Goal: Transaction & Acquisition: Purchase product/service

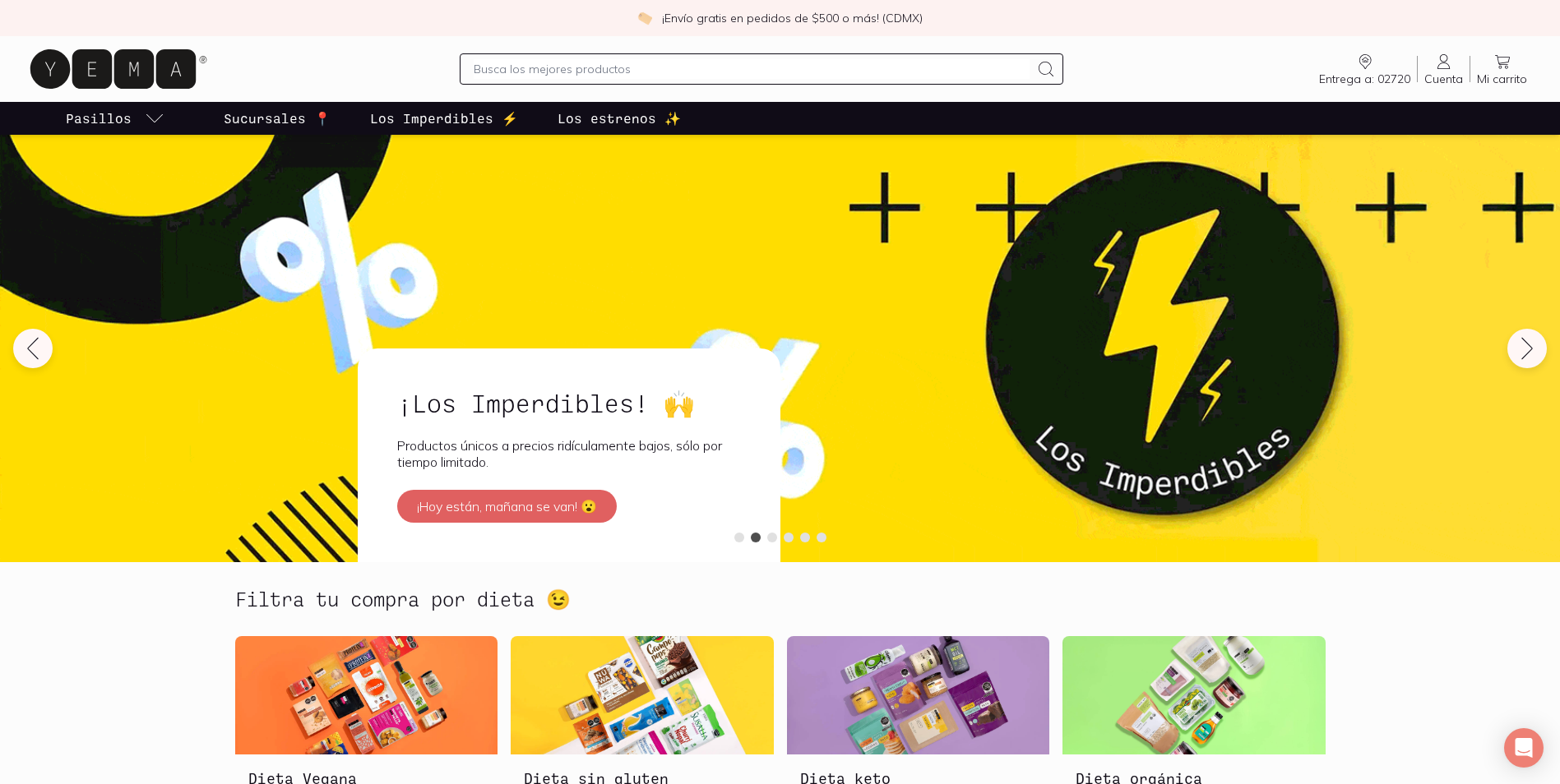
click at [1440, 70] on icon at bounding box center [1444, 62] width 20 height 20
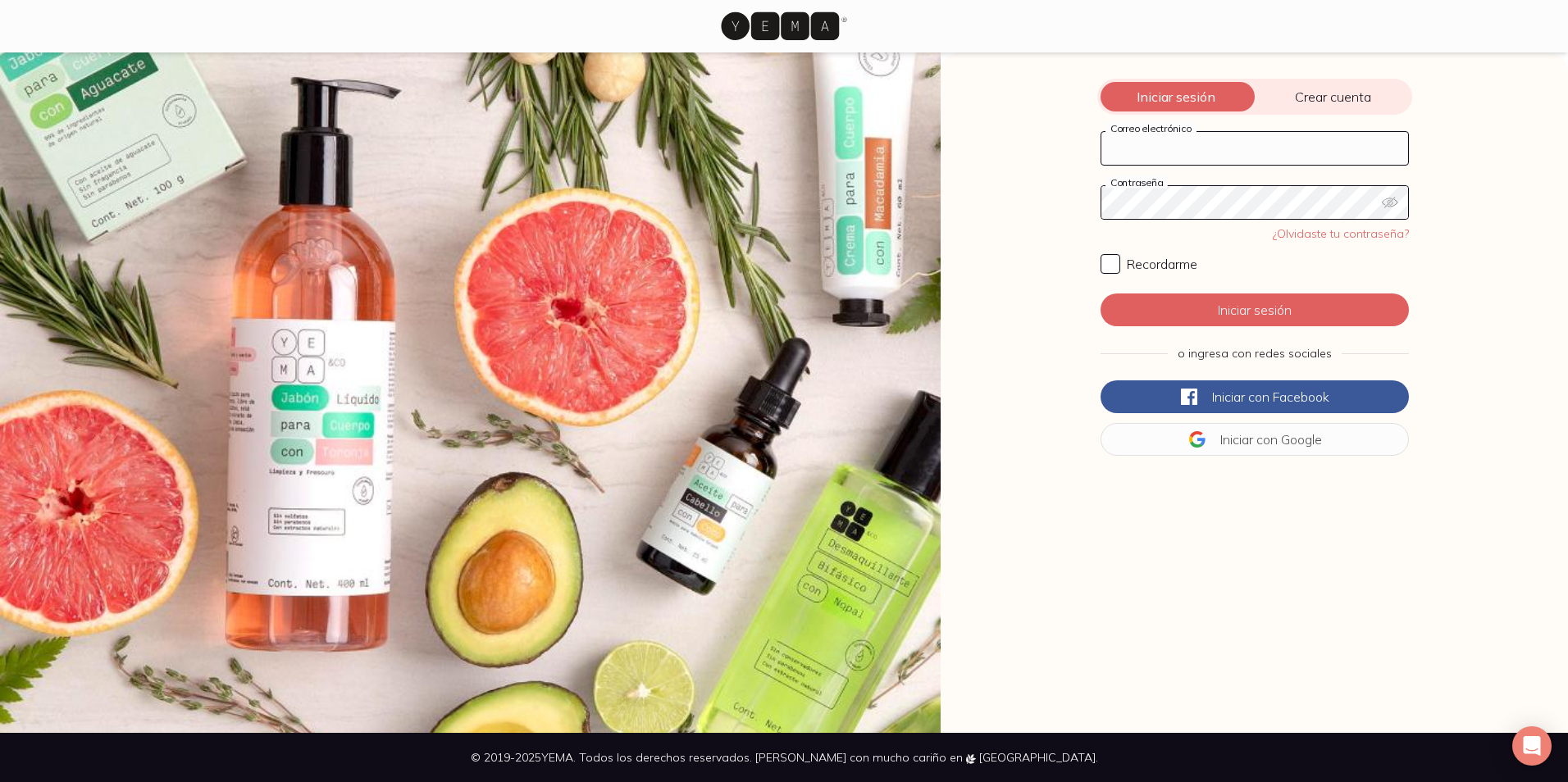
click at [1284, 141] on input "Correo electrónico" at bounding box center [1254, 148] width 307 height 33
type input "[EMAIL_ADDRESS][DOMAIN_NAME]"
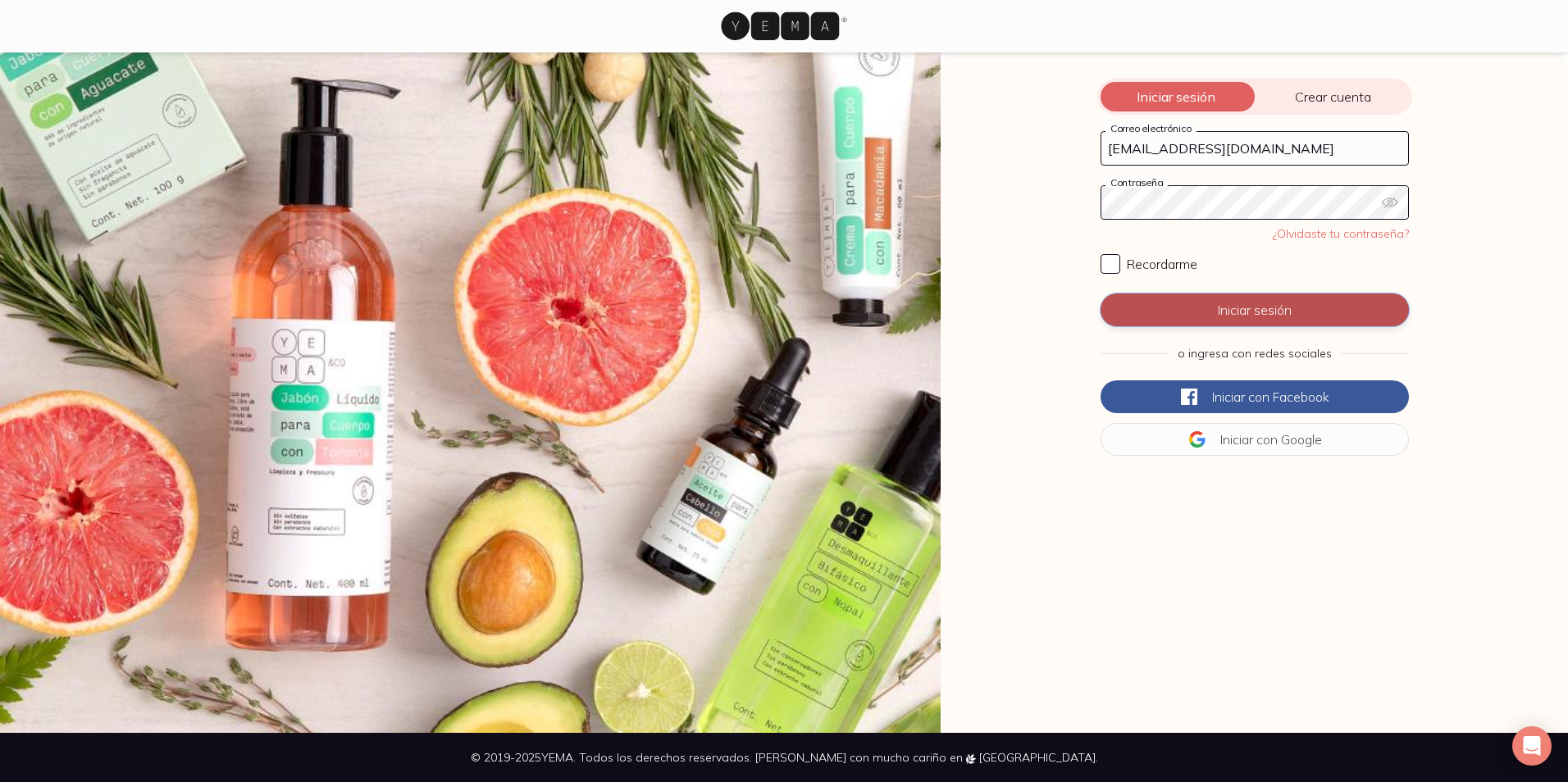
click at [1275, 317] on button "Iniciar sesión" at bounding box center [1254, 310] width 309 height 33
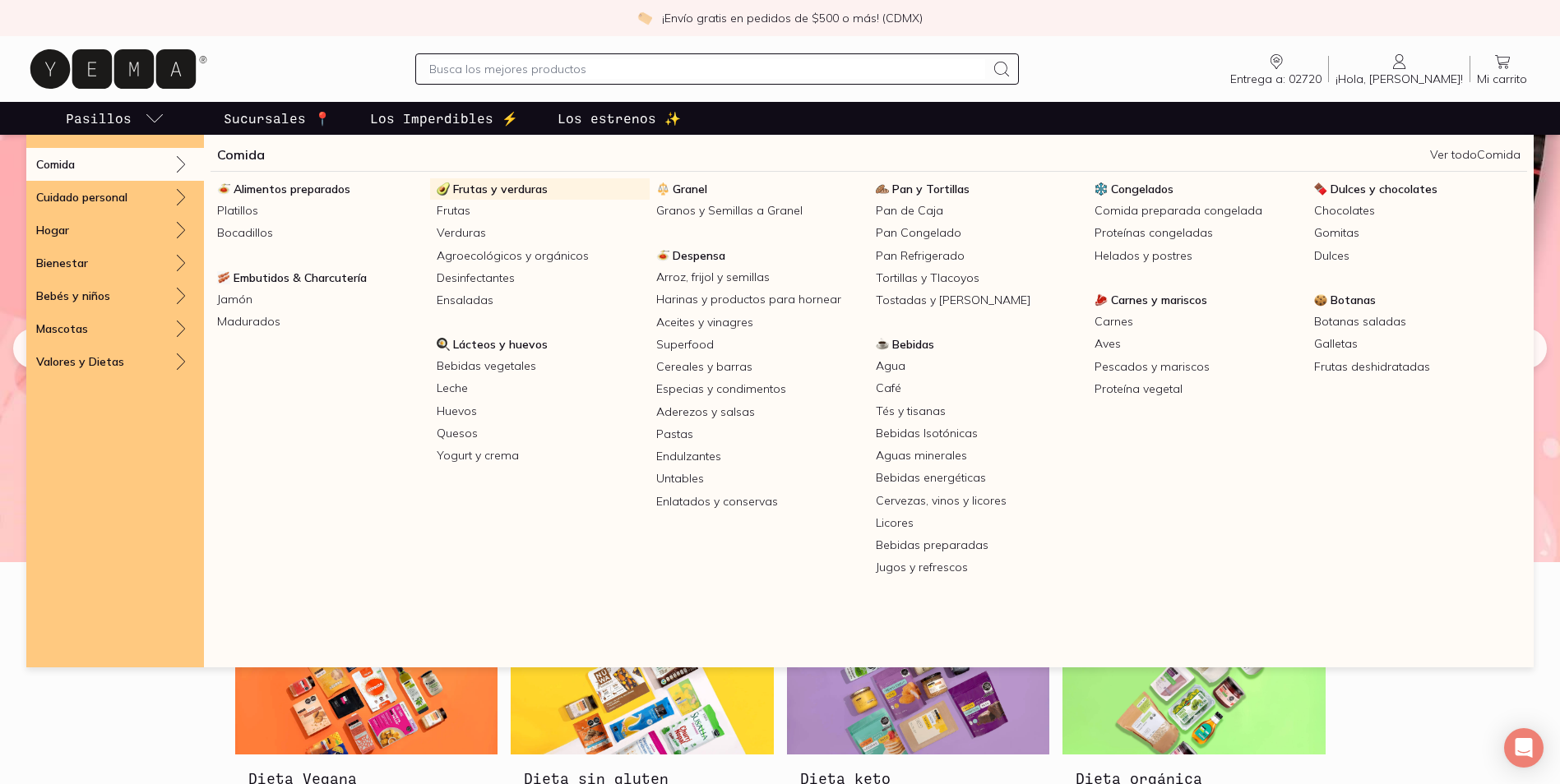
click at [473, 189] on span "Frutas y verduras" at bounding box center [500, 189] width 95 height 15
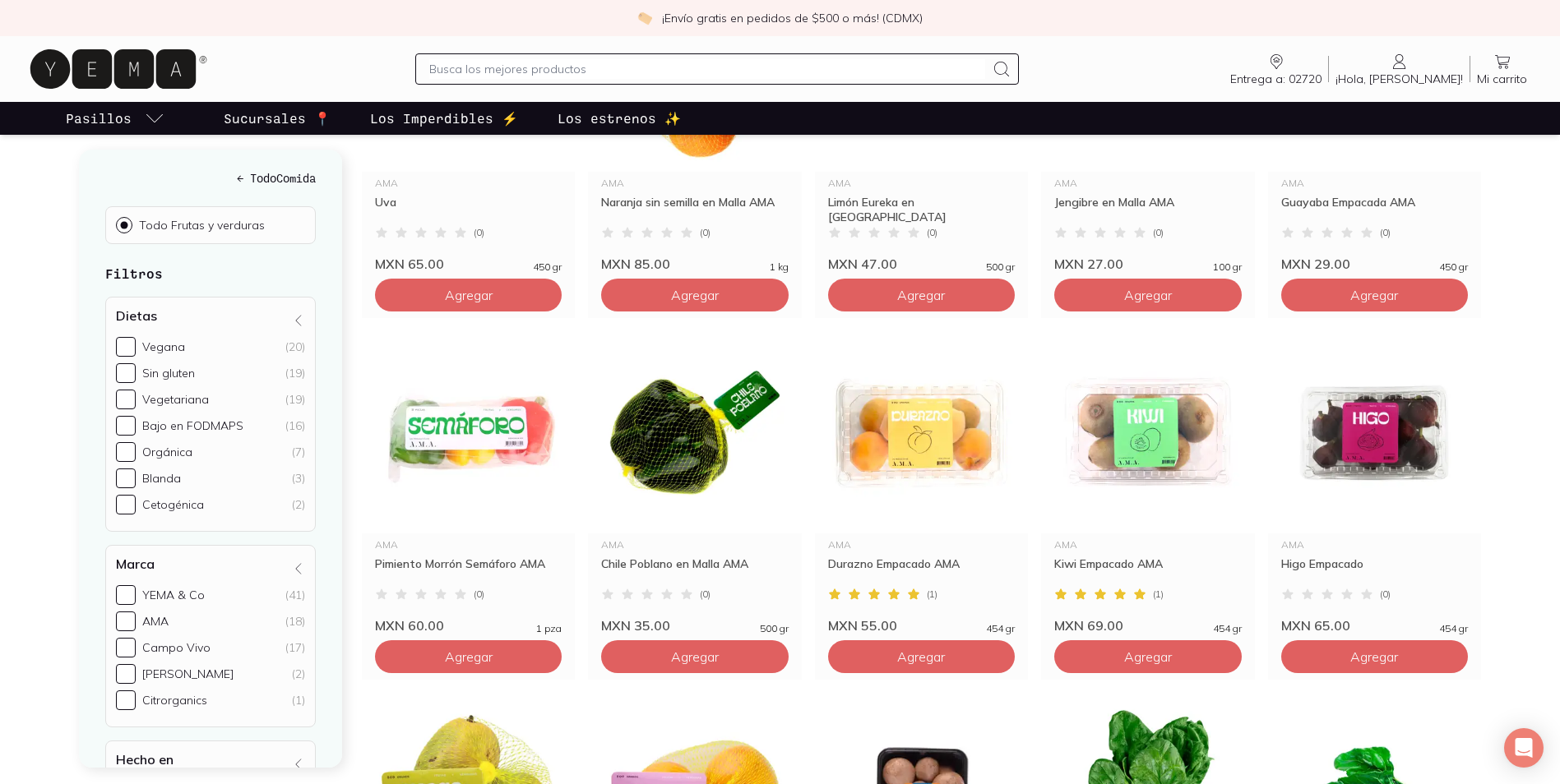
scroll to position [494, 0]
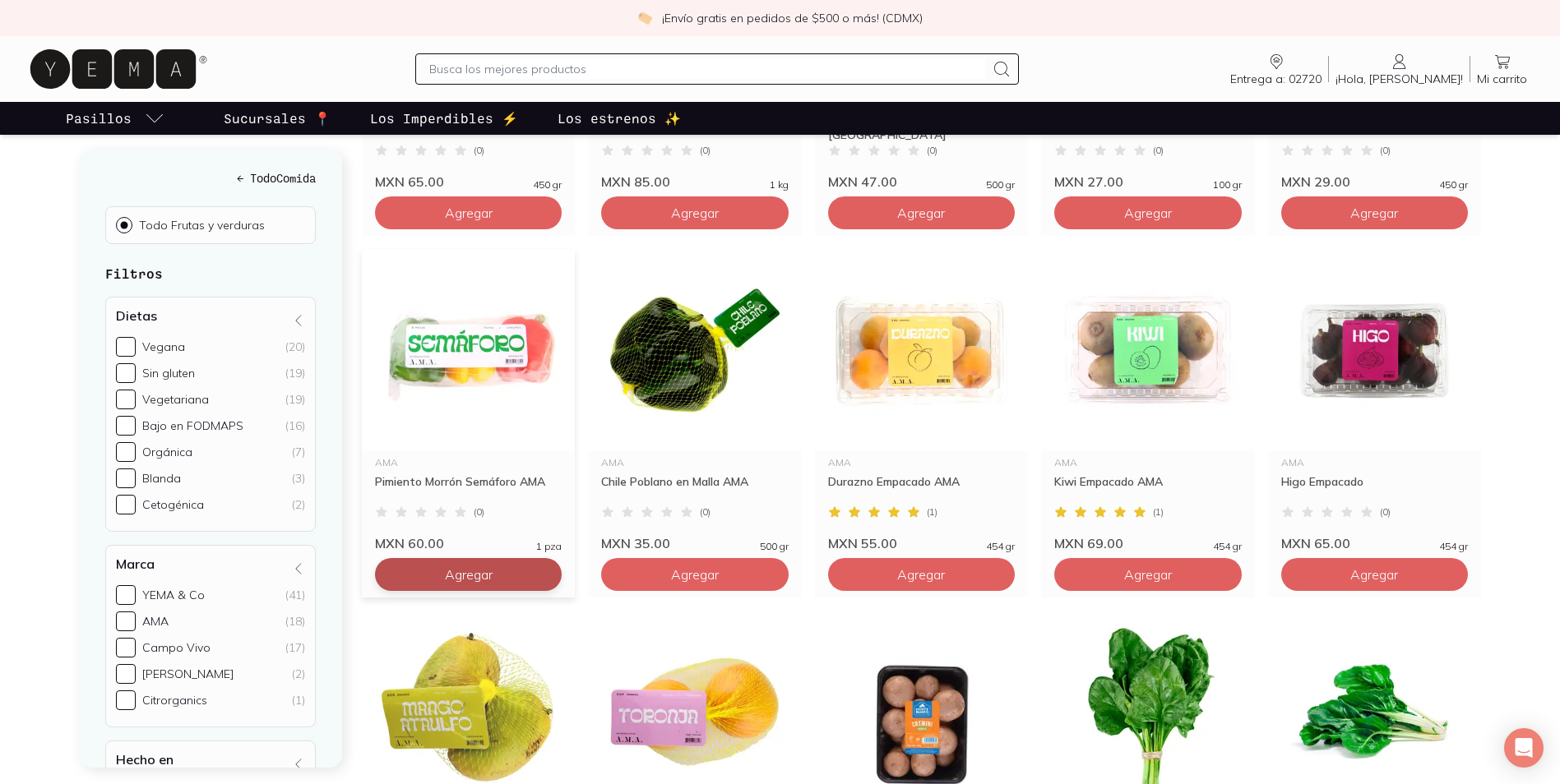
click at [490, 221] on span "Agregar" at bounding box center [469, 213] width 48 height 17
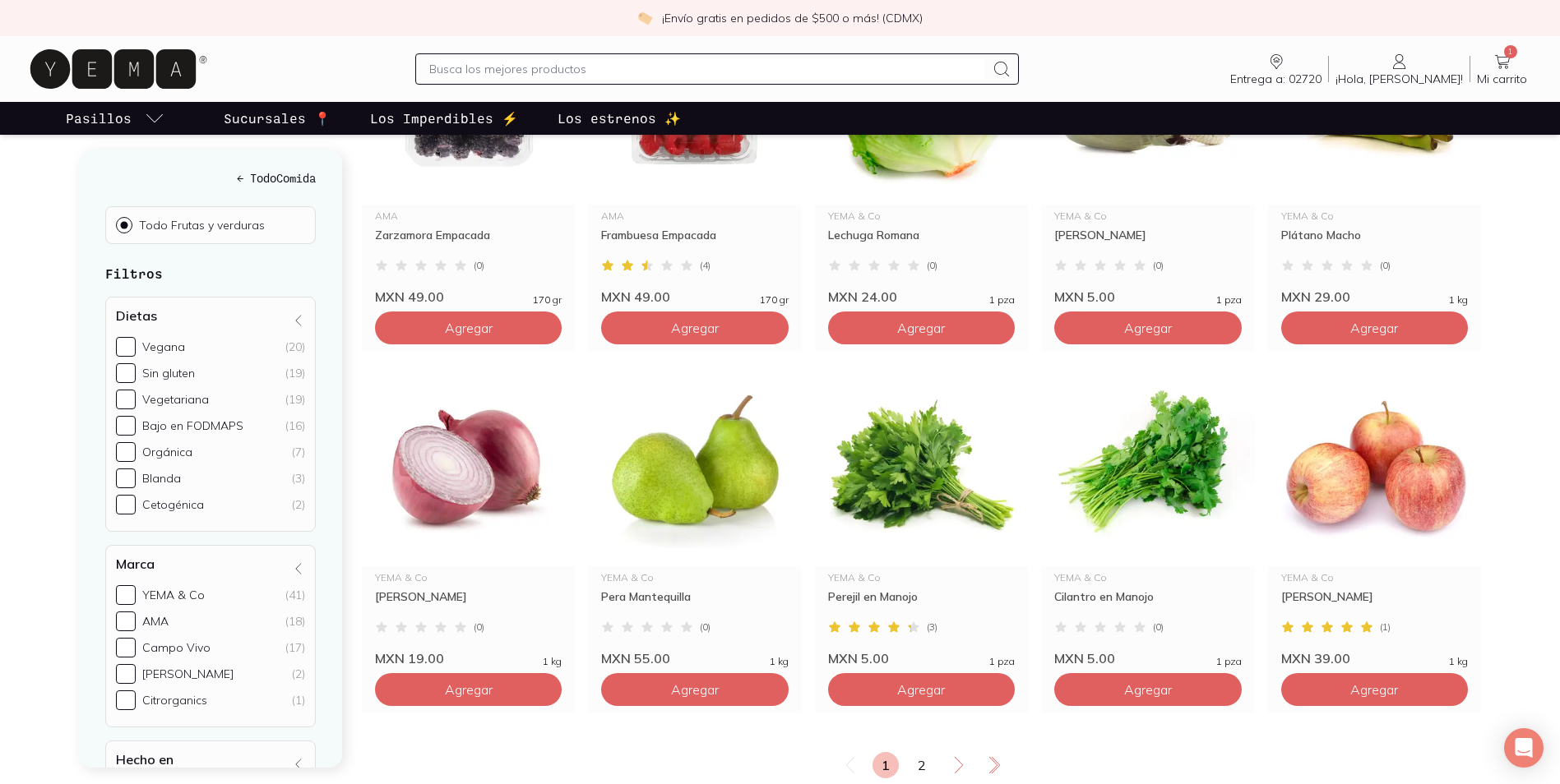
scroll to position [2713, 0]
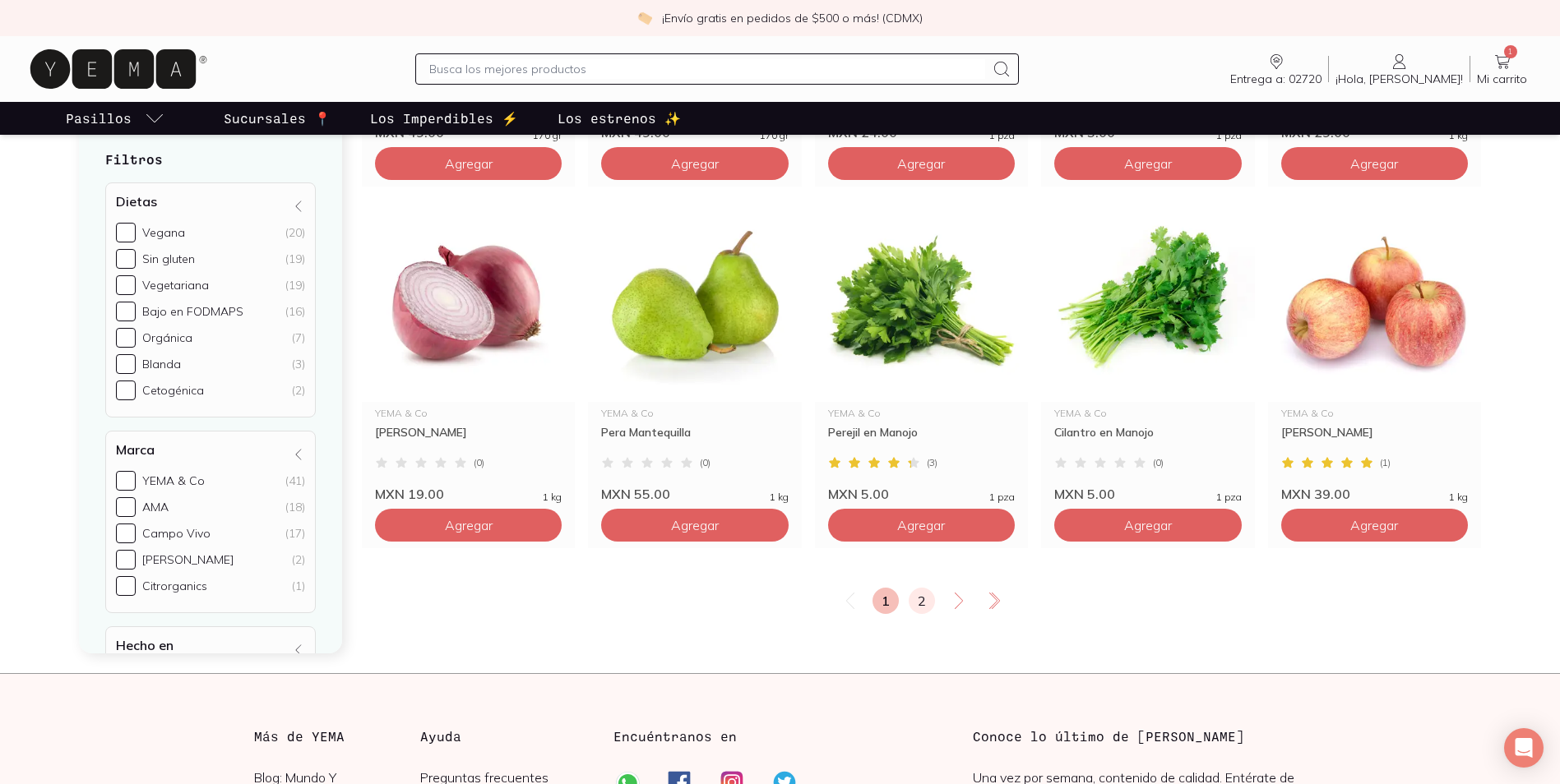
click at [917, 588] on link "2" at bounding box center [922, 601] width 26 height 26
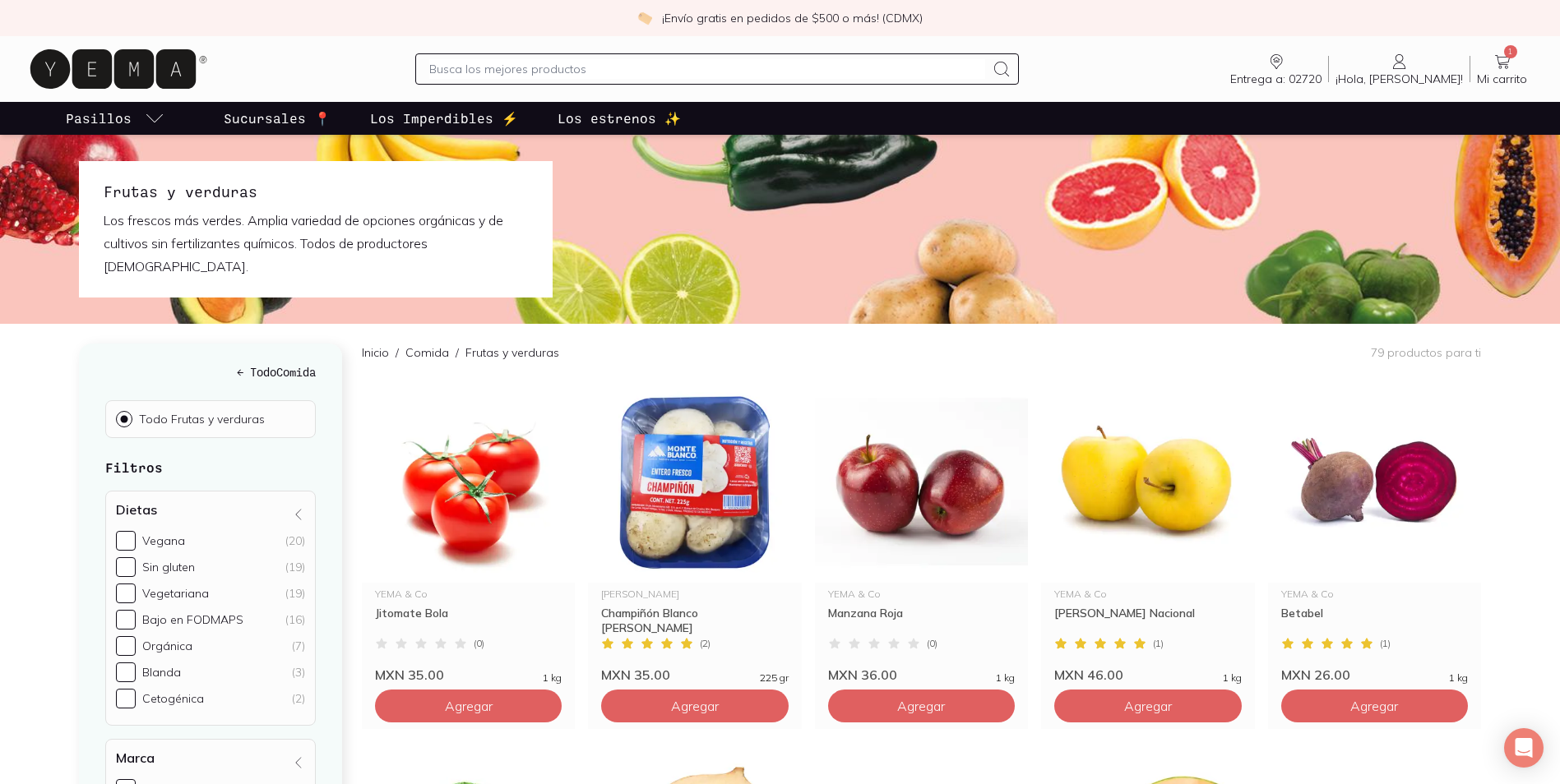
scroll to position [83, 0]
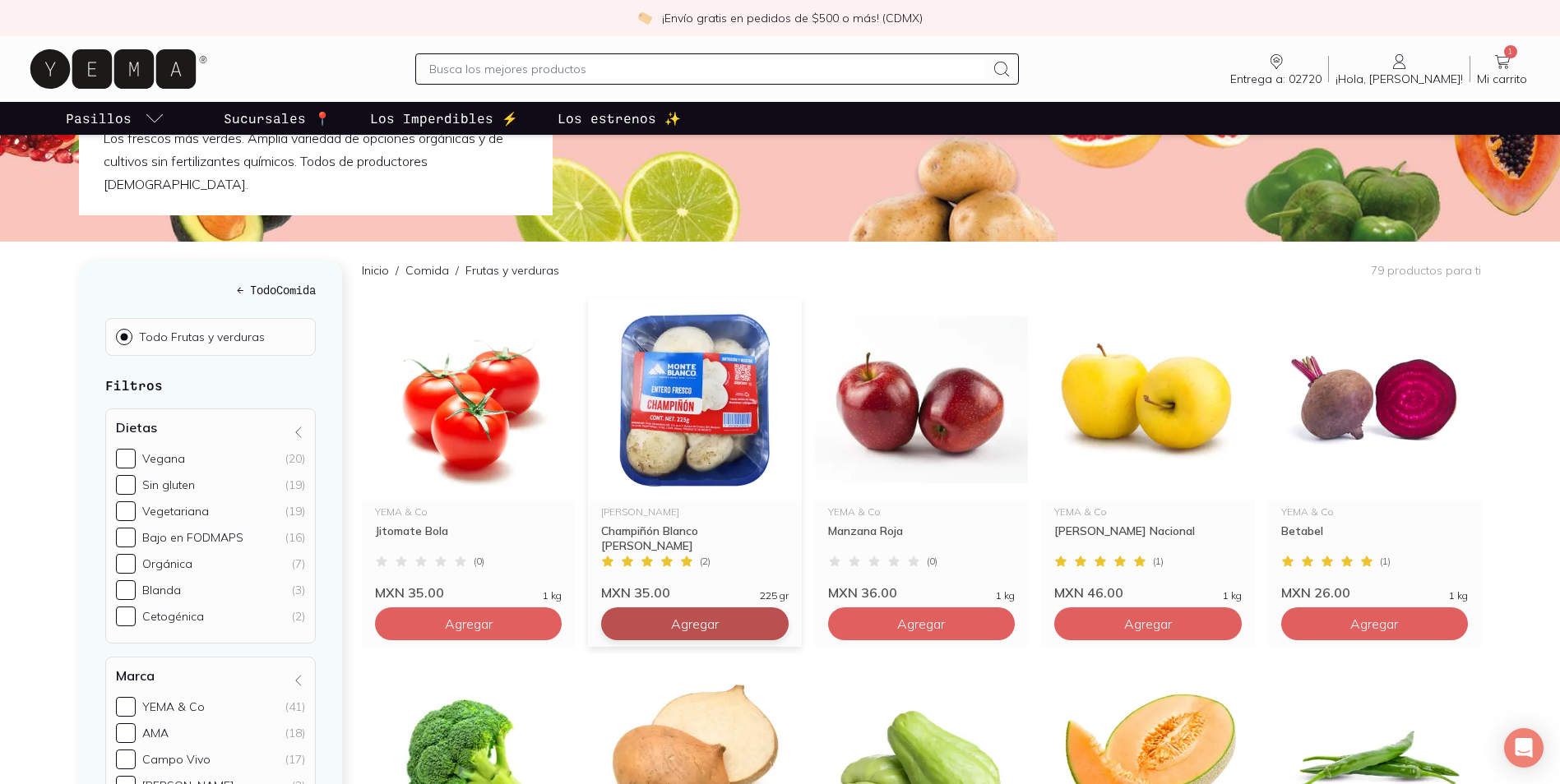
click at [562, 608] on button "Agregar" at bounding box center [468, 624] width 187 height 33
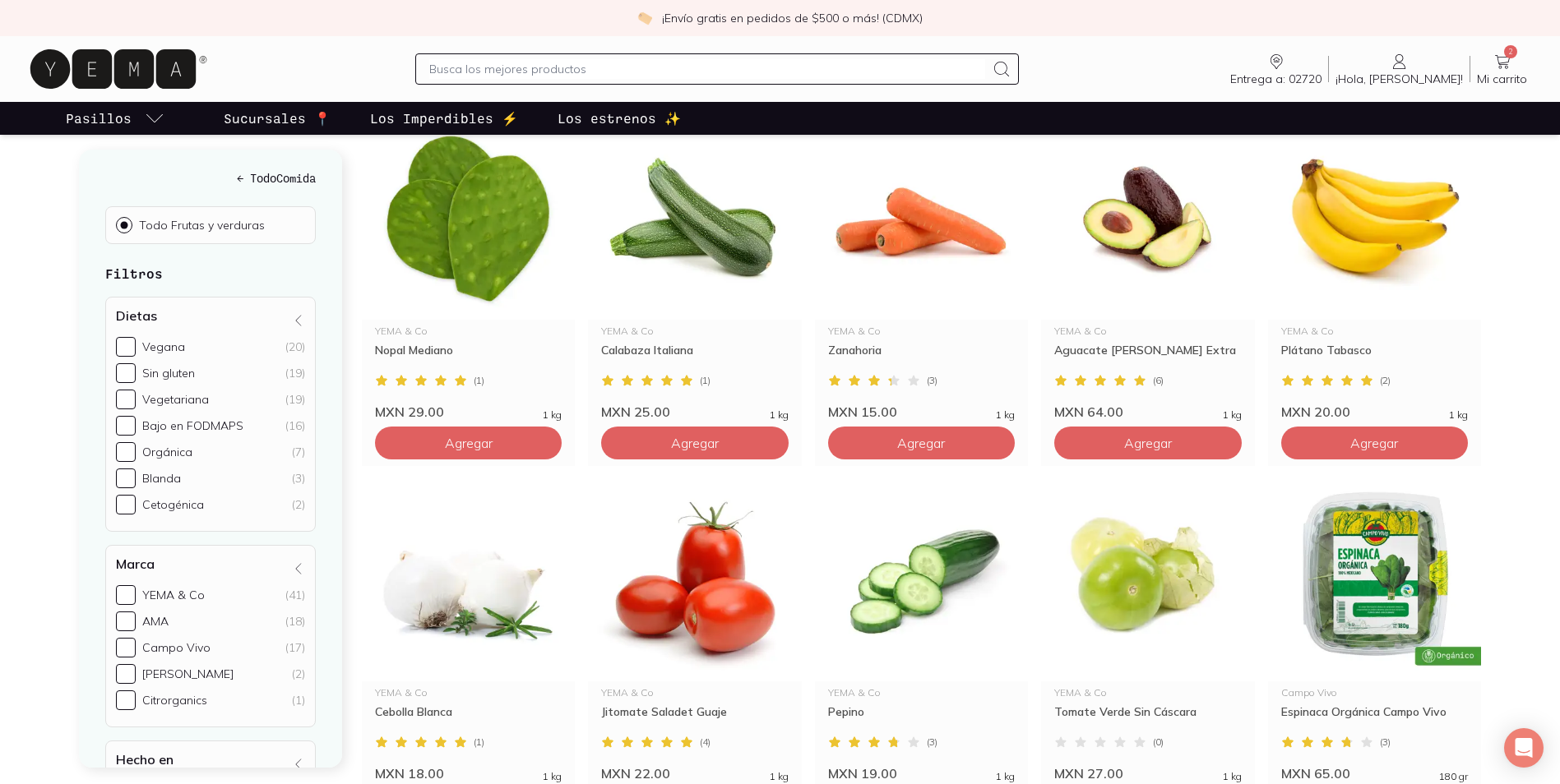
scroll to position [822, 0]
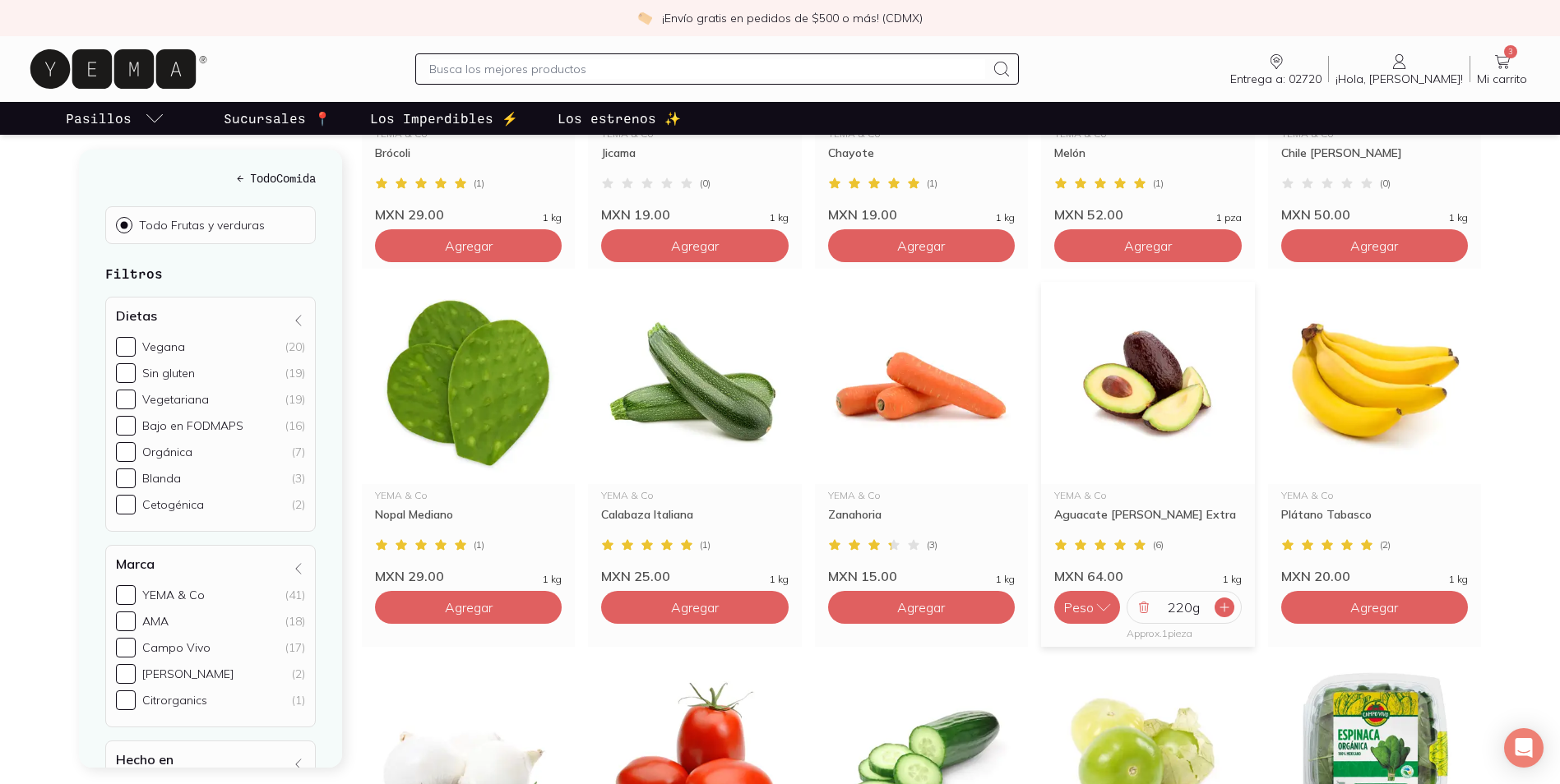
click at [1218, 601] on icon at bounding box center [1224, 607] width 13 height 13
click at [1221, 601] on icon at bounding box center [1224, 607] width 13 height 13
click at [1146, 601] on icon at bounding box center [1143, 607] width 13 height 13
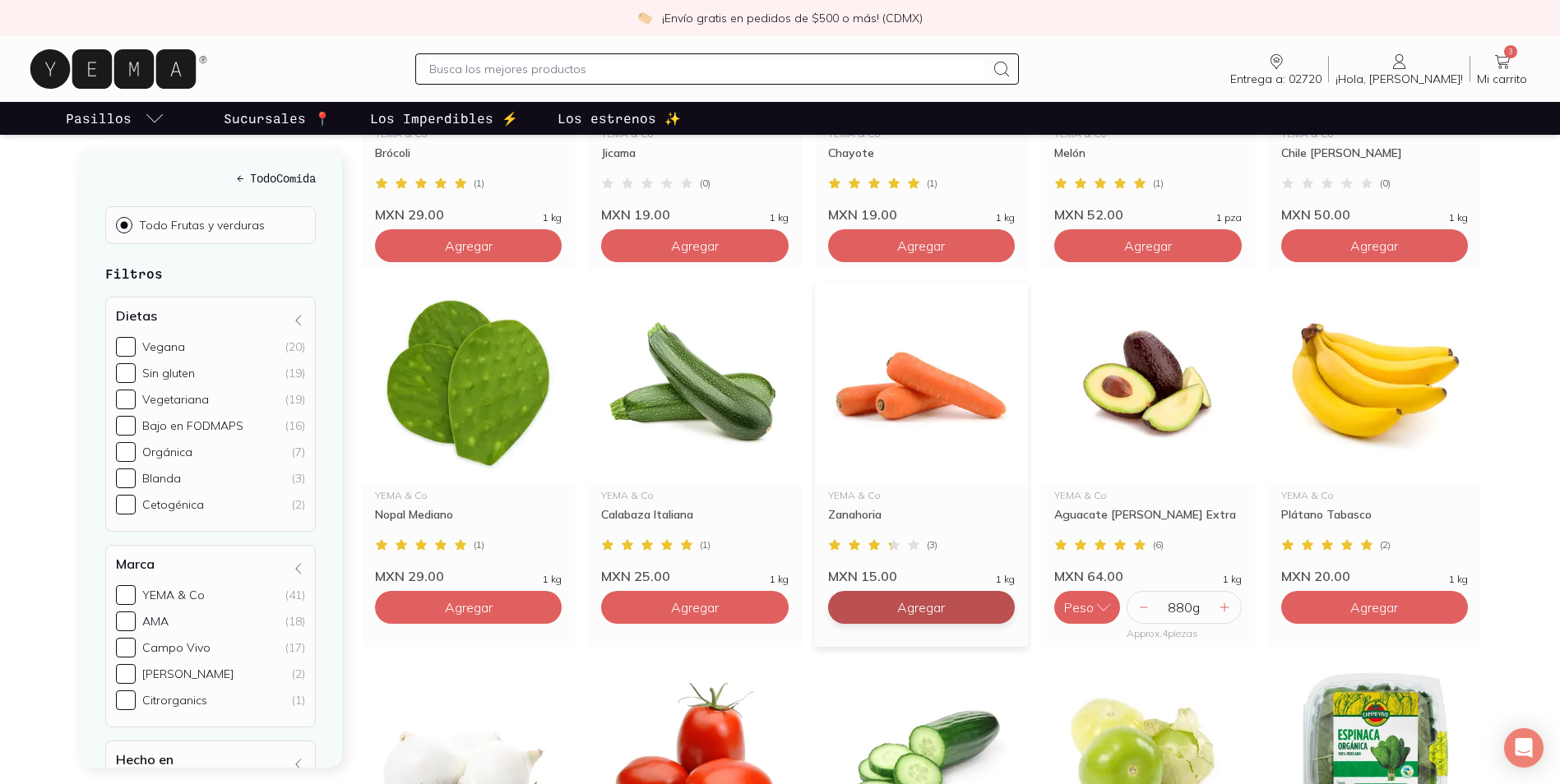
click at [997, 601] on icon at bounding box center [997, 607] width 13 height 13
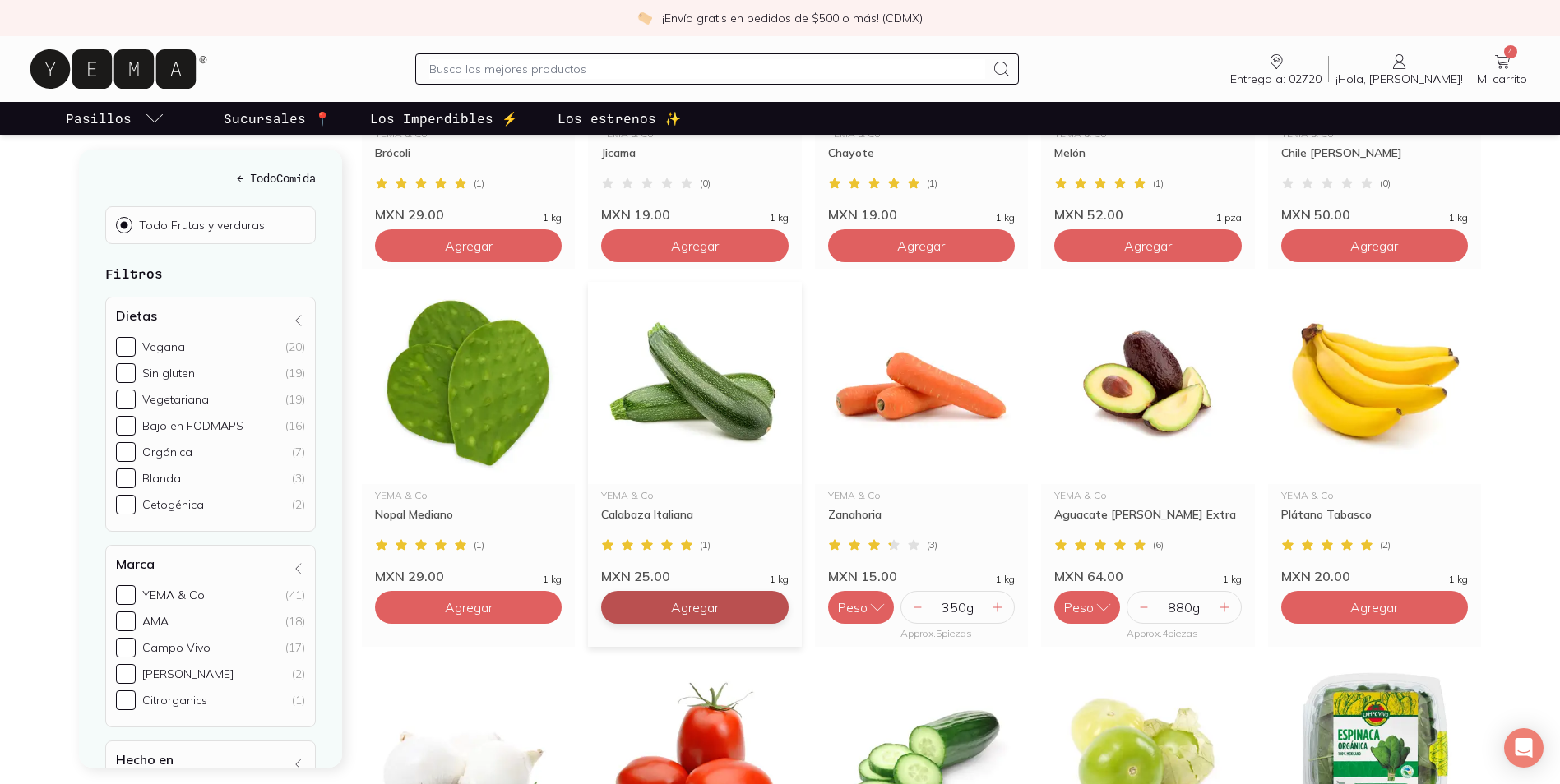
click at [768, 601] on icon at bounding box center [771, 607] width 13 height 13
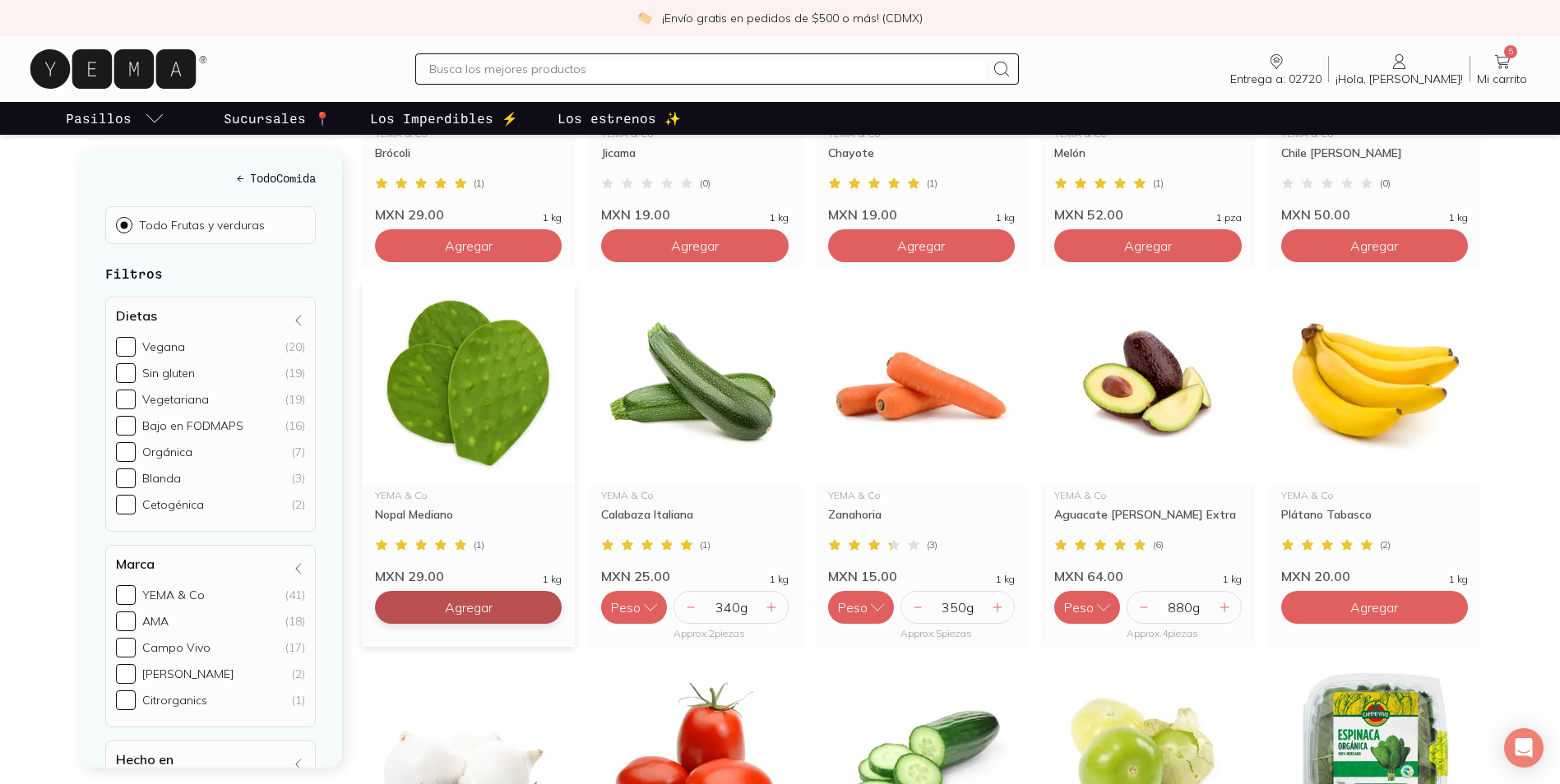
click at [545, 601] on icon at bounding box center [544, 607] width 13 height 13
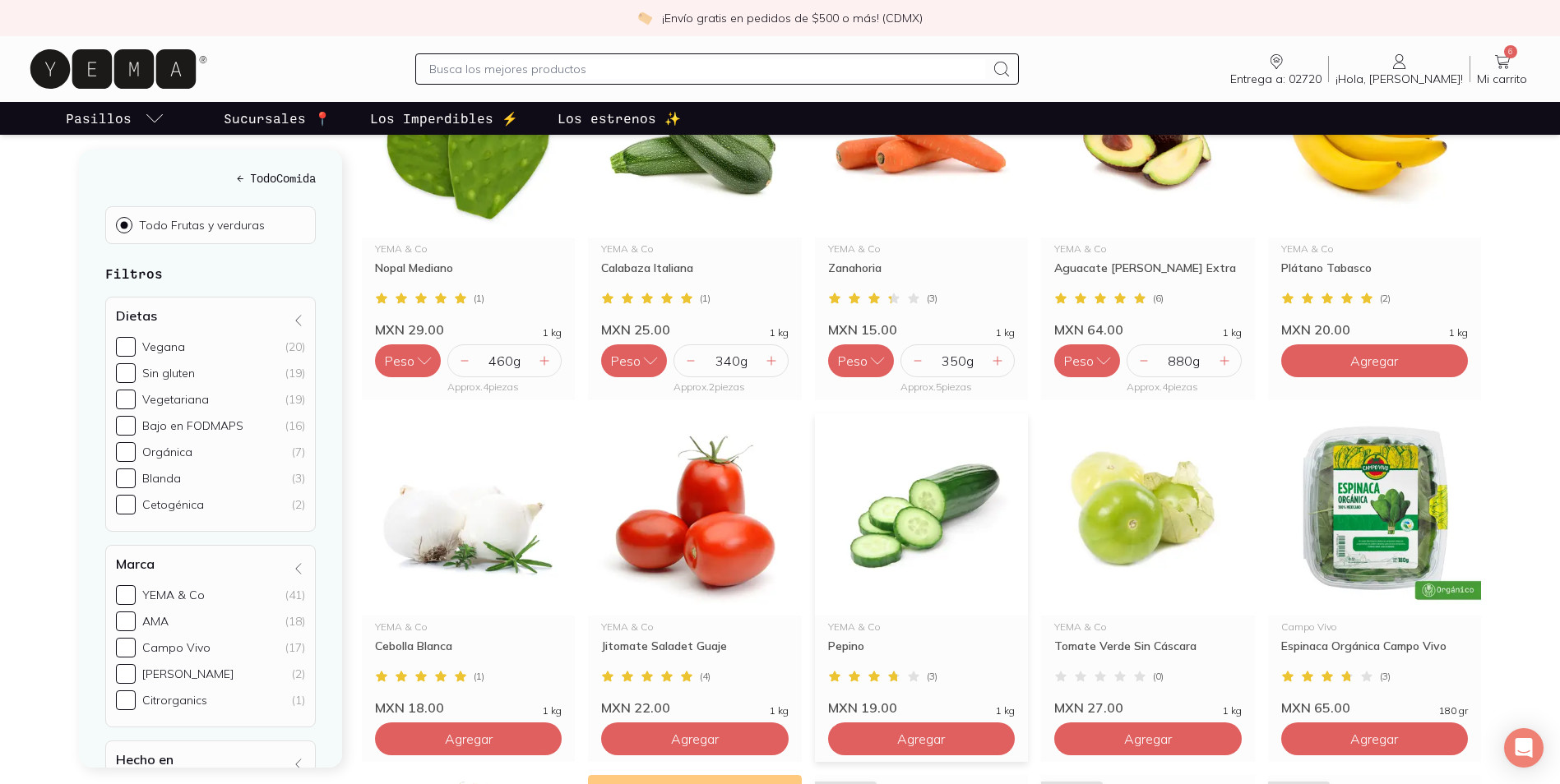
scroll to position [1151, 0]
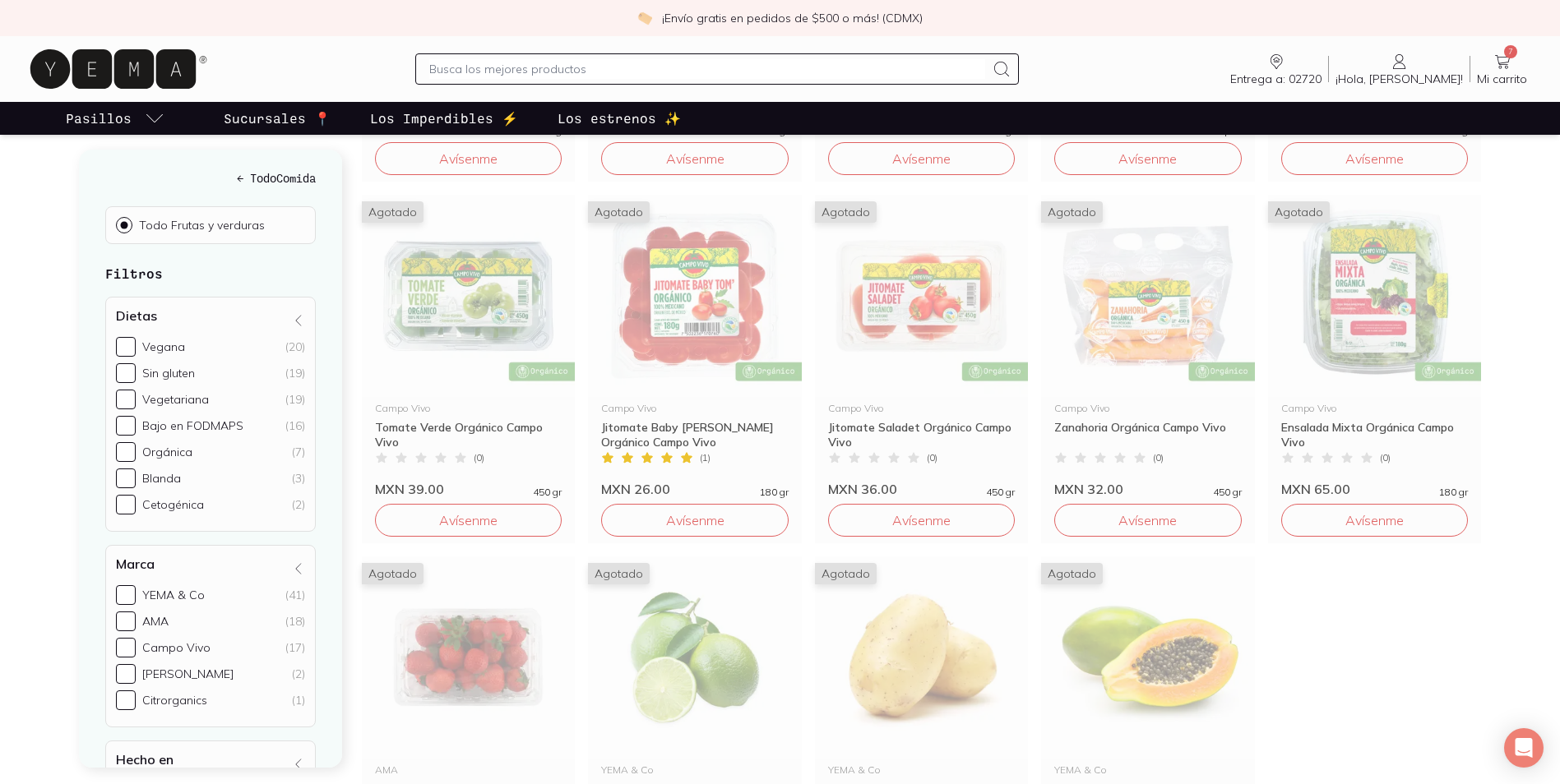
scroll to position [2631, 0]
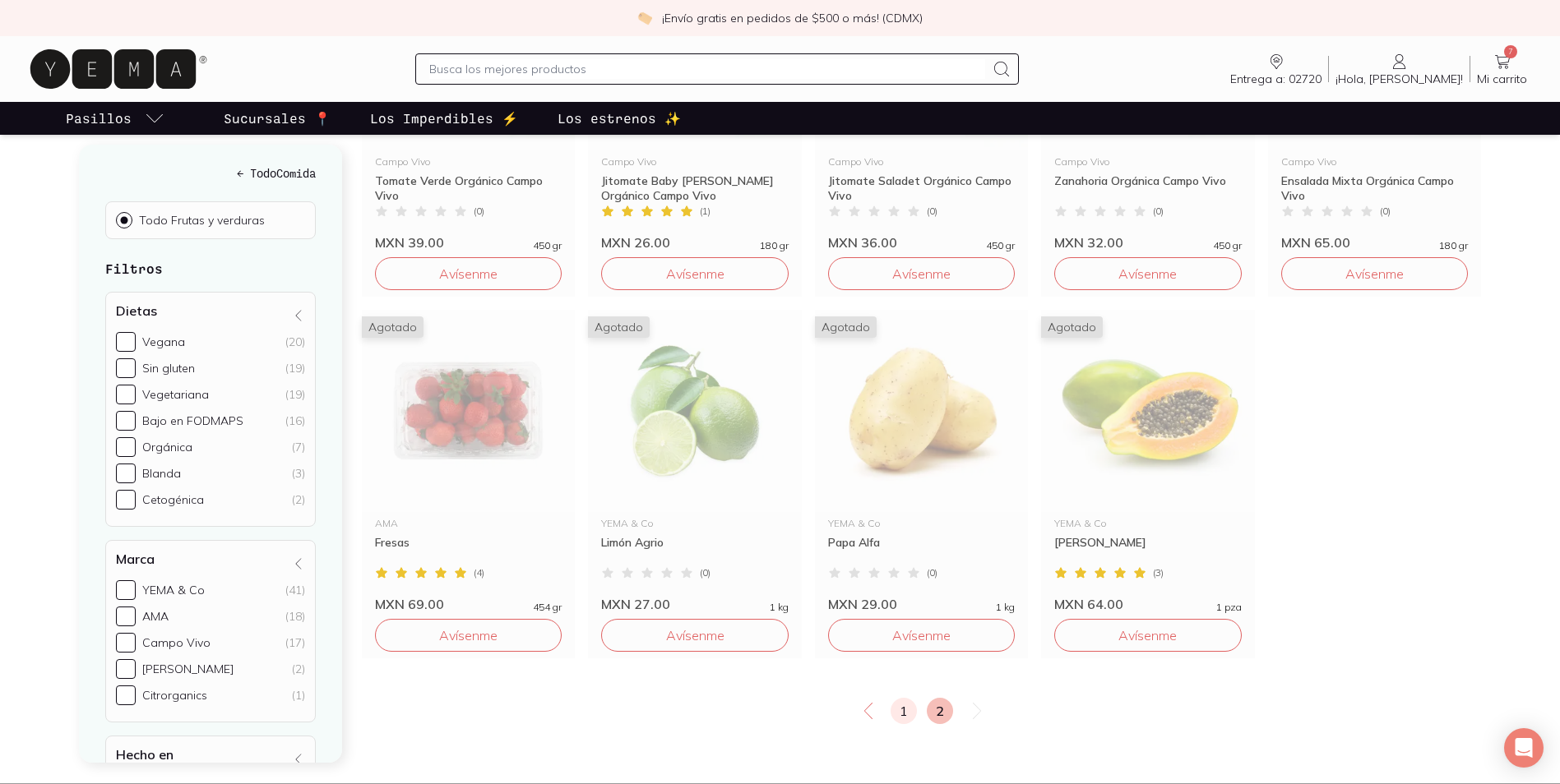
click at [903, 698] on link "1" at bounding box center [903, 711] width 26 height 26
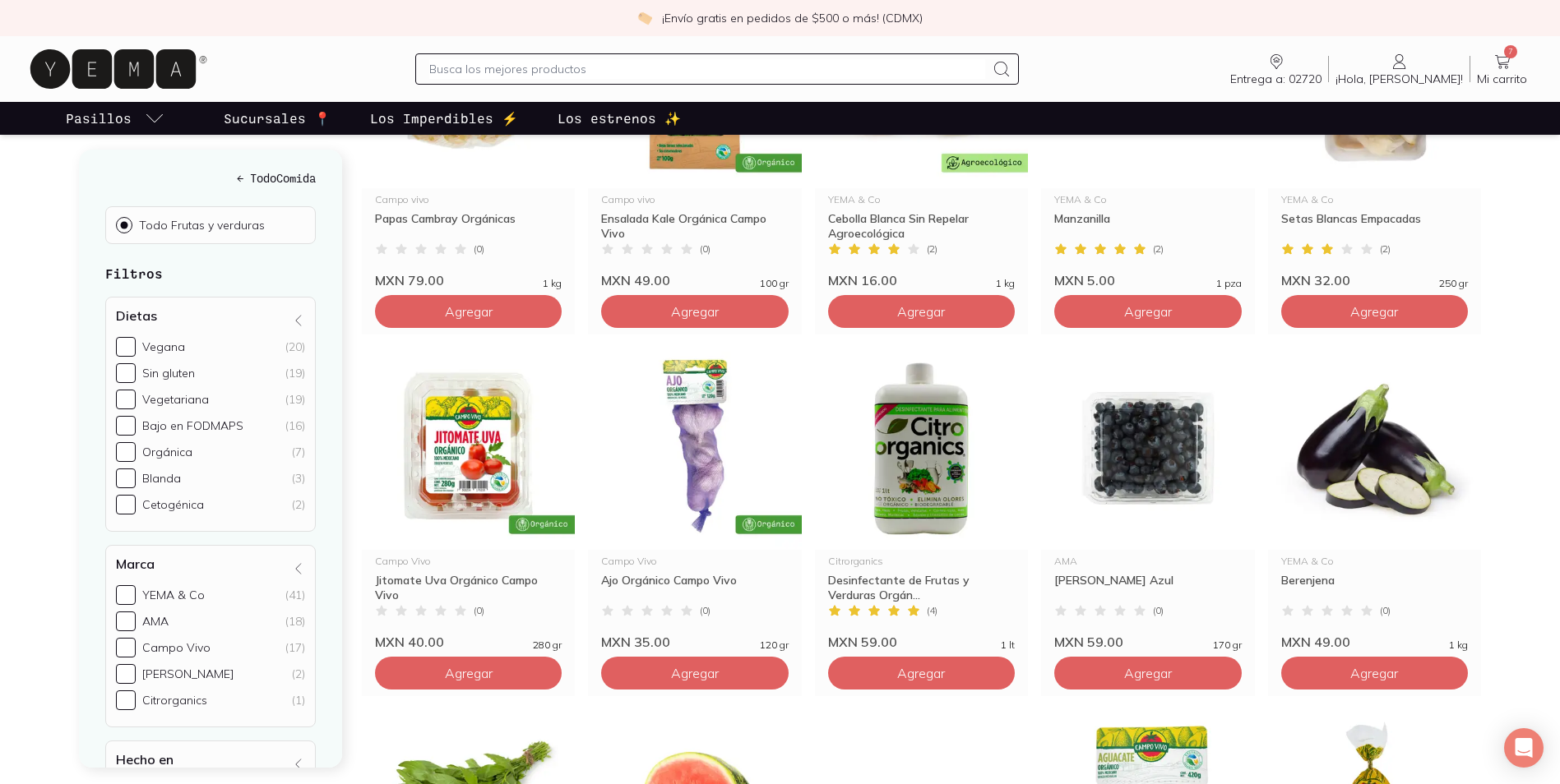
scroll to position [1562, 0]
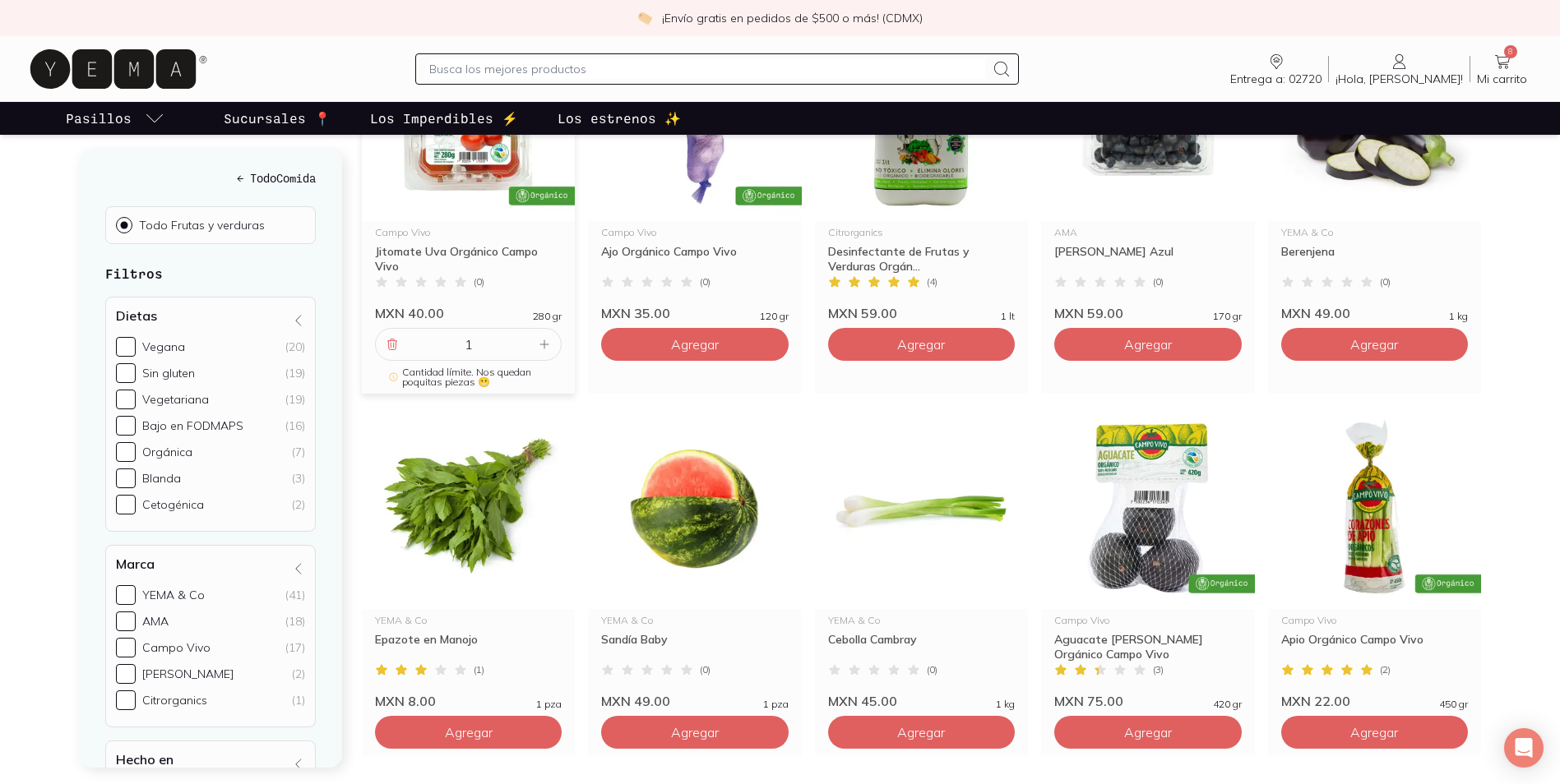
scroll to position [1891, 0]
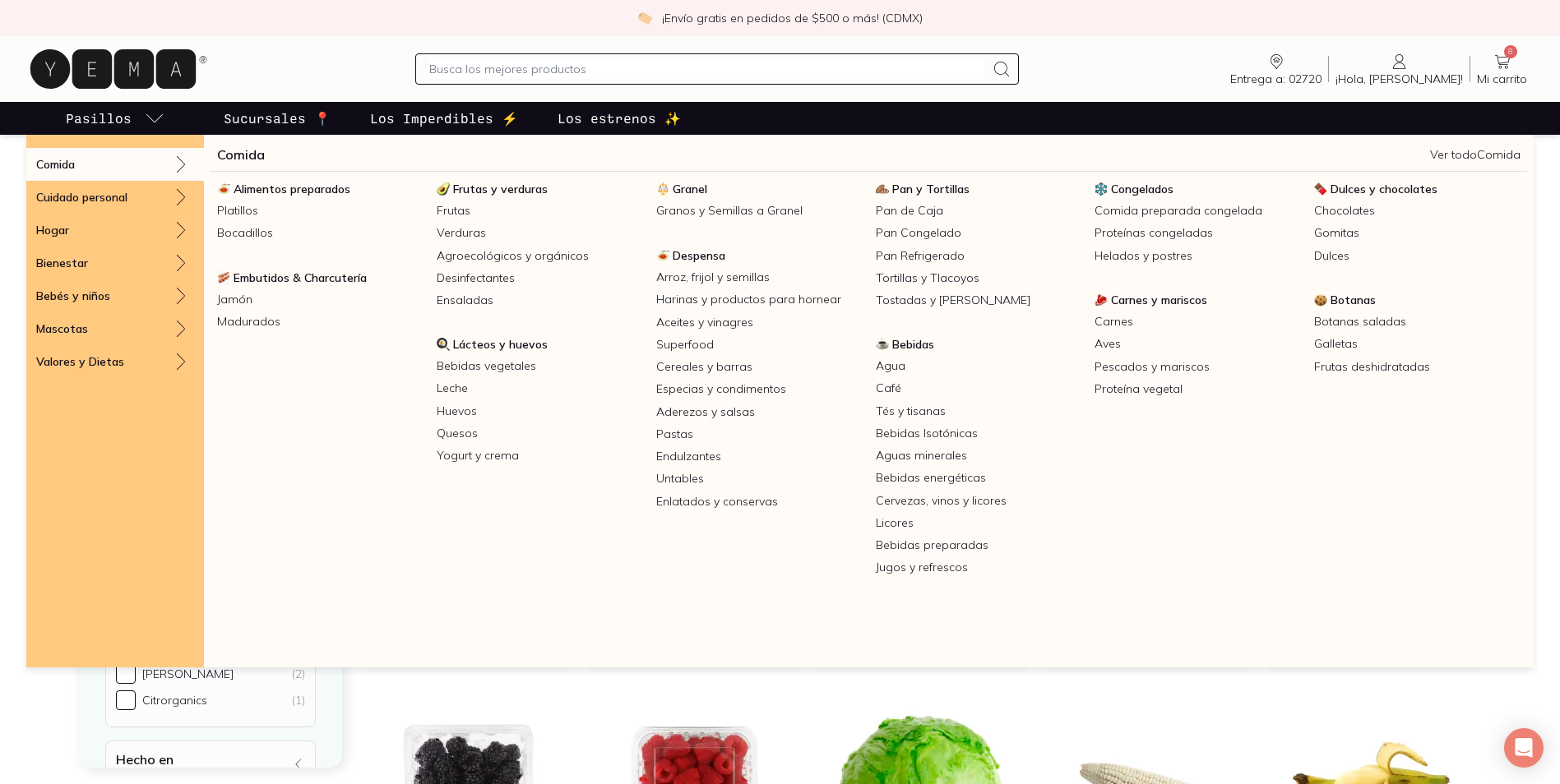
click at [176, 165] on icon at bounding box center [181, 164] width 20 height 20
click at [509, 347] on span "Lácteos y huevos" at bounding box center [500, 344] width 95 height 15
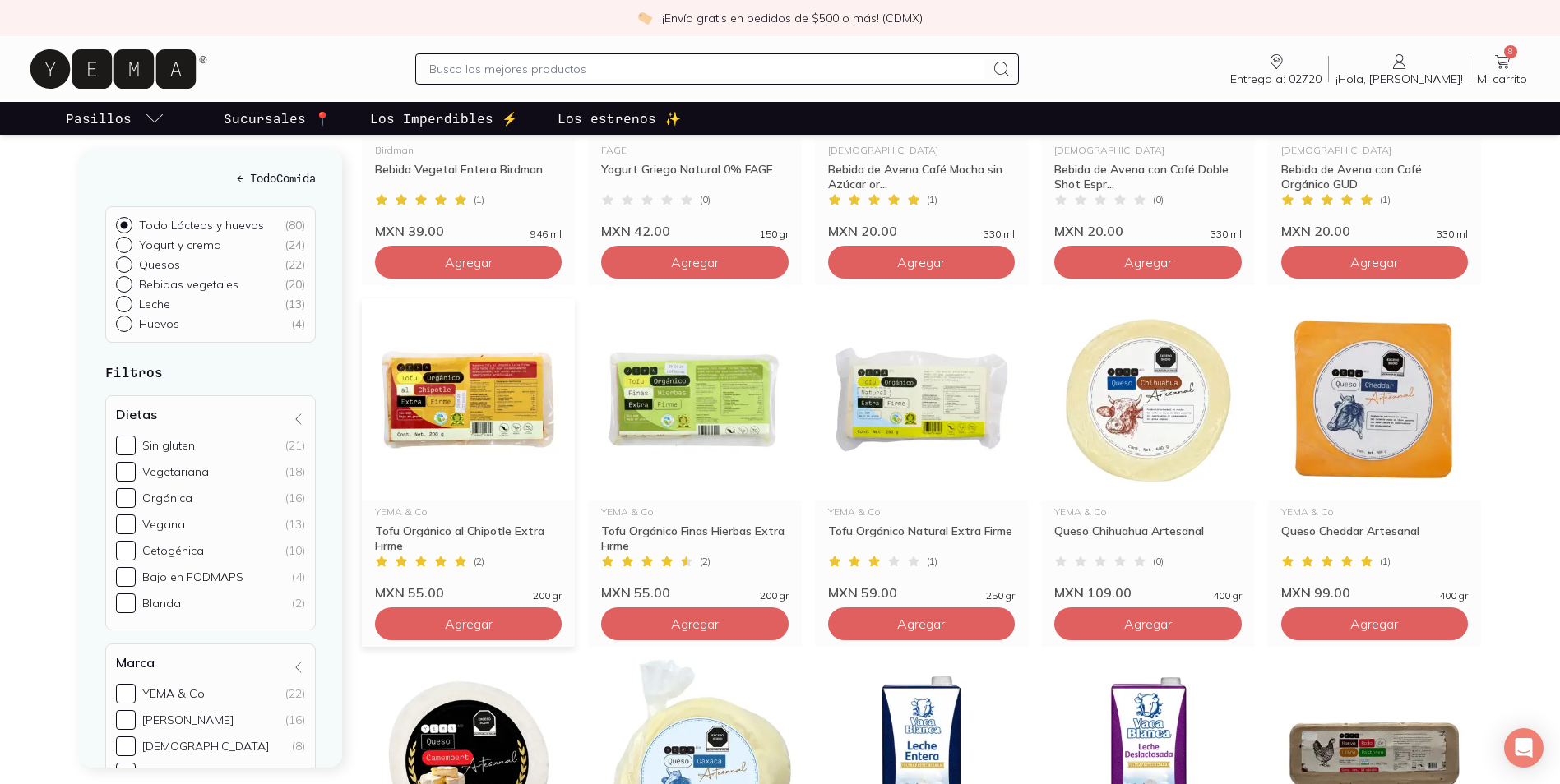
scroll to position [1973, 0]
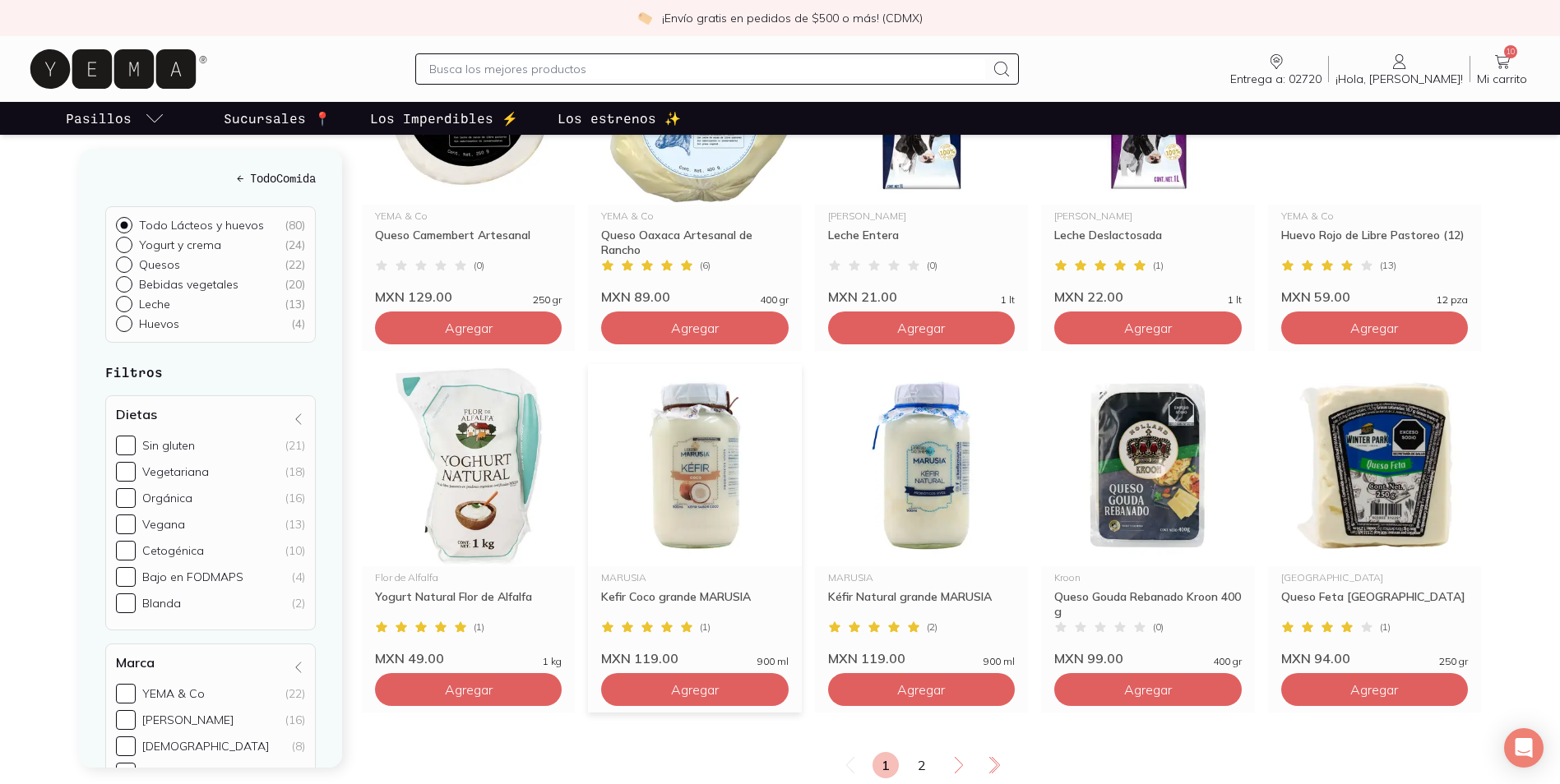
scroll to position [2631, 0]
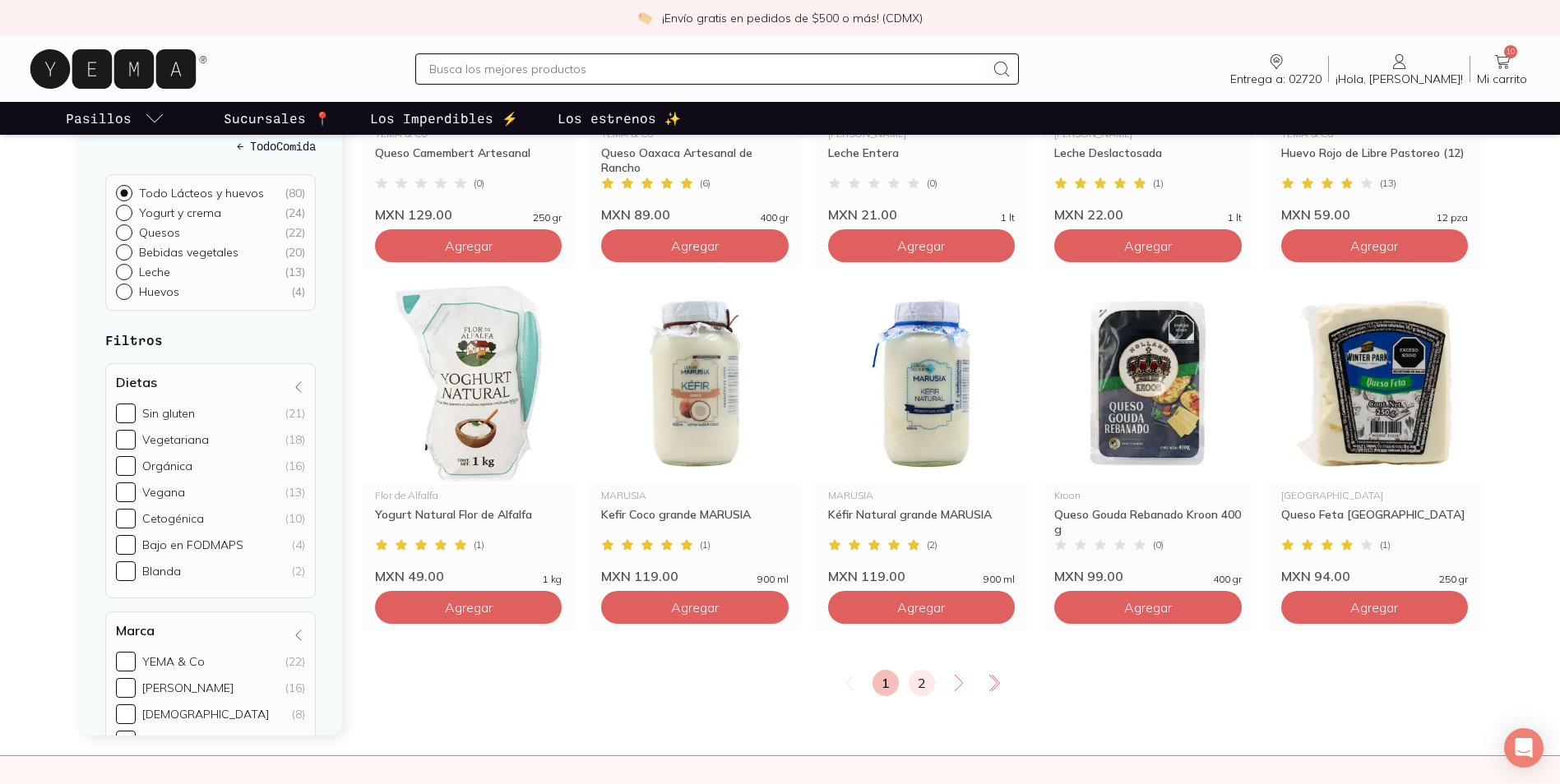
click at [923, 670] on link "2" at bounding box center [922, 683] width 26 height 26
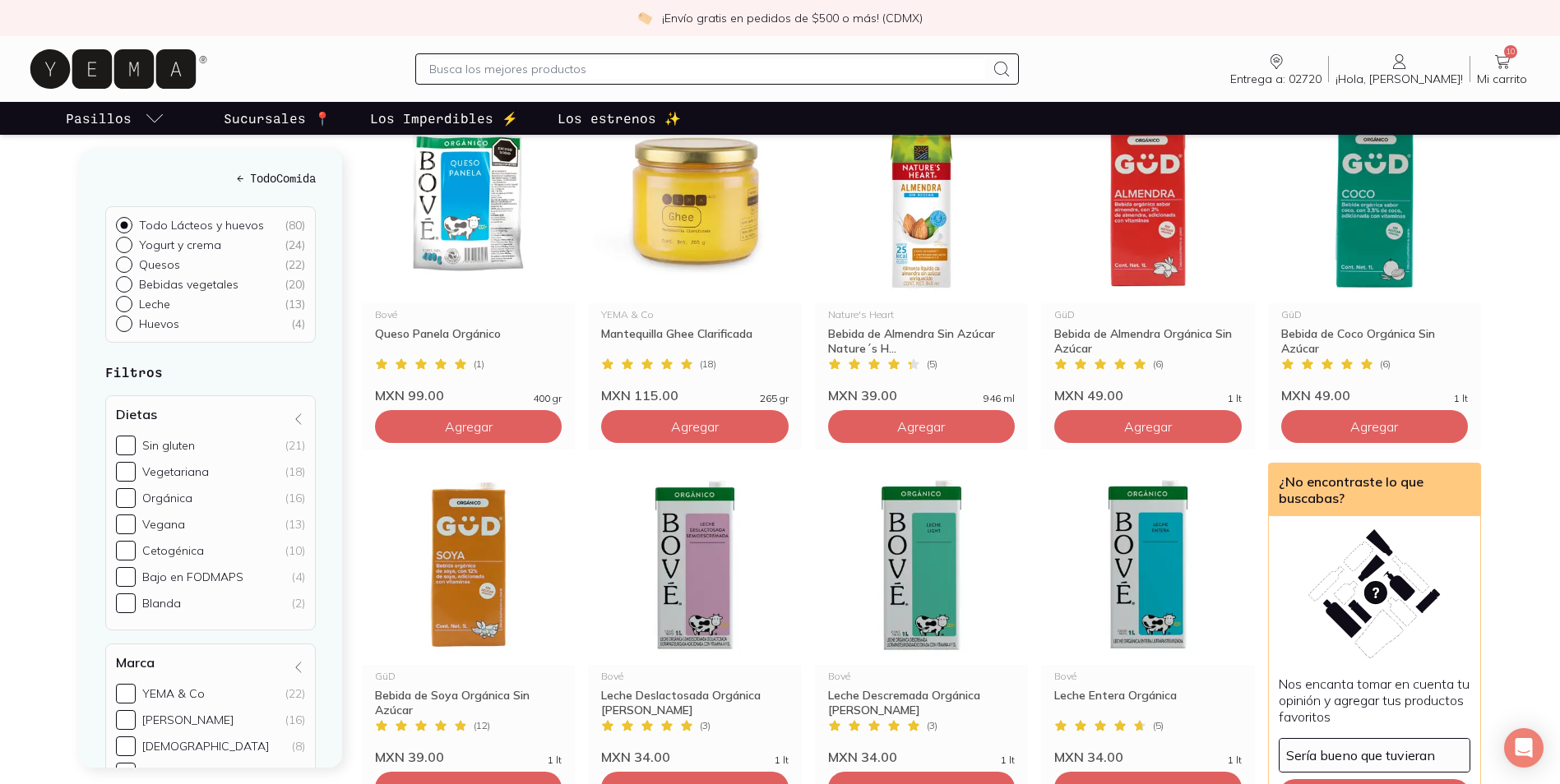
scroll to position [1809, 0]
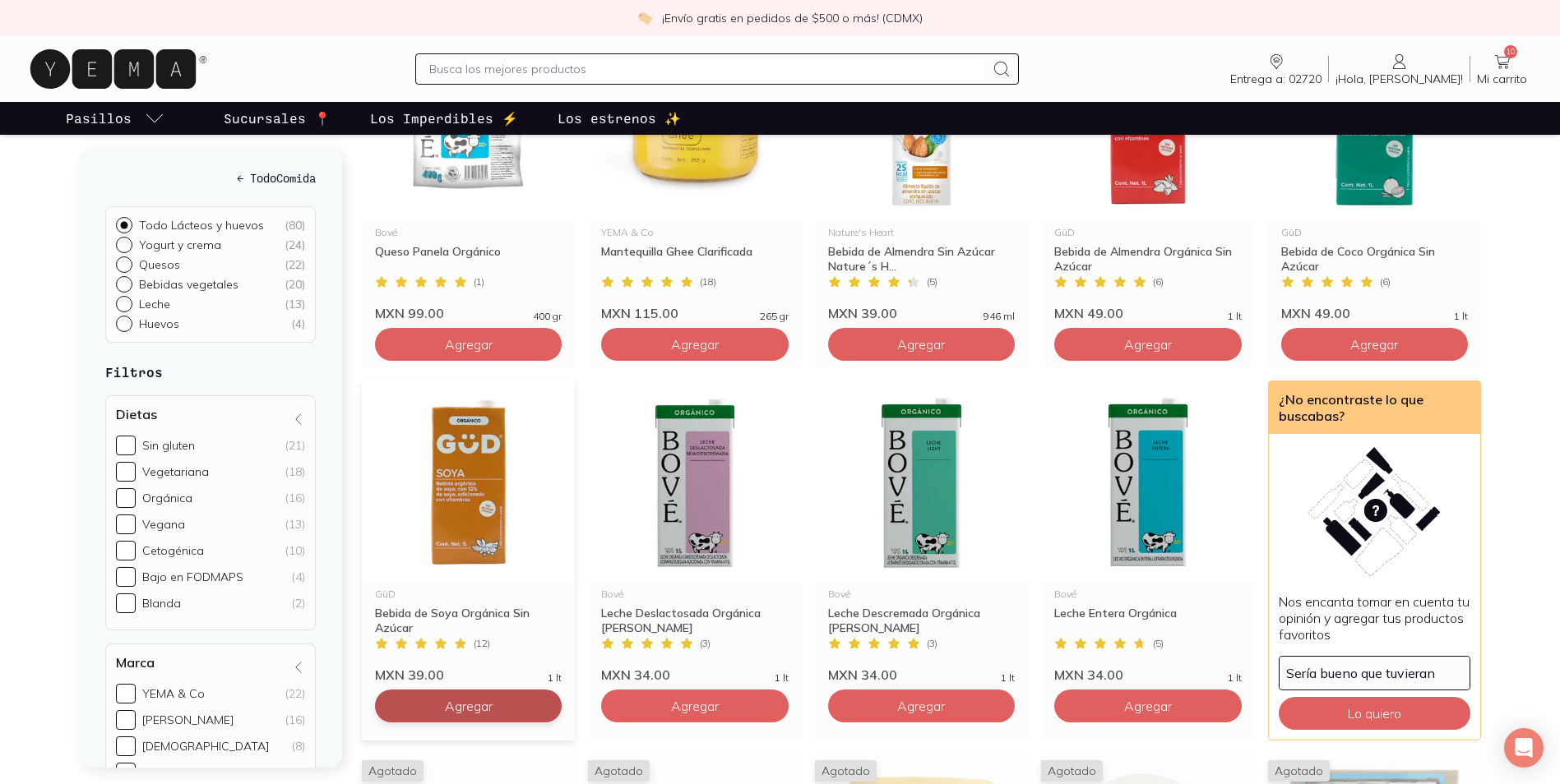
click at [542, 700] on icon at bounding box center [544, 706] width 13 height 13
type input "3"
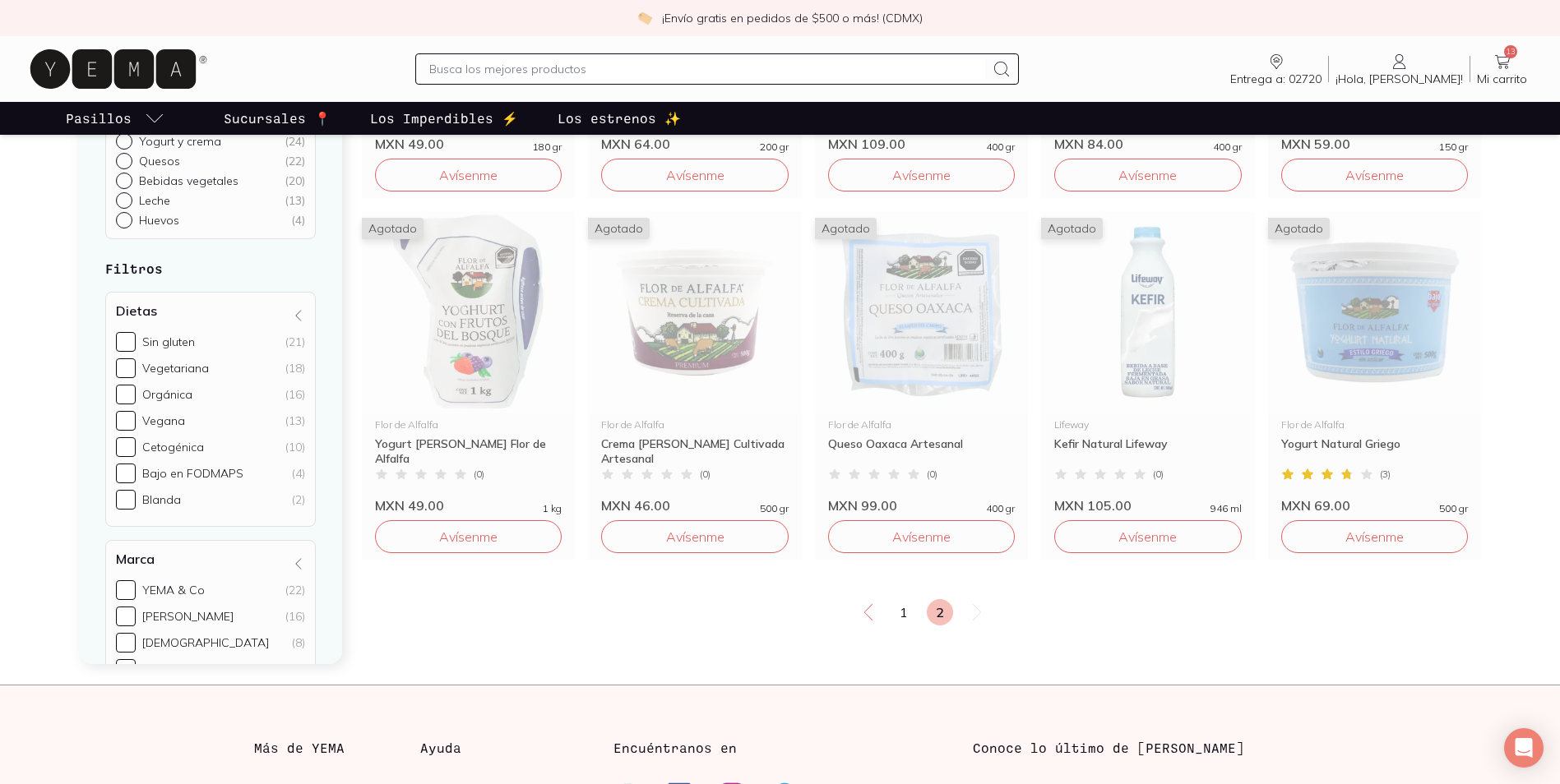
scroll to position [2878, 0]
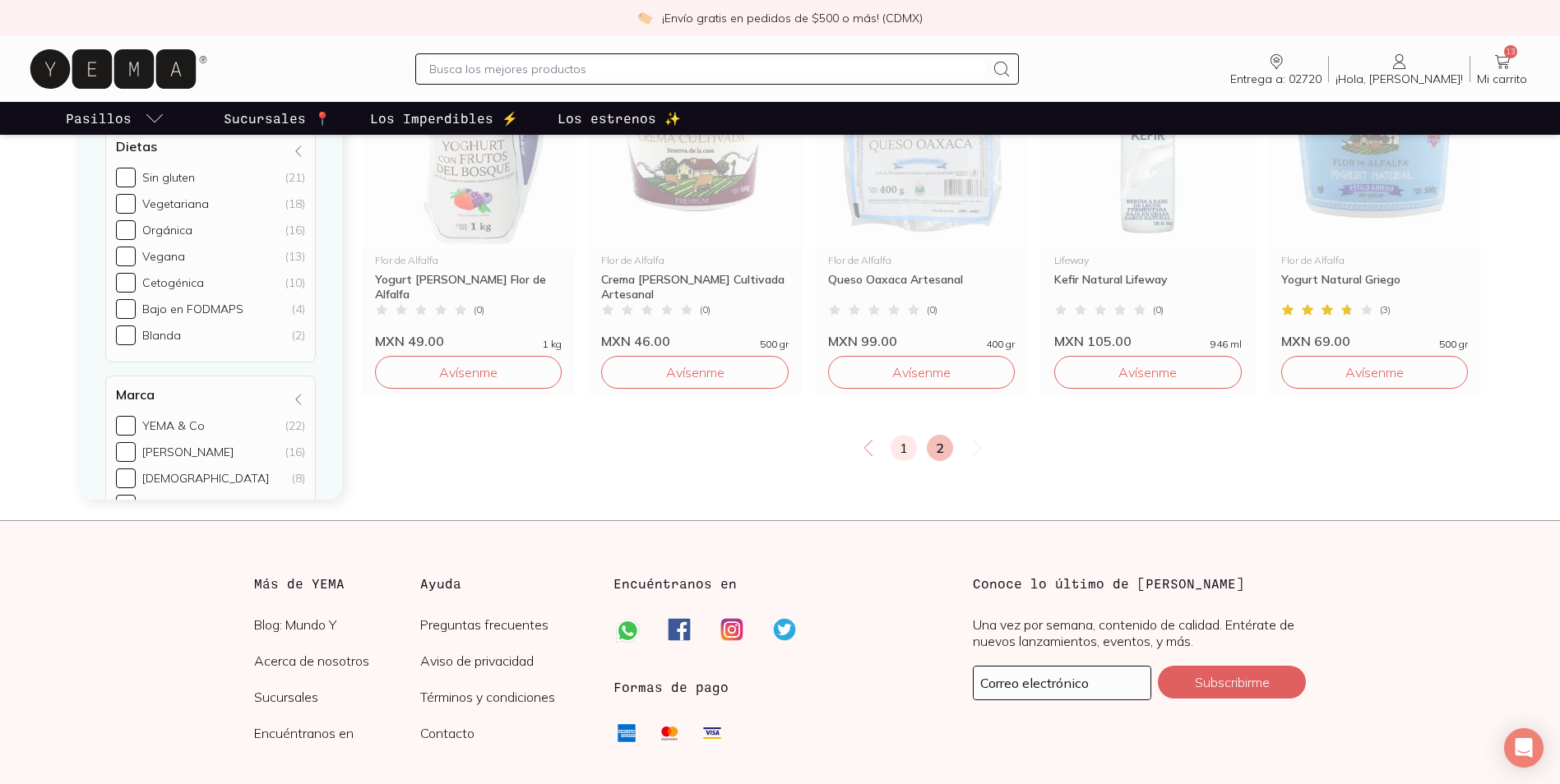
click at [897, 435] on link "1" at bounding box center [903, 448] width 26 height 26
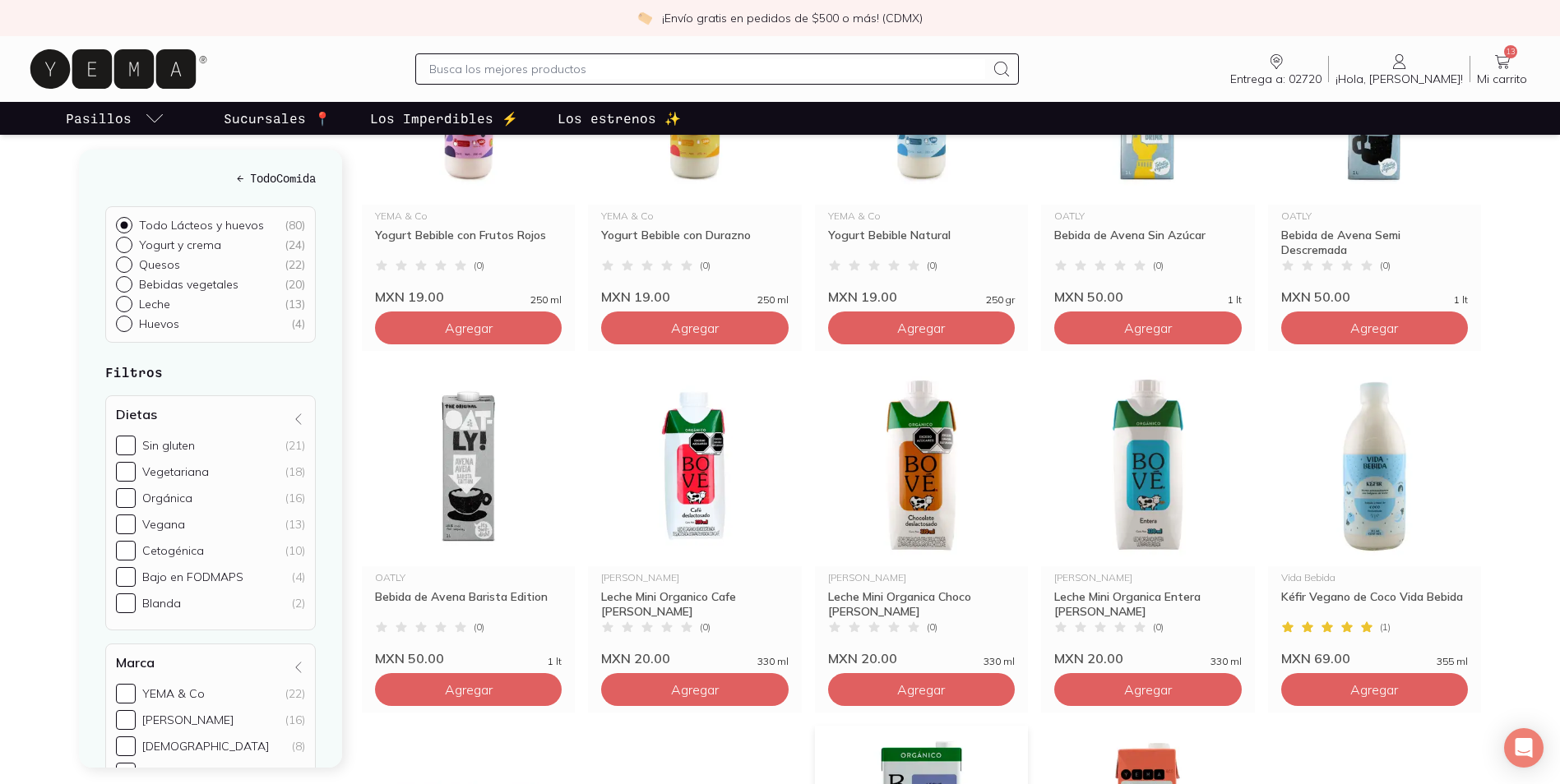
scroll to position [1069, 0]
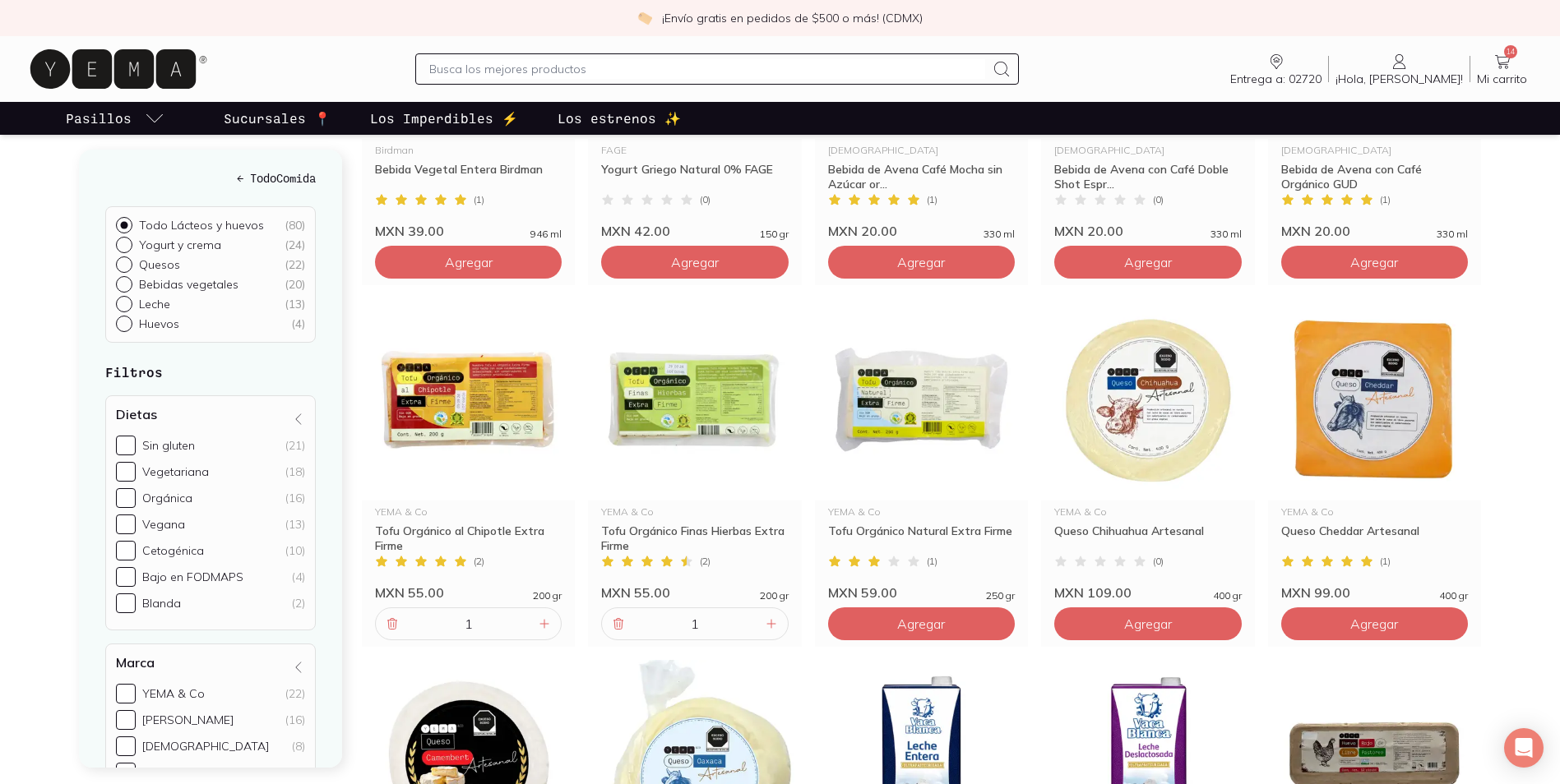
scroll to position [2056, 0]
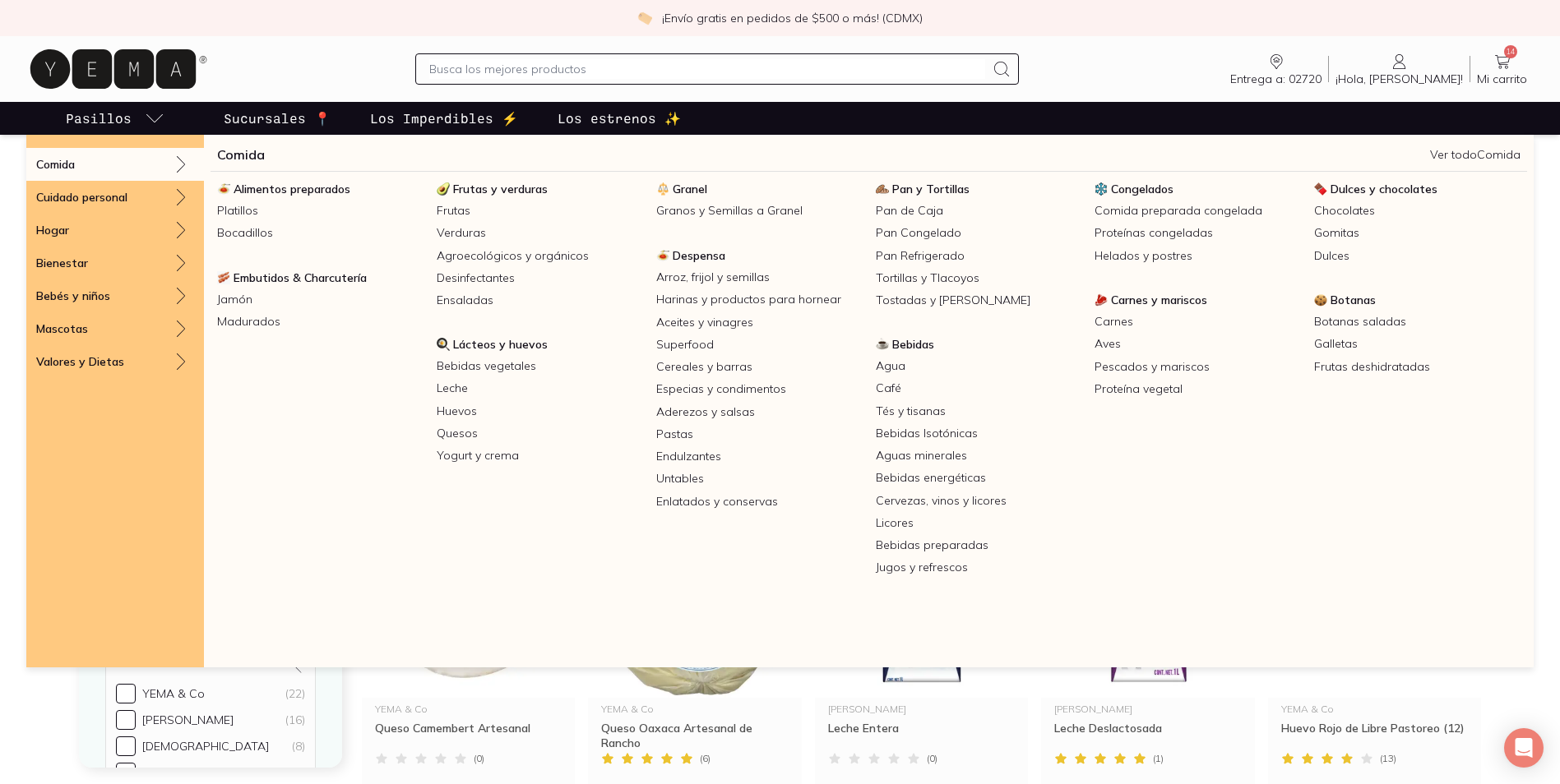
click at [139, 161] on div "Comida" at bounding box center [115, 164] width 177 height 33
click at [926, 191] on span "Pan y Tortillas" at bounding box center [930, 189] width 77 height 15
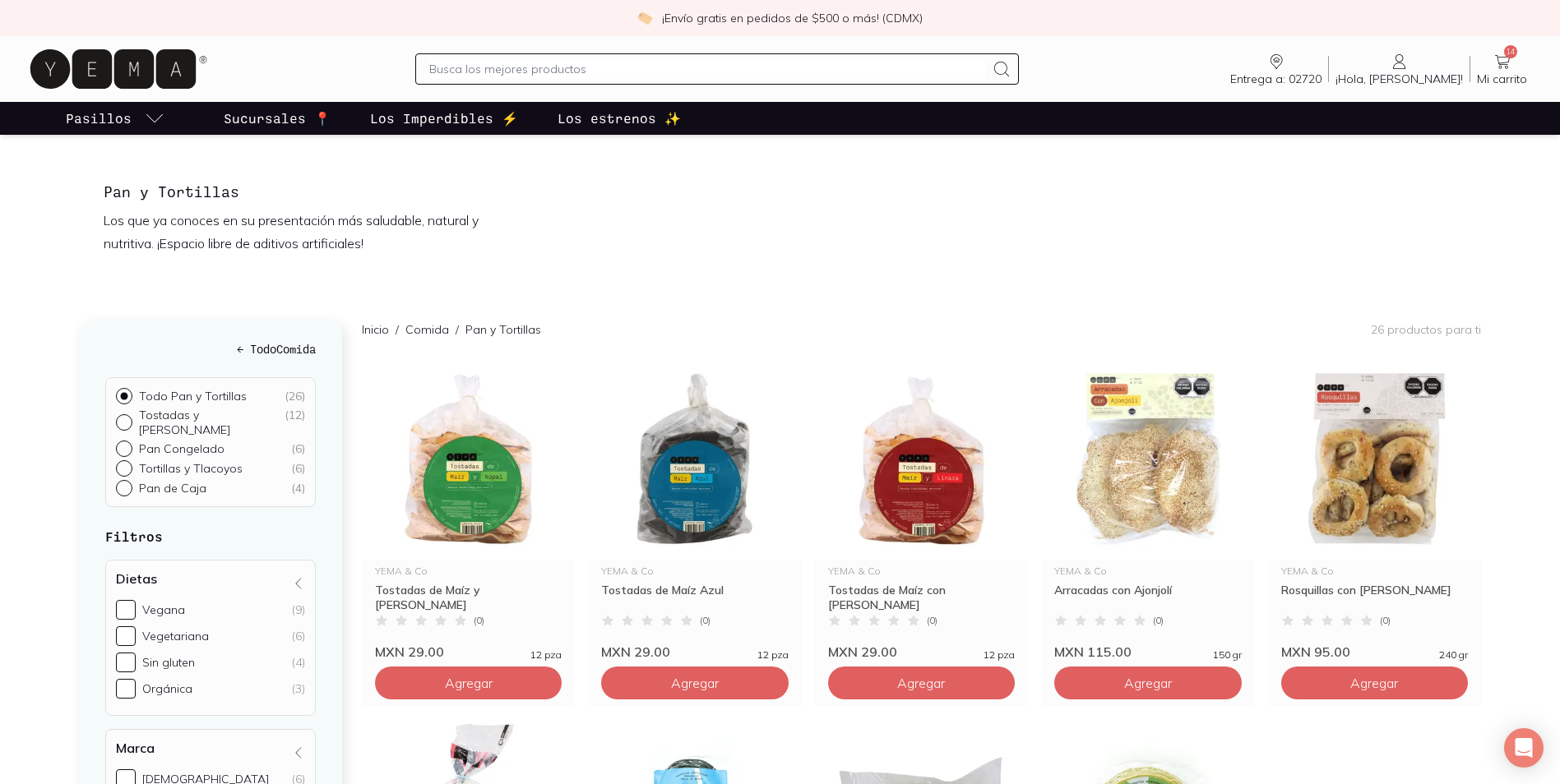
scroll to position [83, 0]
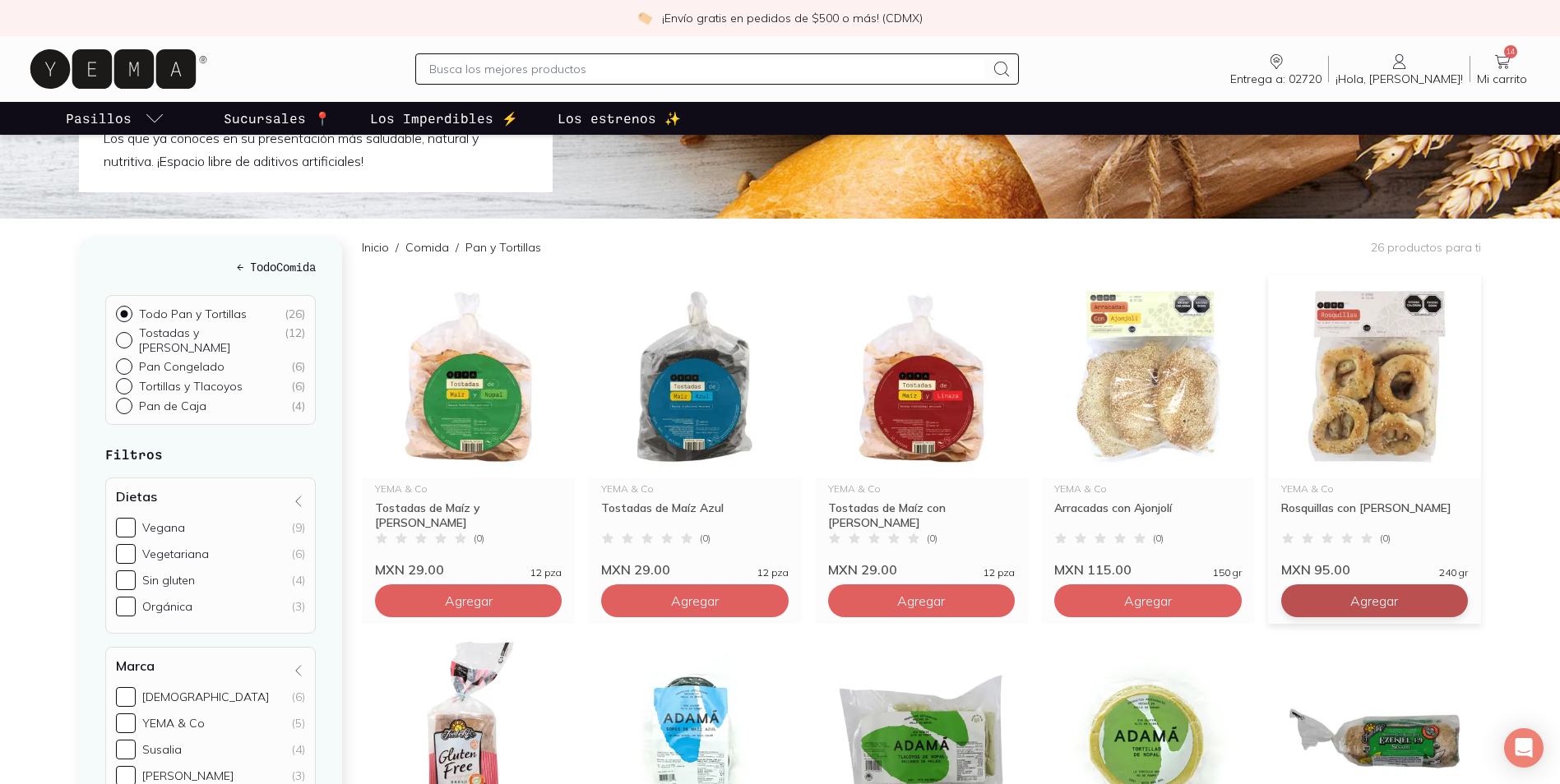
click at [493, 598] on span "Agregar" at bounding box center [469, 601] width 48 height 17
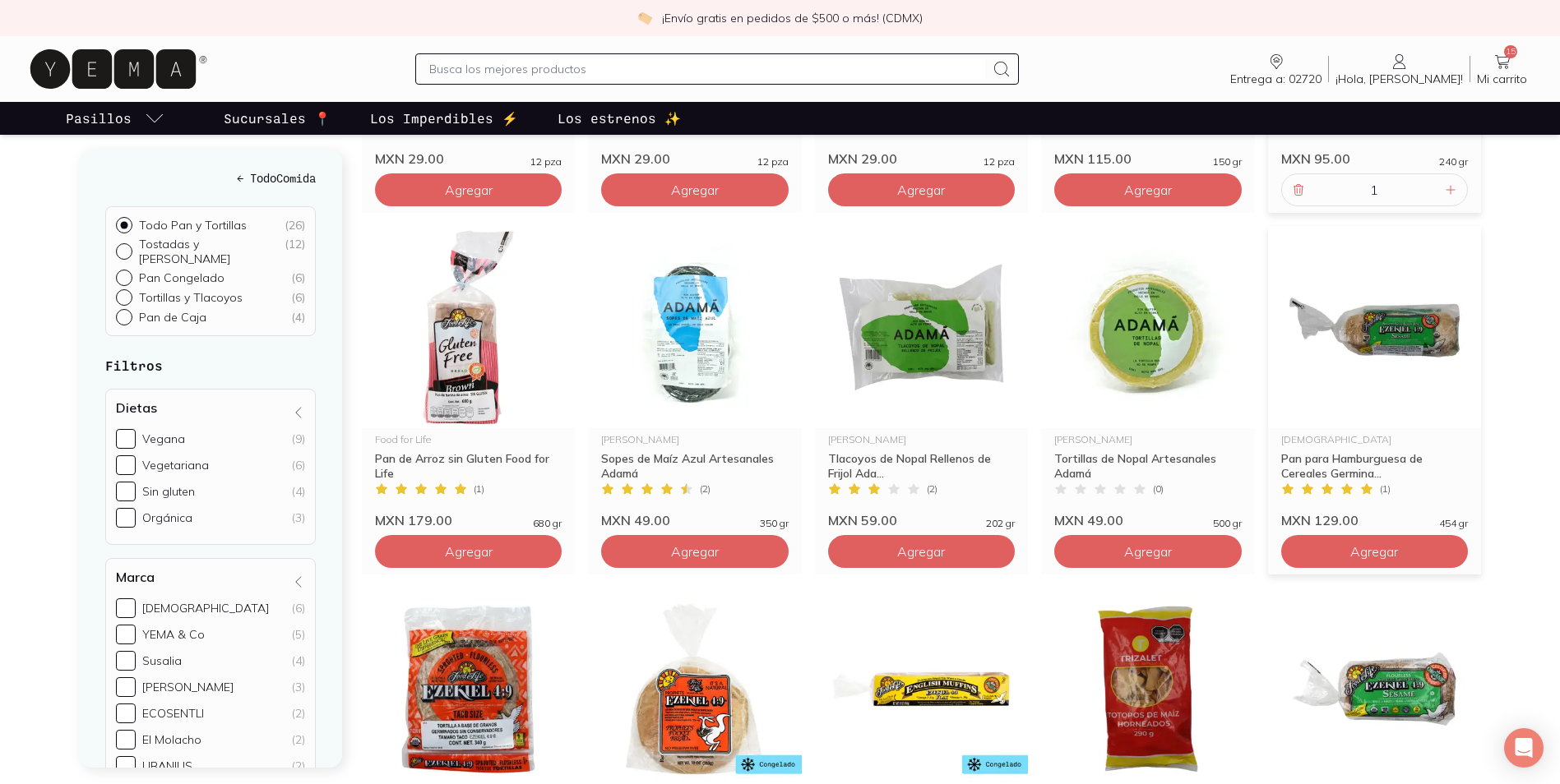
scroll to position [658, 0]
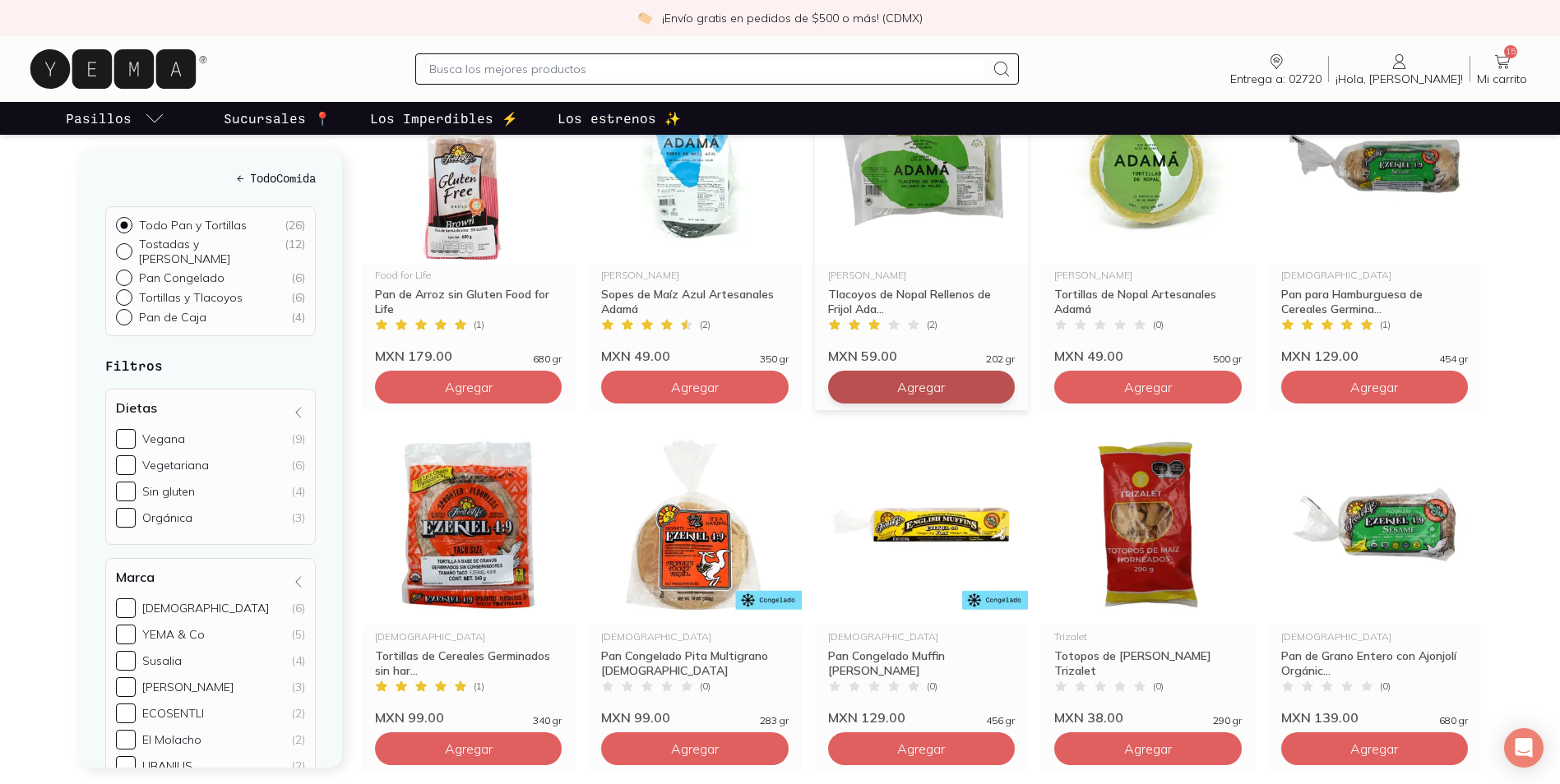
click at [493, 34] on span "Agregar" at bounding box center [469, 25] width 48 height 17
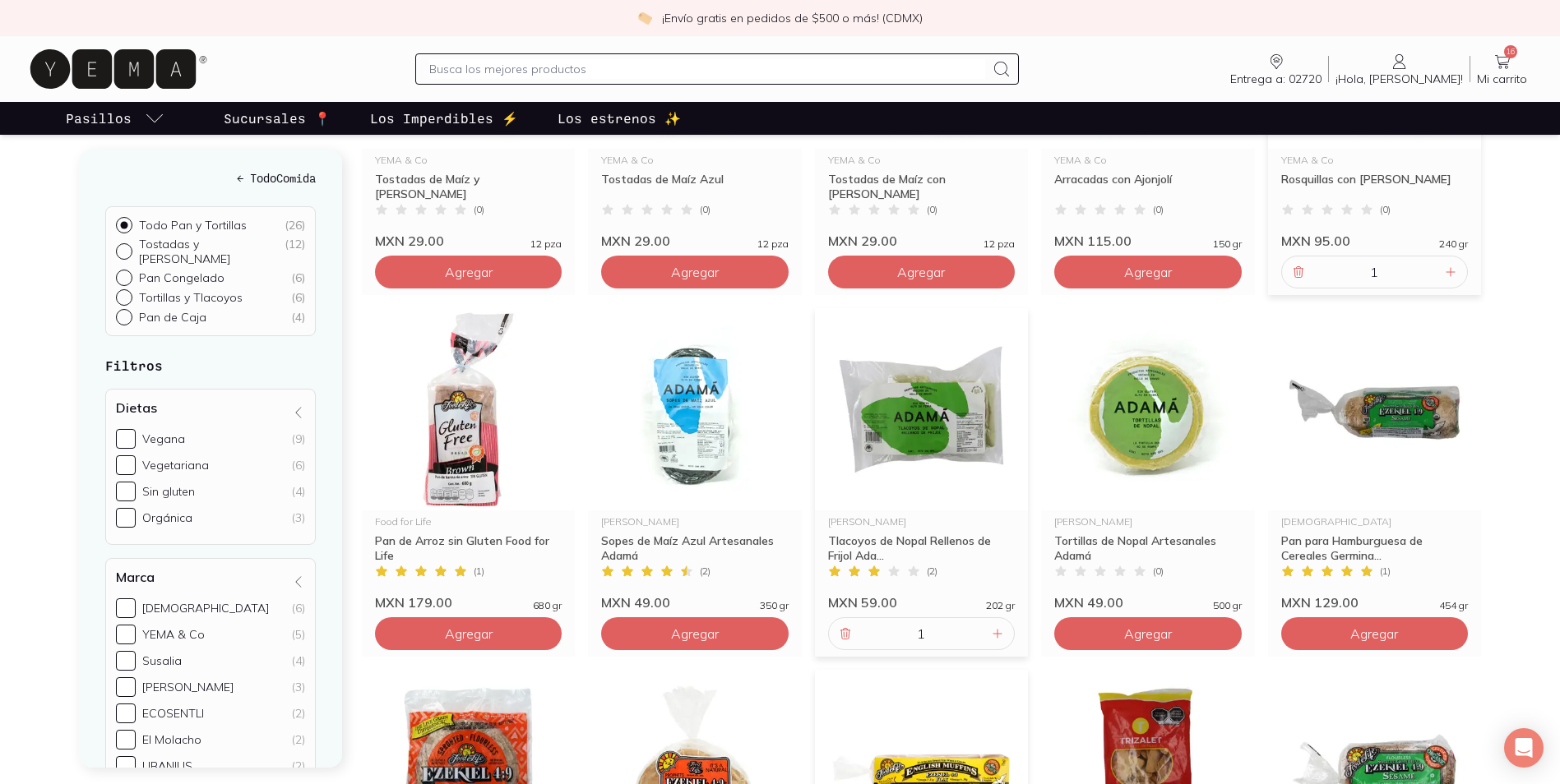
scroll to position [329, 0]
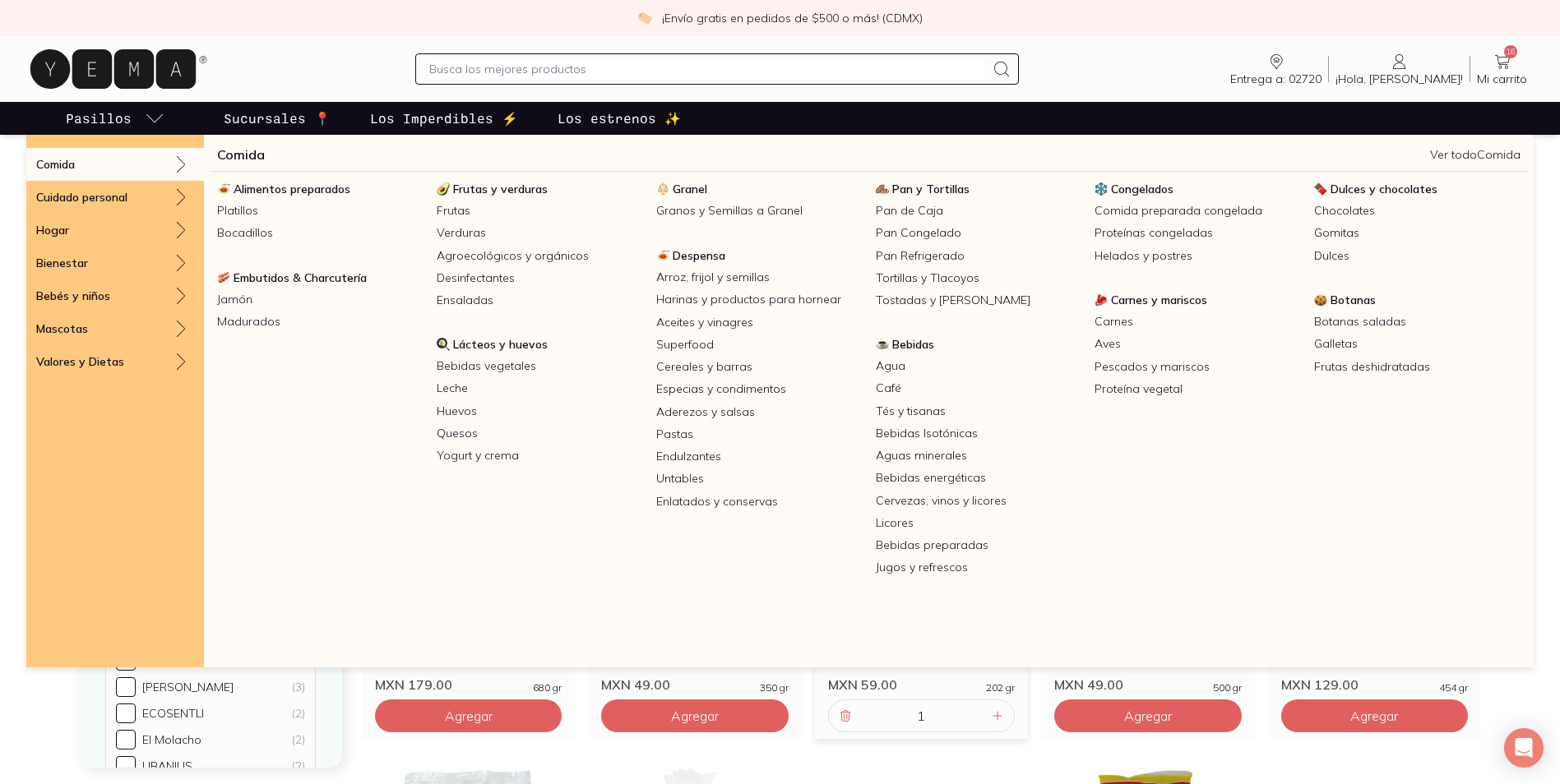
click at [153, 163] on div "Comida" at bounding box center [115, 164] width 177 height 33
click at [1142, 188] on span "Congelados" at bounding box center [1143, 189] width 63 height 15
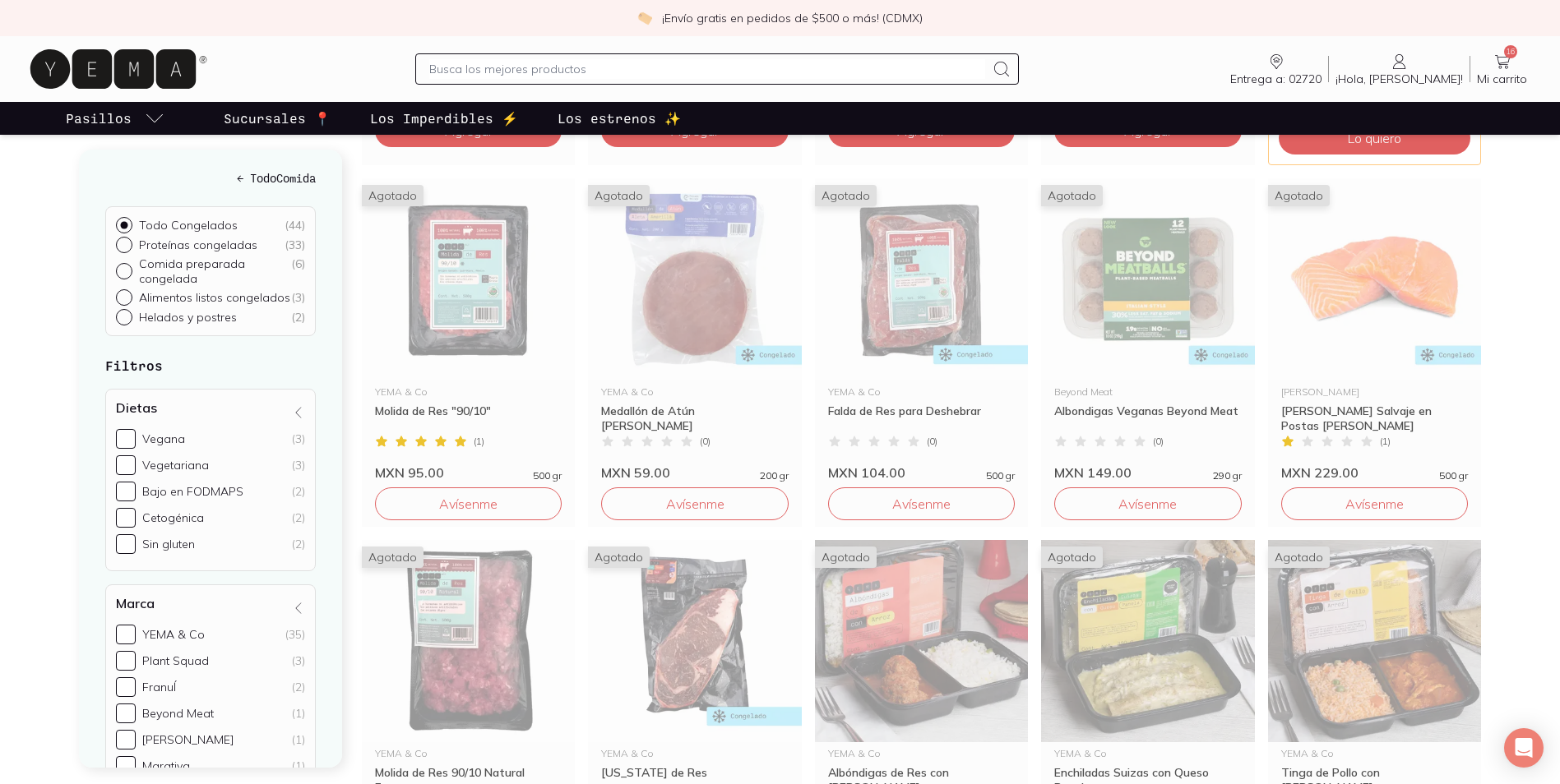
scroll to position [2631, 0]
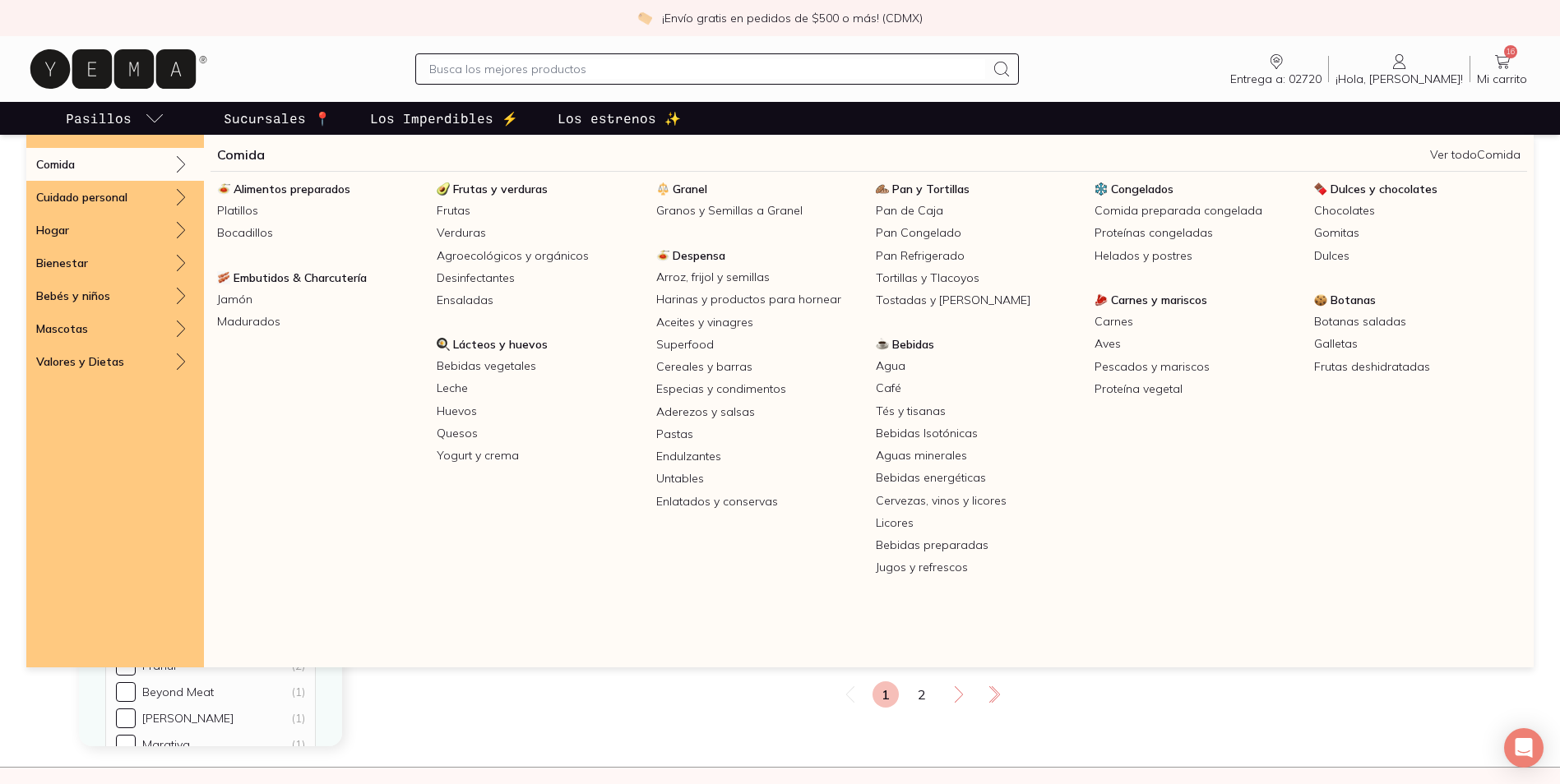
click at [162, 160] on div "Comida" at bounding box center [115, 164] width 177 height 33
click at [1112, 295] on span "Carnes y mariscos" at bounding box center [1159, 300] width 97 height 15
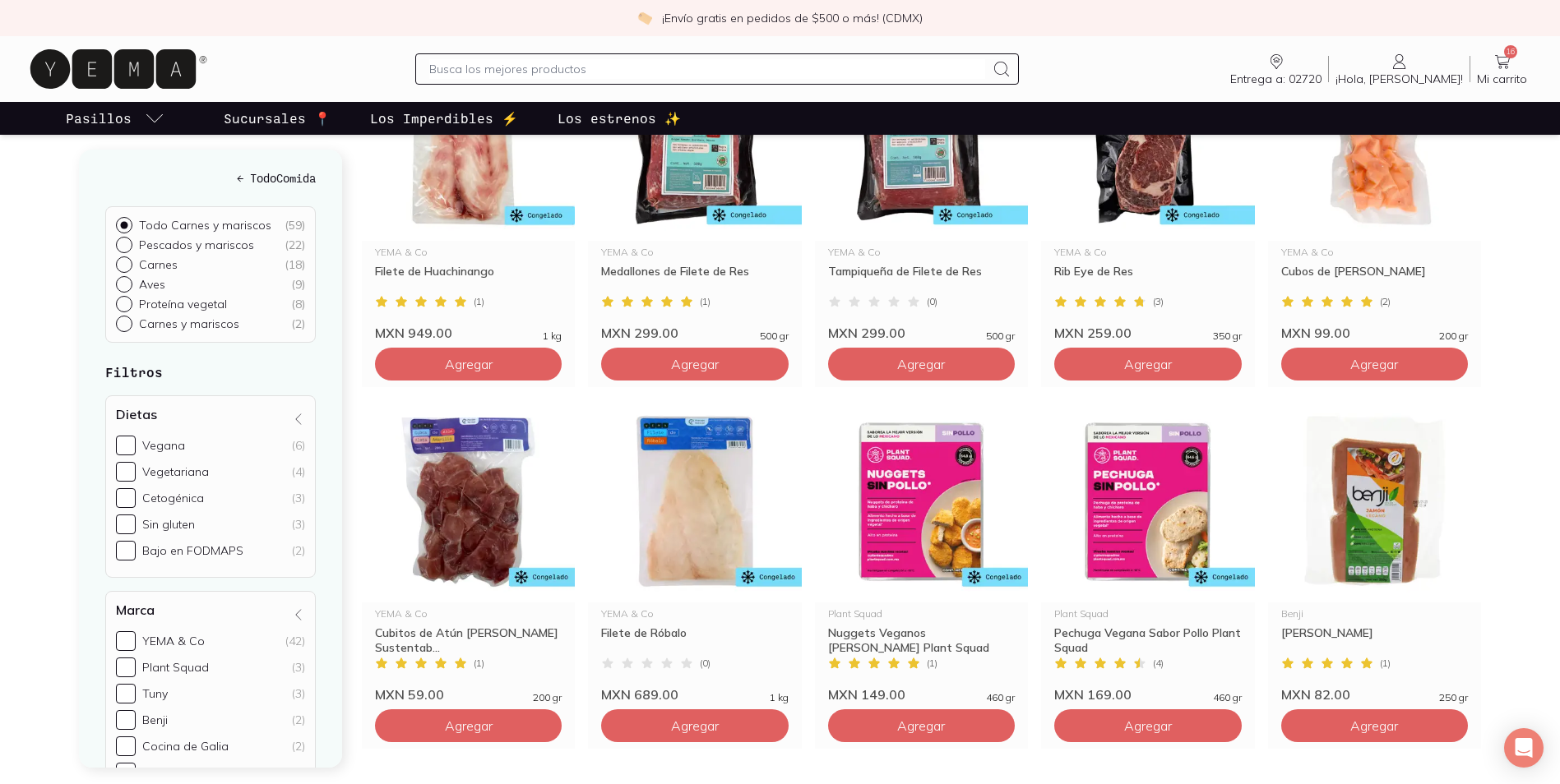
scroll to position [2548, 0]
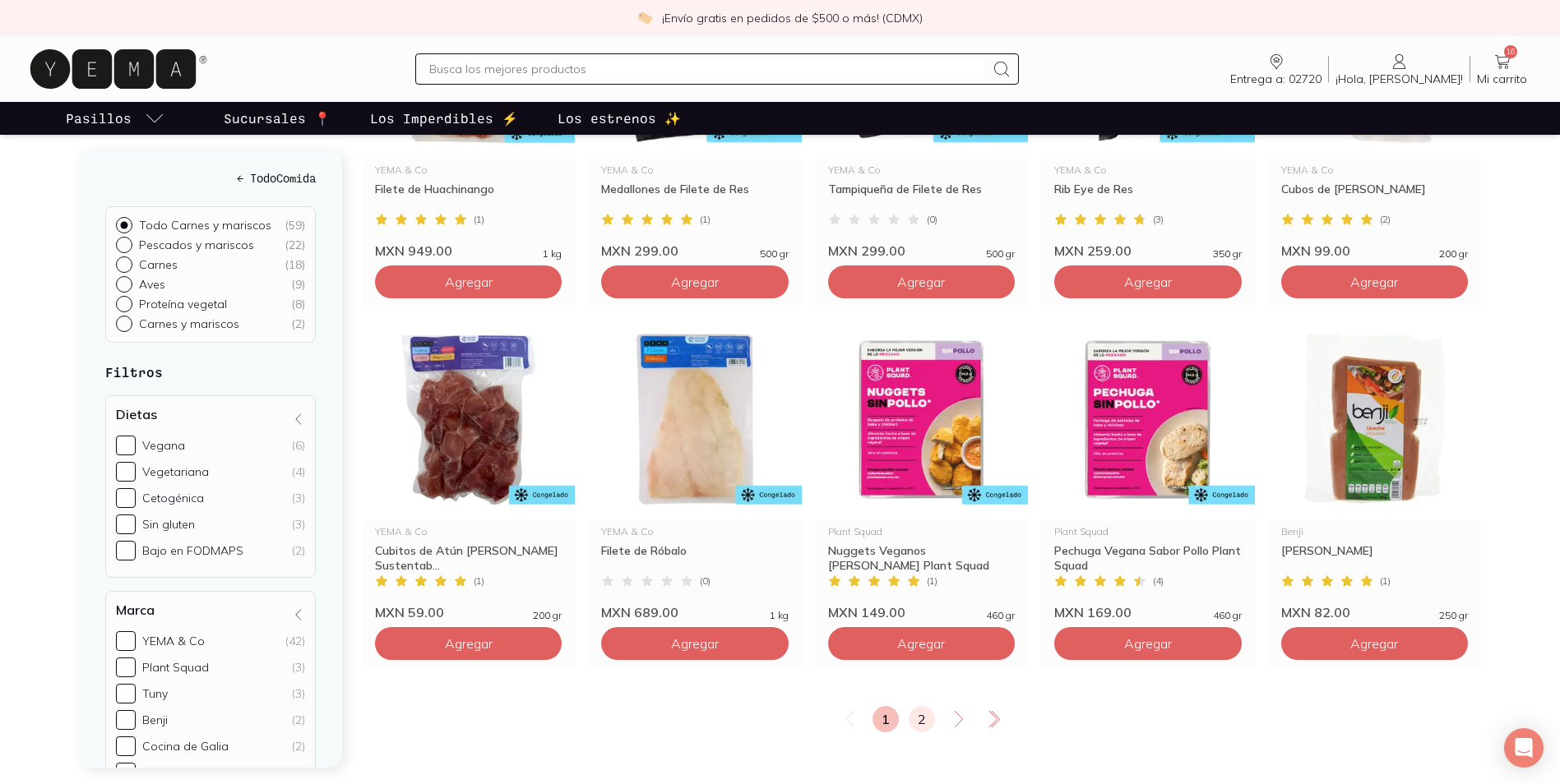
click at [920, 711] on link "2" at bounding box center [922, 720] width 26 height 26
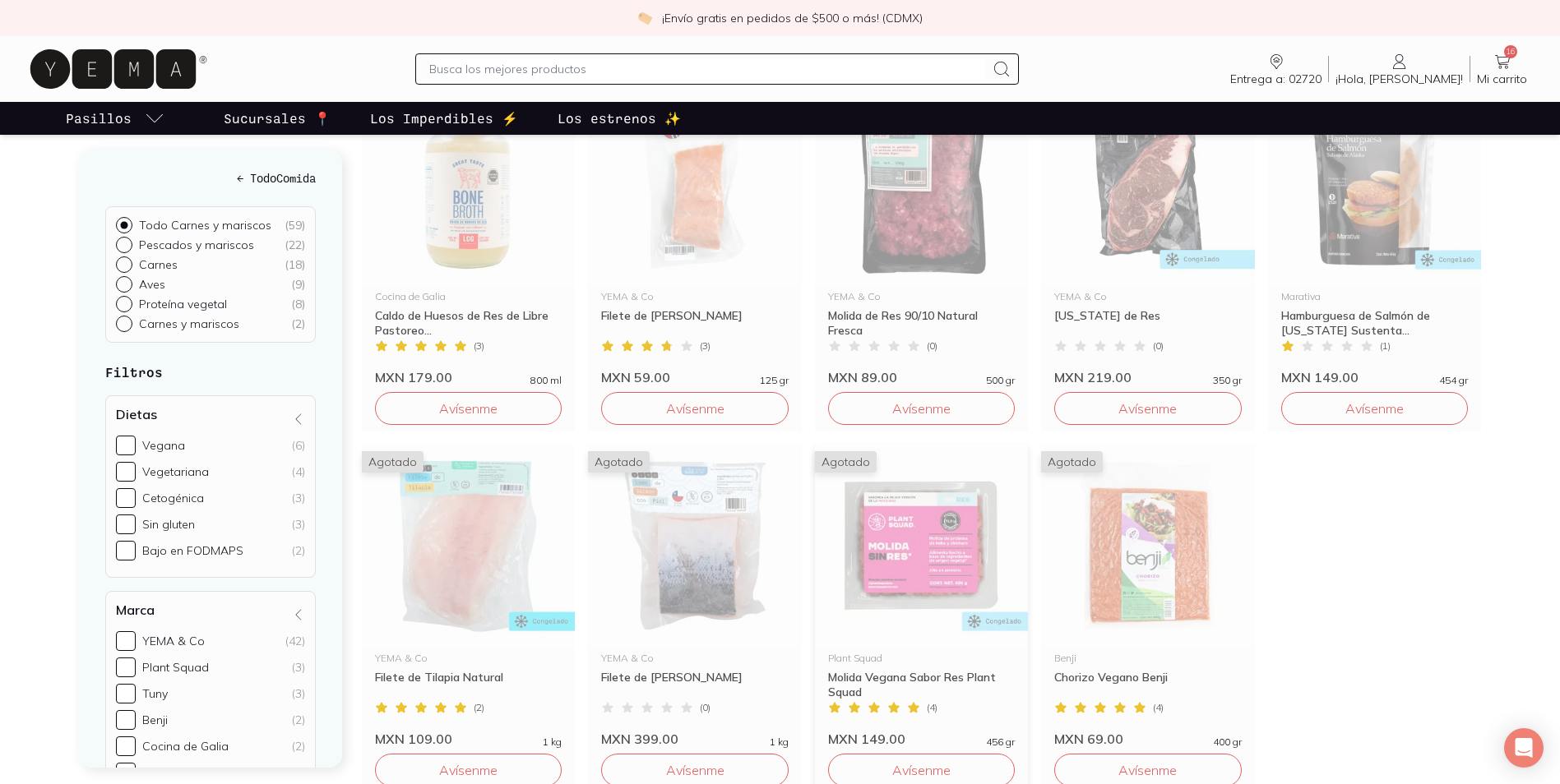
scroll to position [1151, 0]
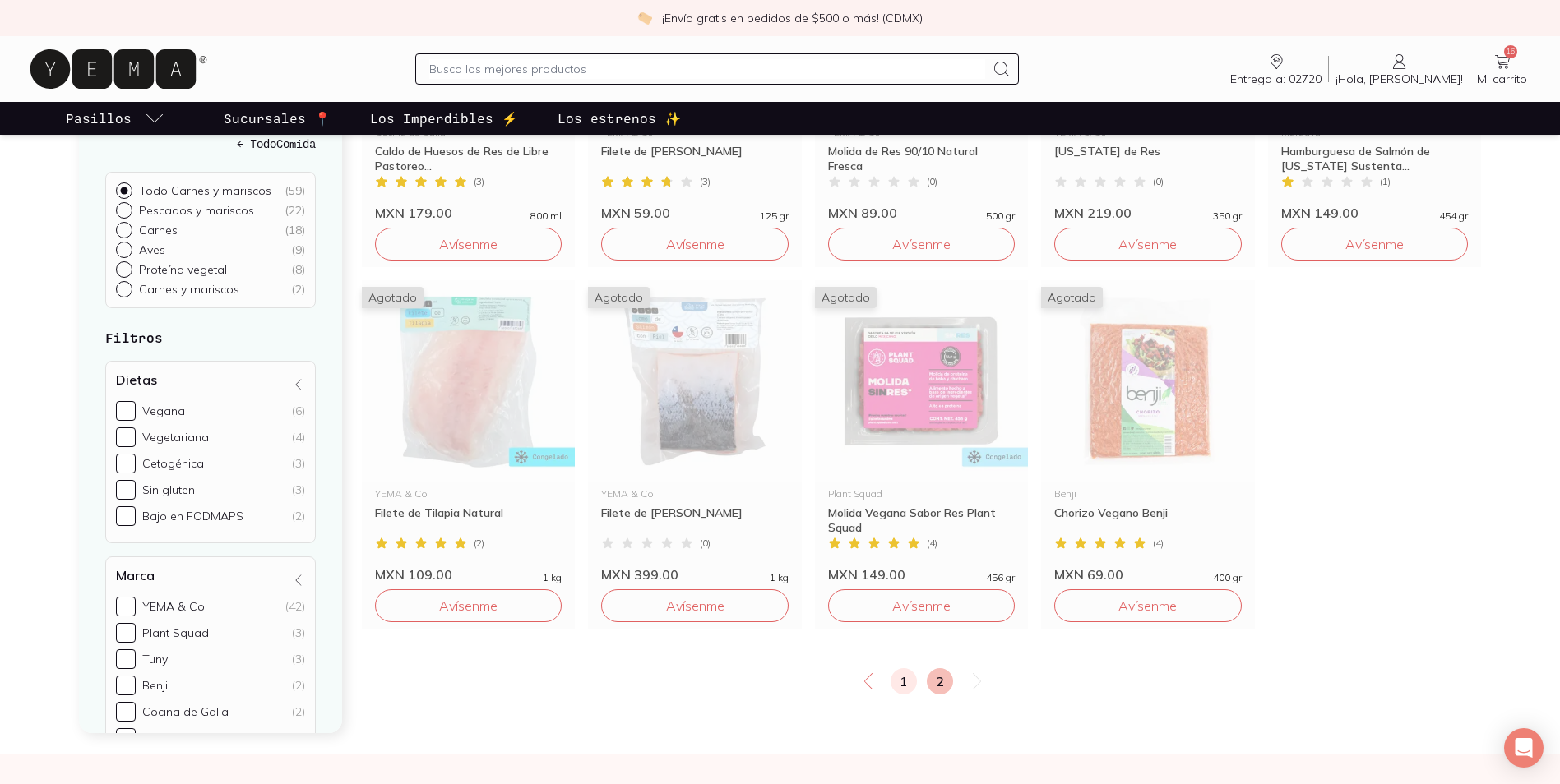
click at [904, 680] on link "1" at bounding box center [903, 681] width 26 height 26
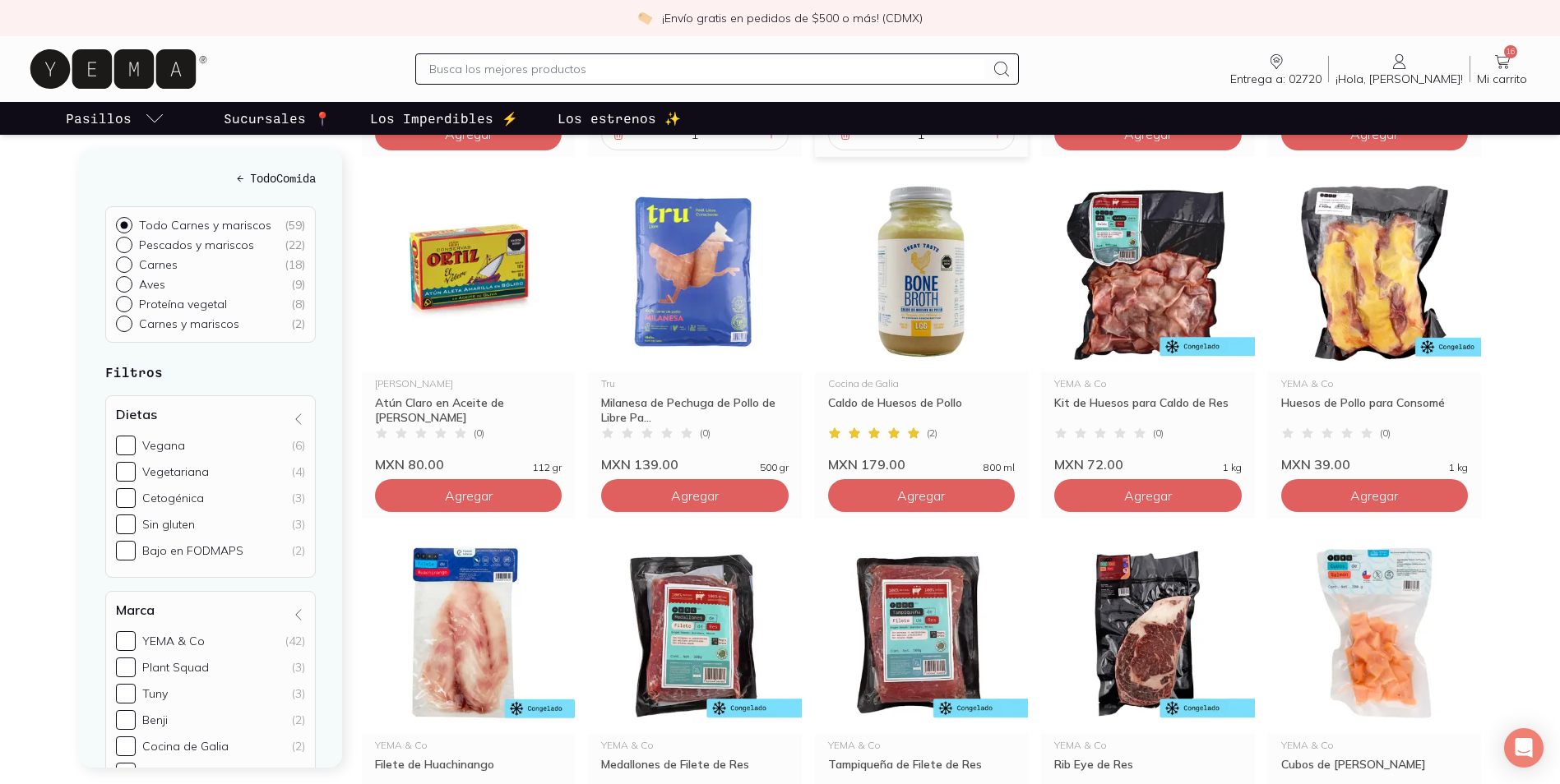
scroll to position [2137, 0]
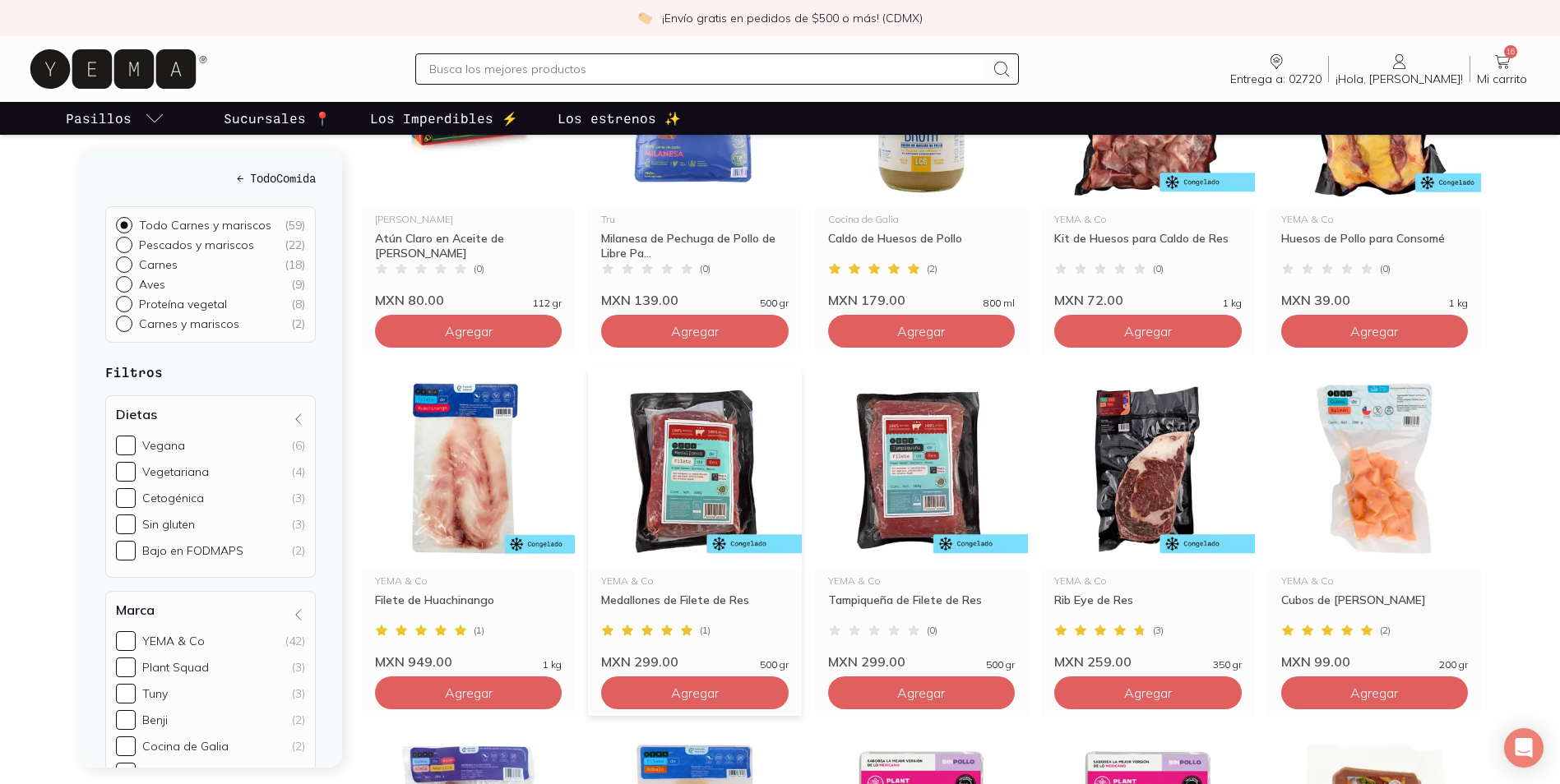
click at [666, 508] on img at bounding box center [694, 468] width 213 height 203
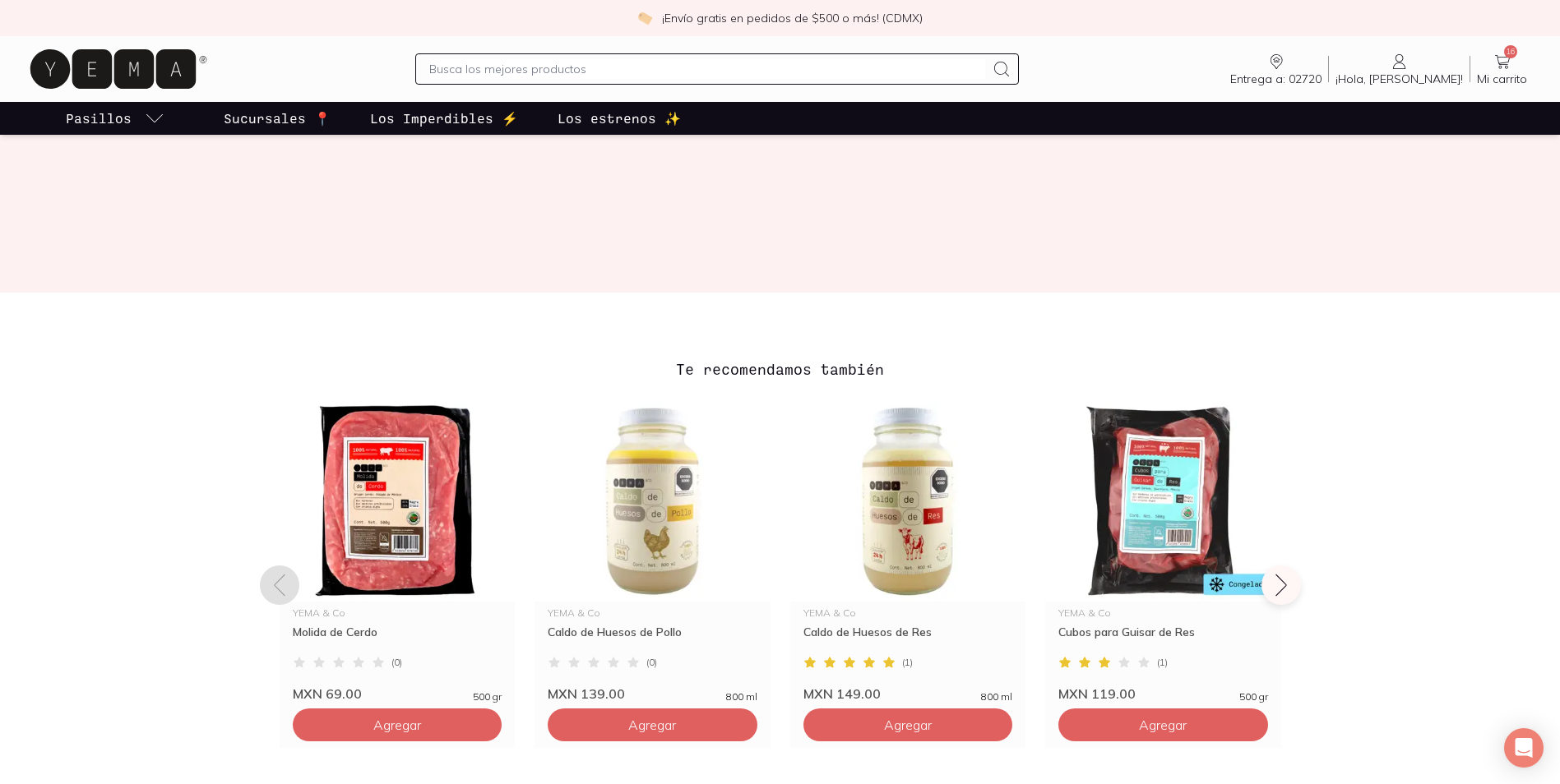
scroll to position [1069, 0]
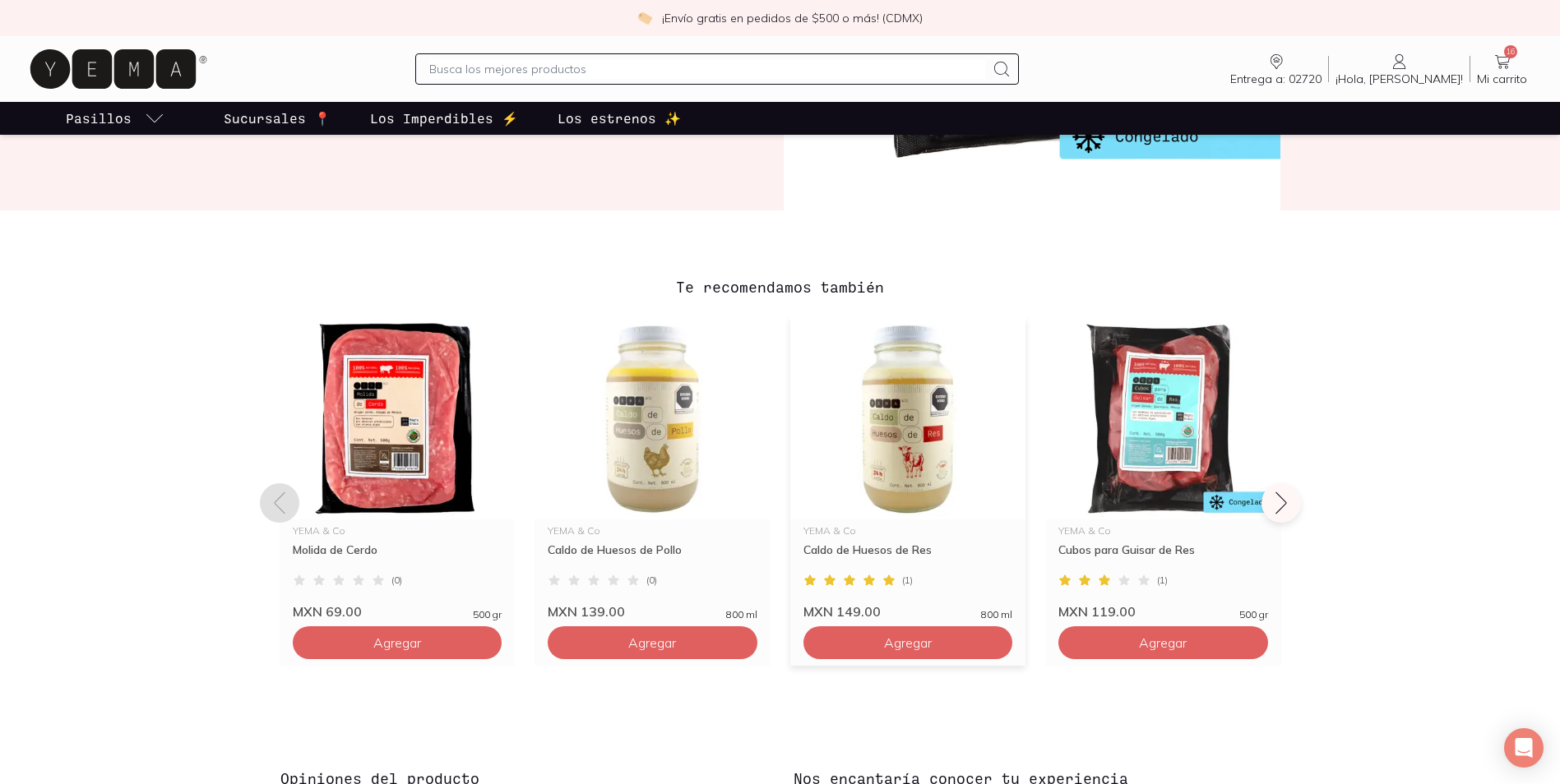
click at [908, 499] on img at bounding box center [908, 418] width 236 height 203
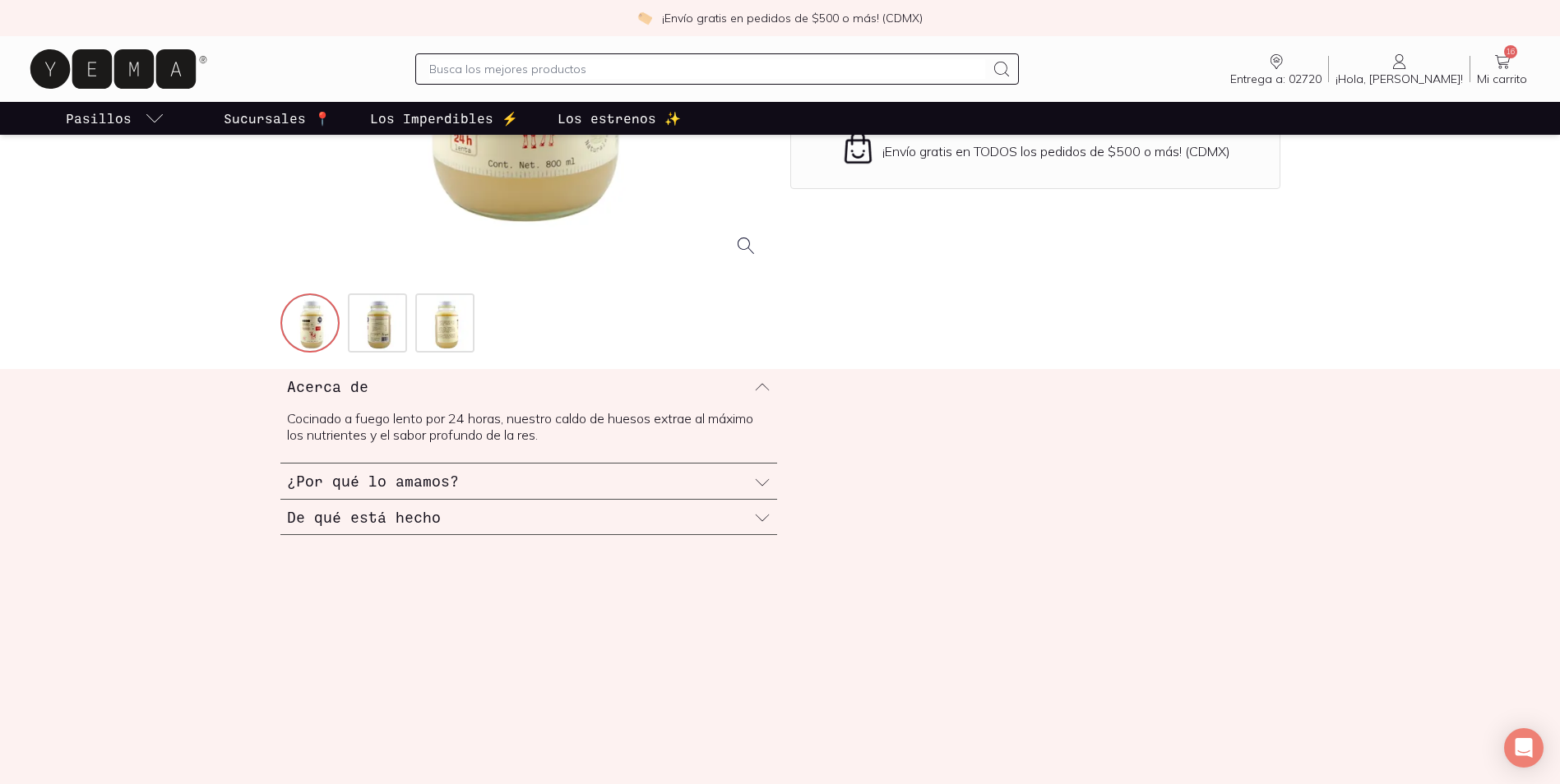
scroll to position [494, 0]
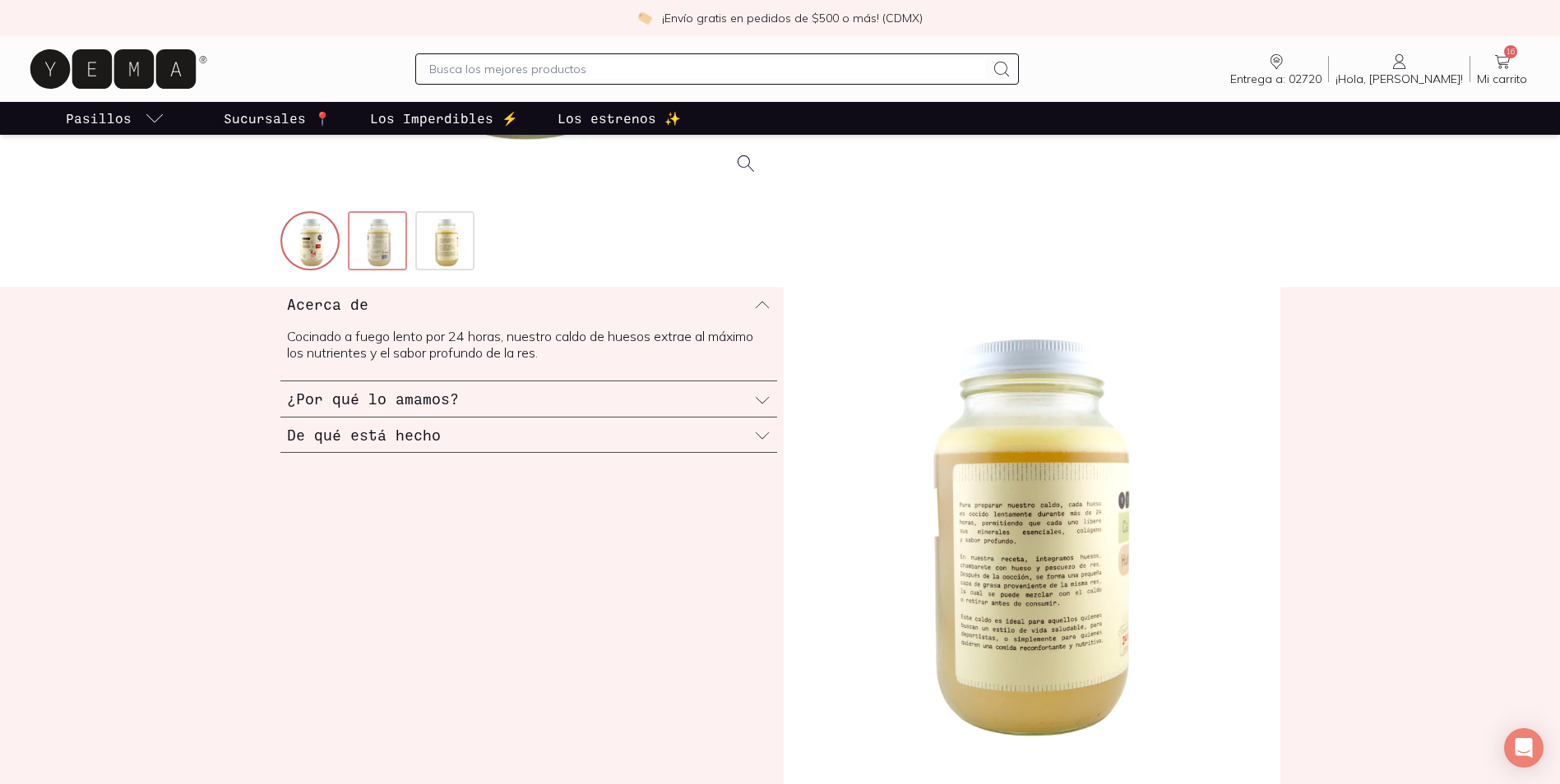
click at [380, 241] on img at bounding box center [379, 243] width 59 height 59
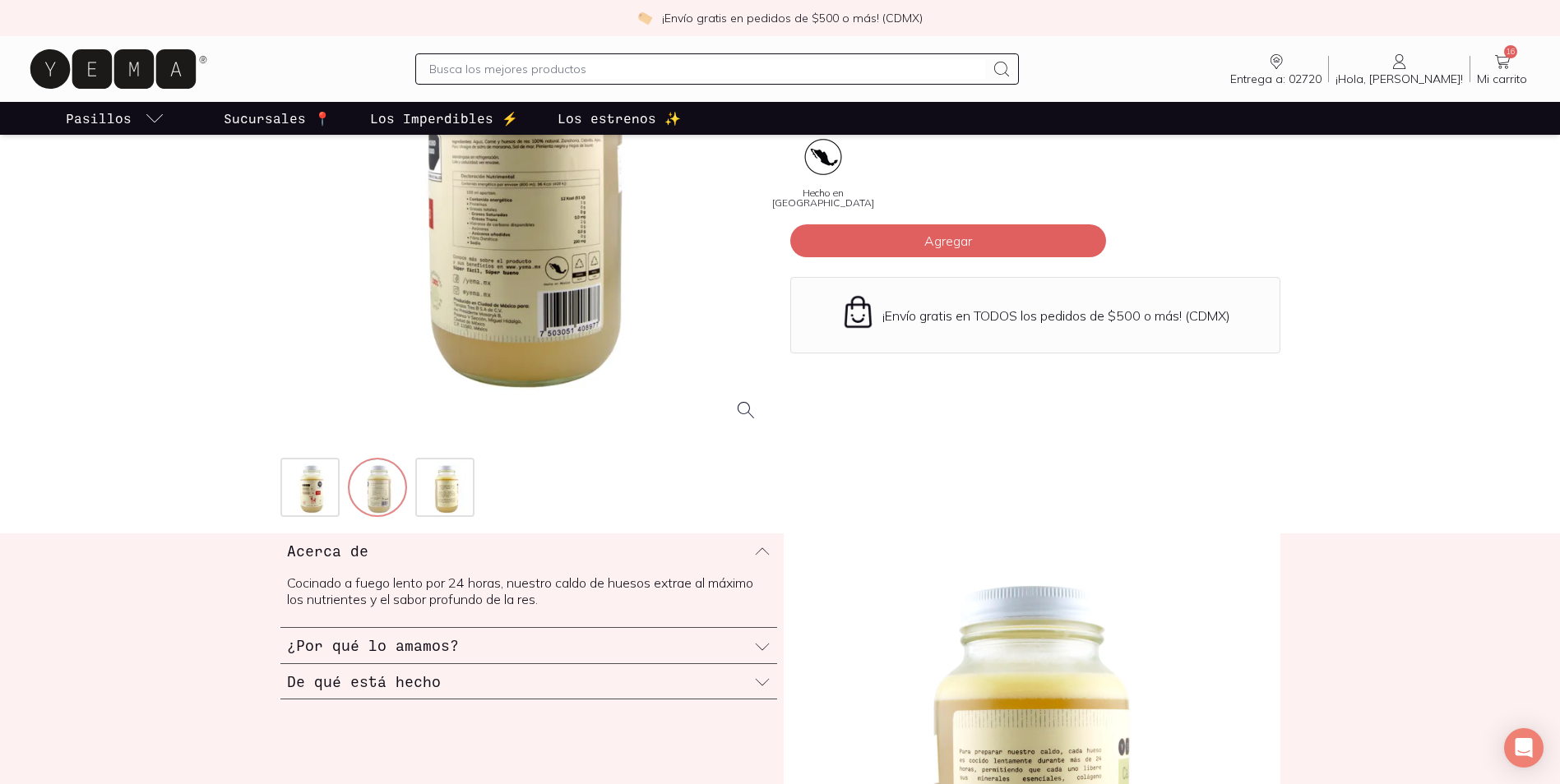
scroll to position [164, 0]
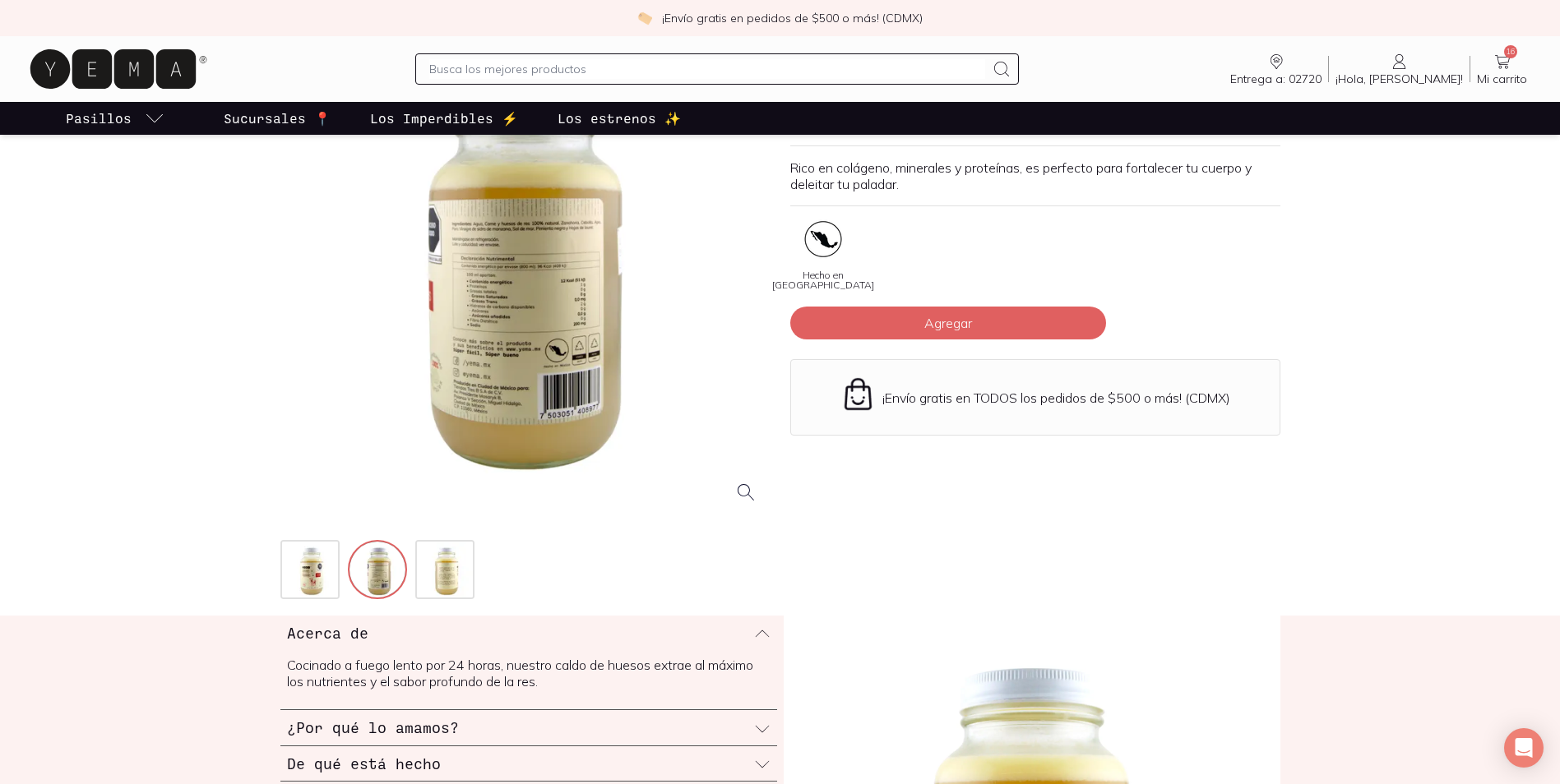
click at [463, 232] on div at bounding box center [526, 272] width 490 height 490
click at [460, 555] on img at bounding box center [447, 571] width 59 height 59
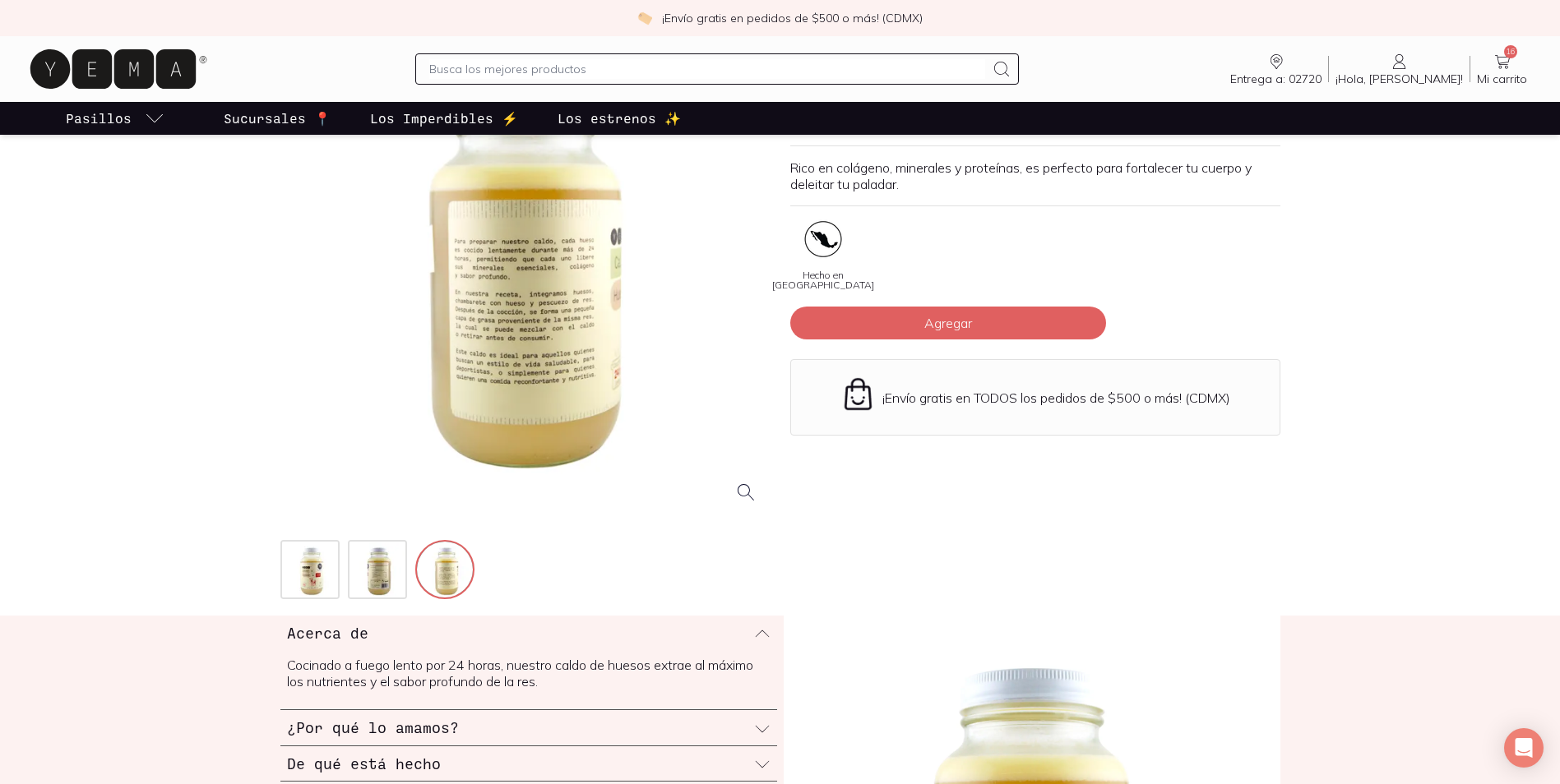
click at [498, 266] on div at bounding box center [526, 272] width 490 height 490
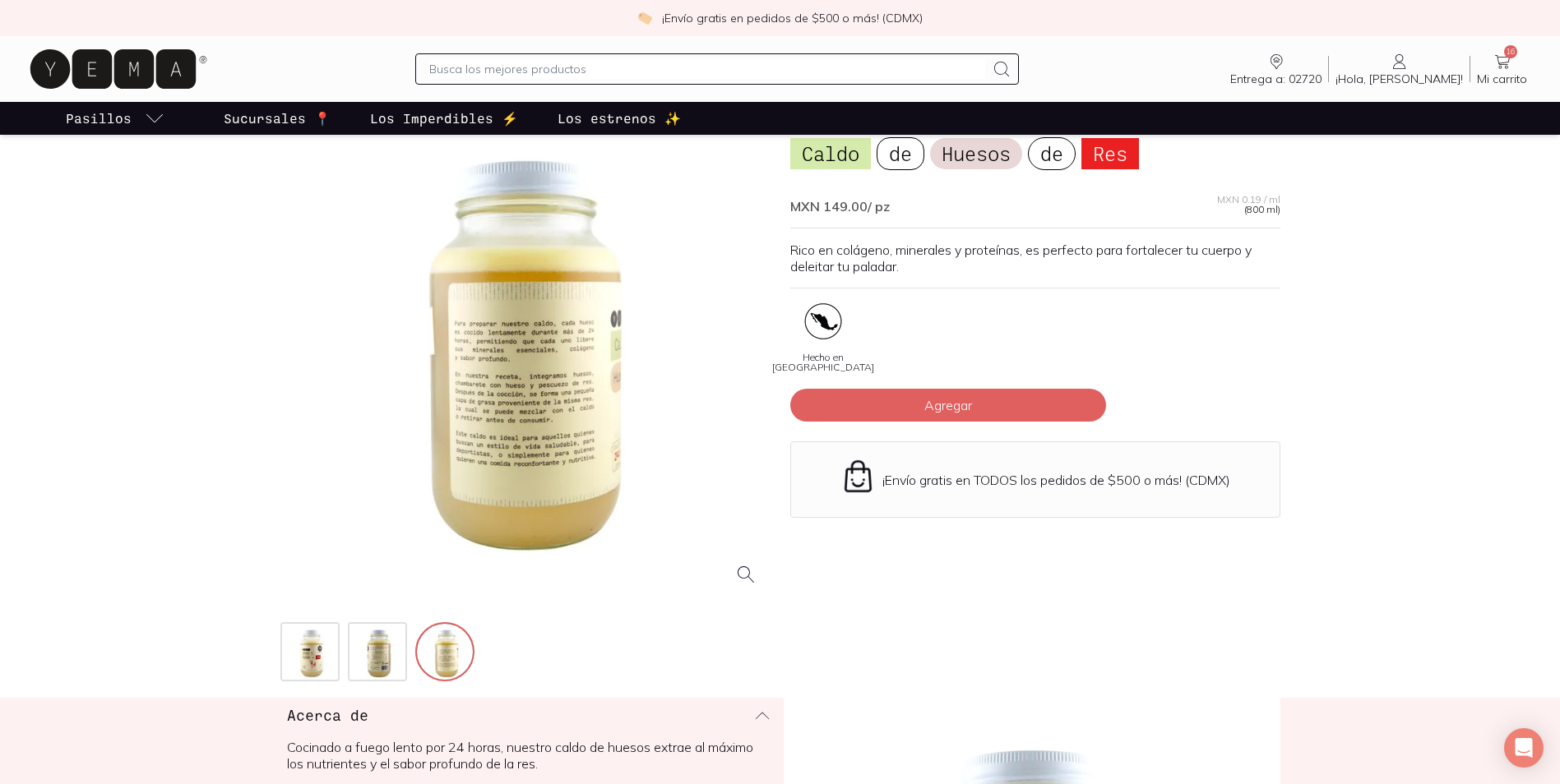
scroll to position [0, 0]
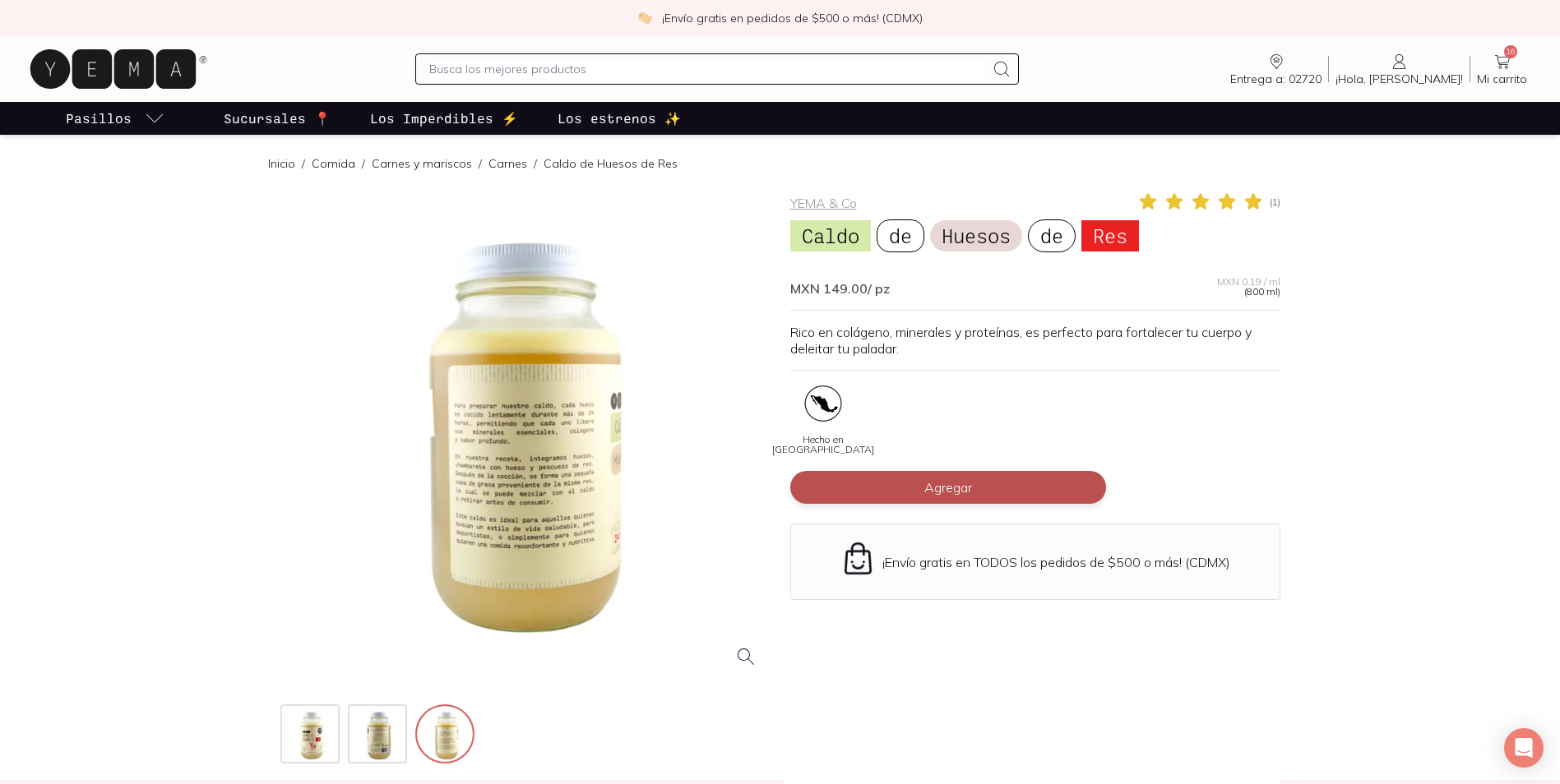
click at [964, 491] on span "Agregar" at bounding box center [948, 487] width 48 height 17
click at [1509, 83] on span "Mi carrito" at bounding box center [1503, 78] width 50 height 15
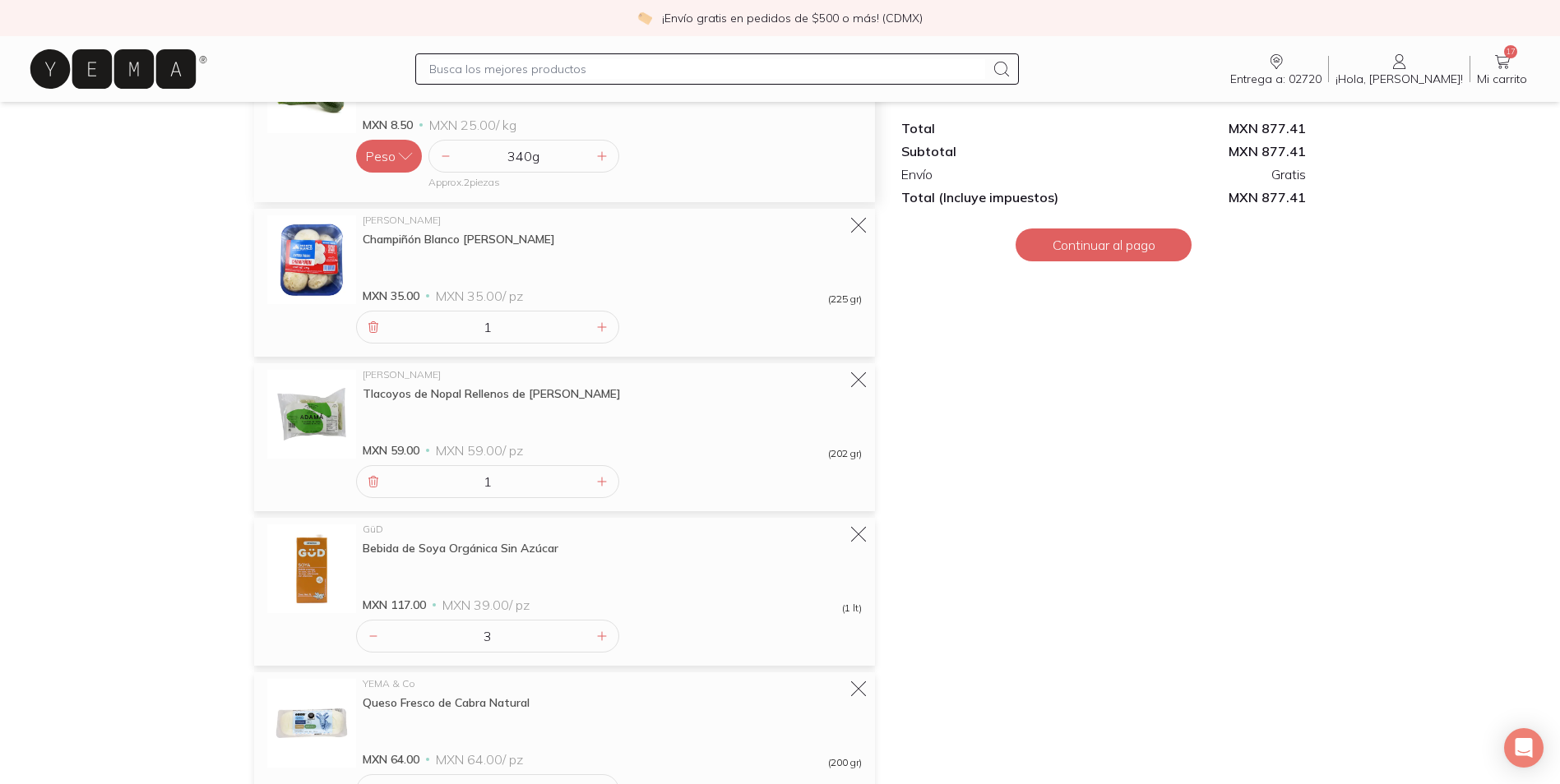
scroll to position [658, 0]
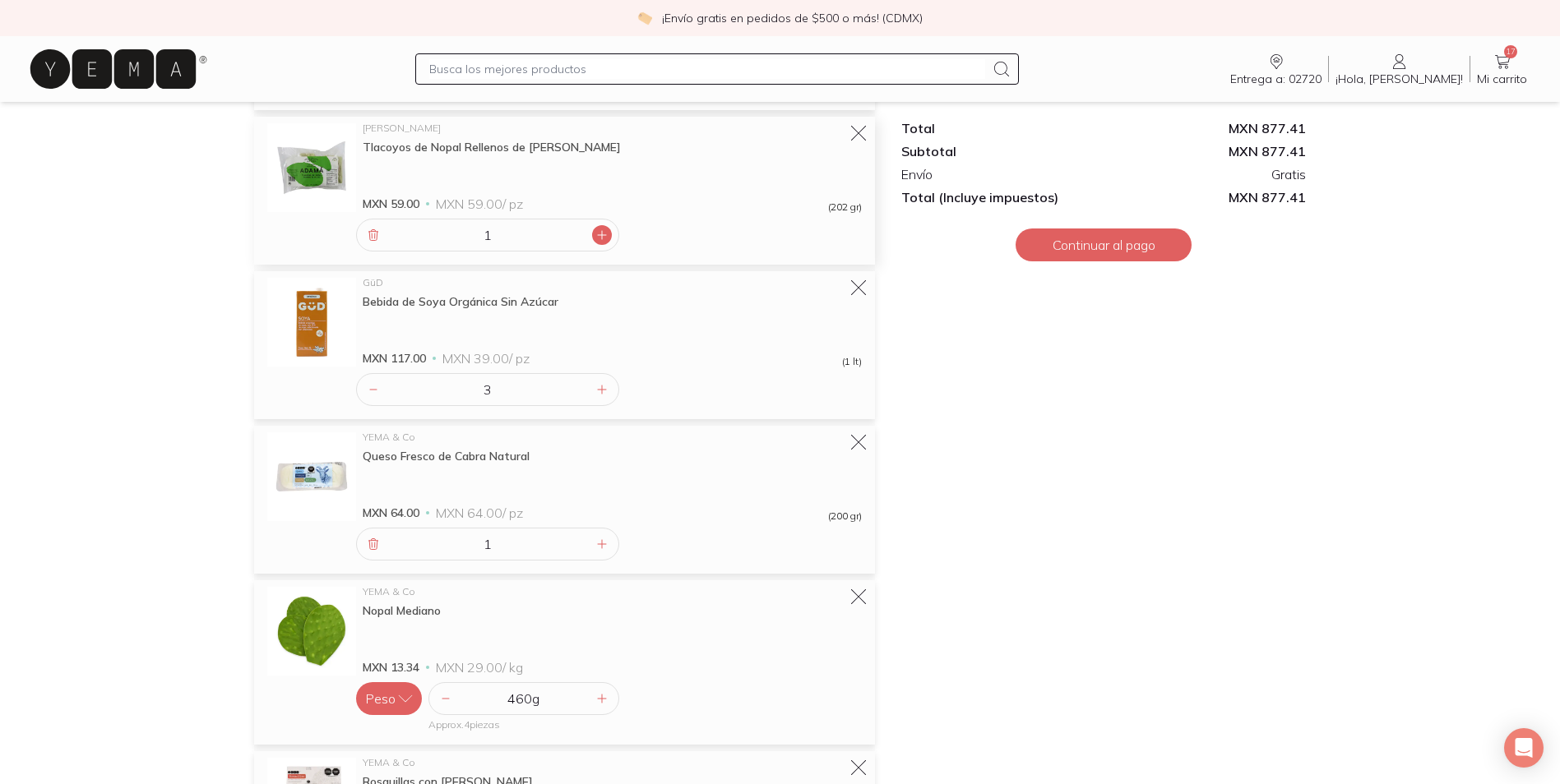
click at [605, 236] on icon at bounding box center [602, 235] width 13 height 13
type input "2"
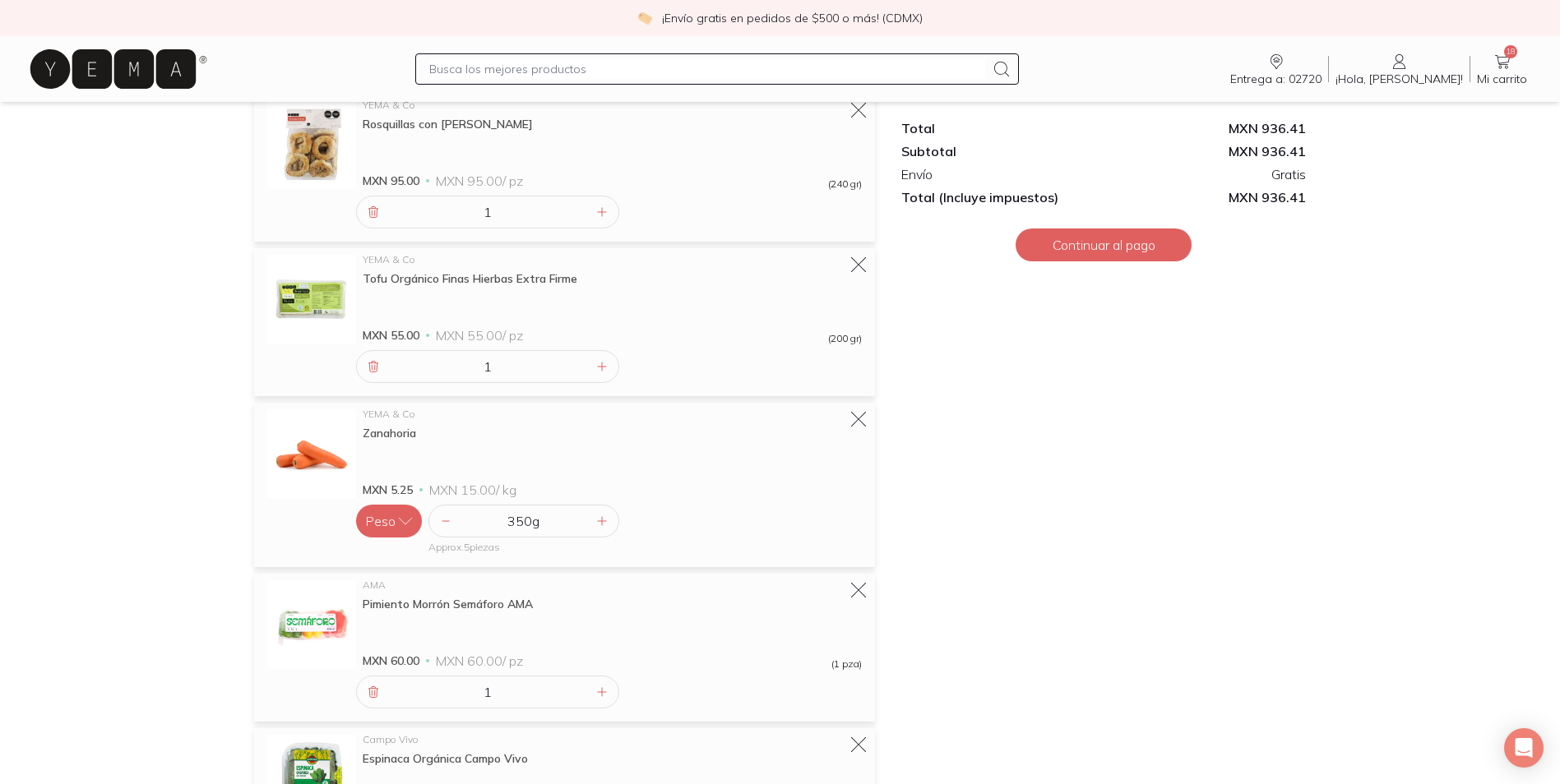
scroll to position [1069, 0]
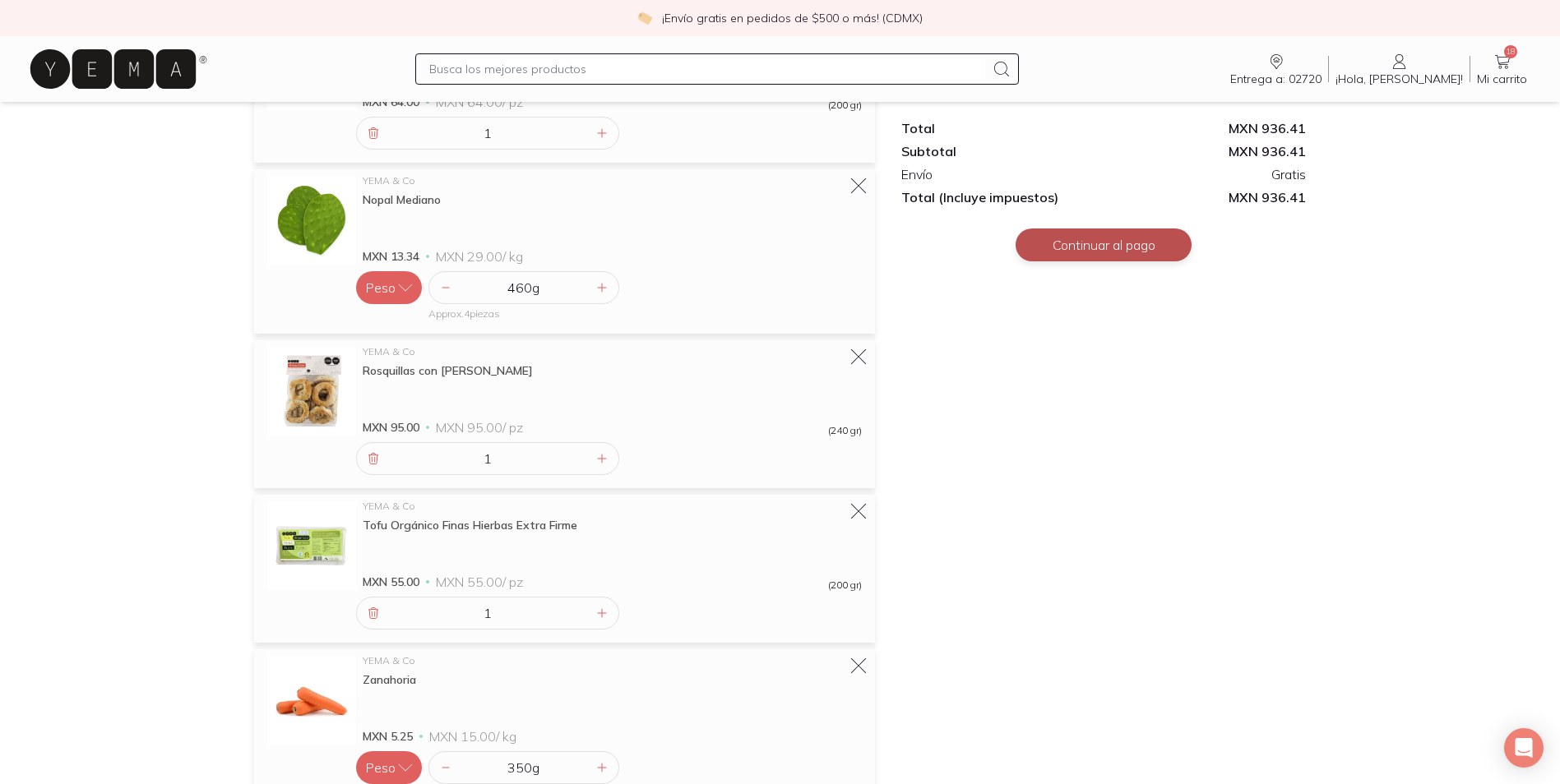
click at [1099, 243] on button "Continuar al pago" at bounding box center [1103, 245] width 176 height 33
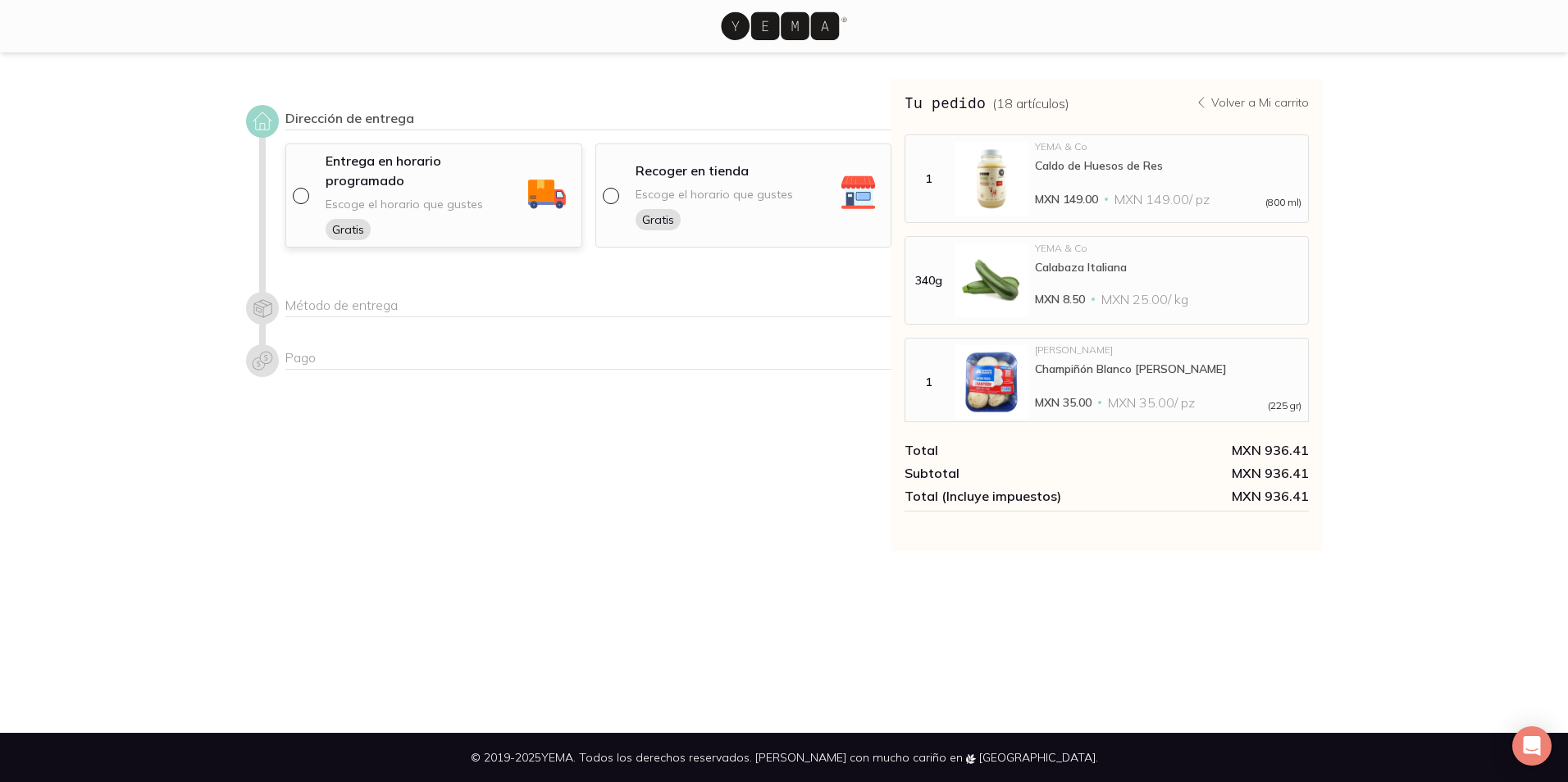
click at [303, 189] on input "radio" at bounding box center [299, 194] width 13 height 13
radio input "true"
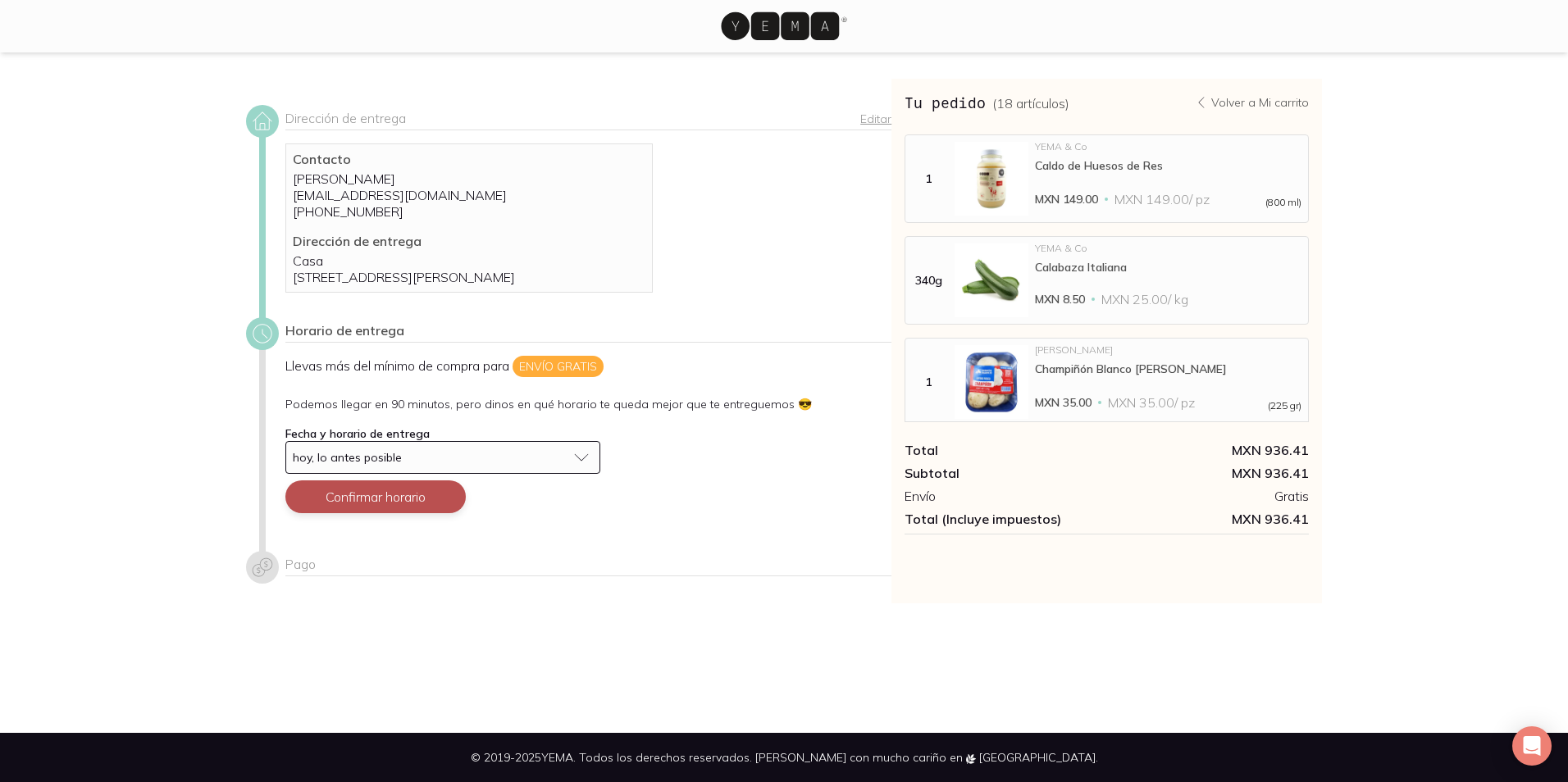
click at [420, 513] on button "Confirmar horario" at bounding box center [375, 497] width 180 height 33
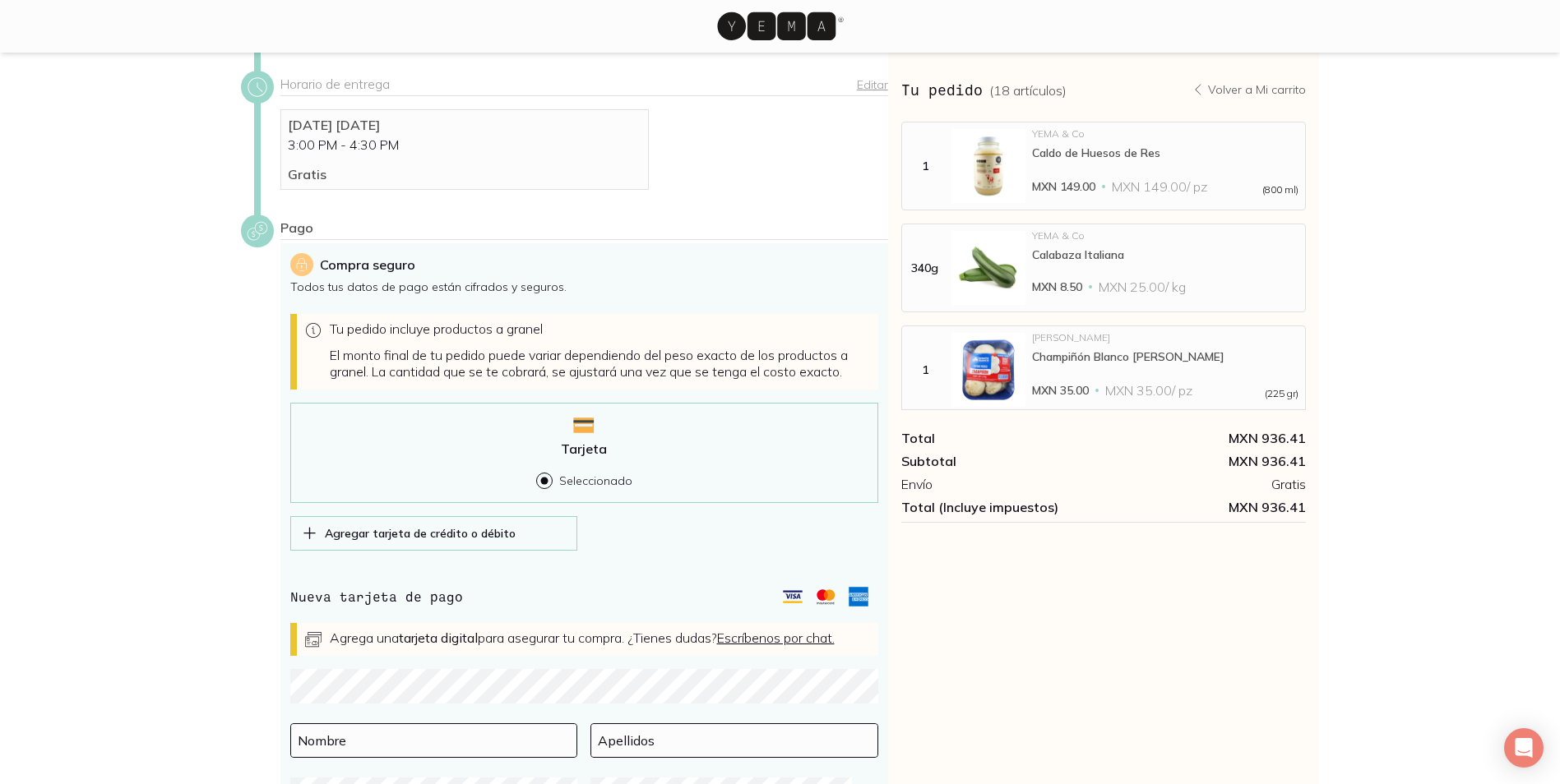
scroll to position [412, 0]
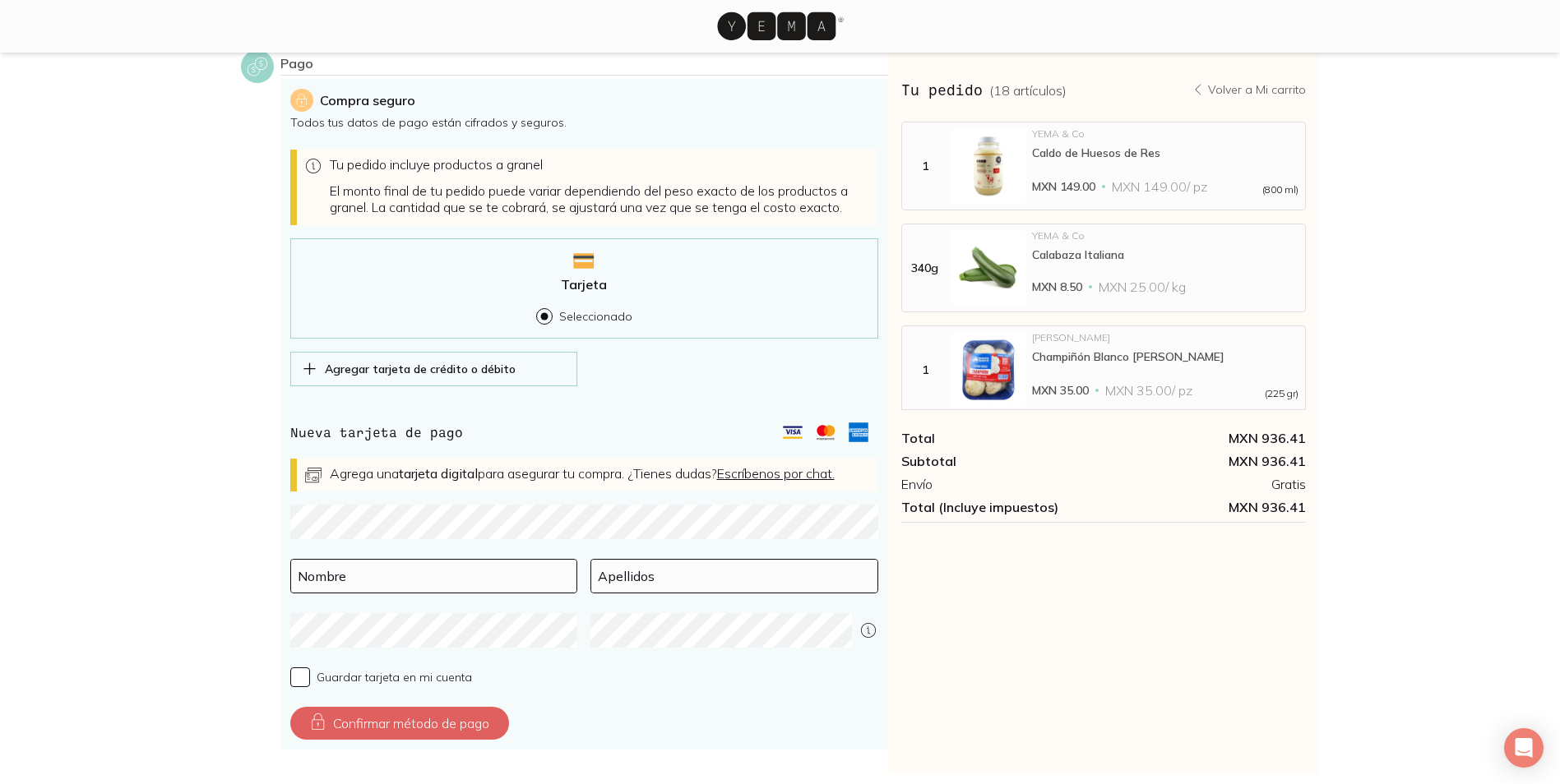
click at [1272, 87] on p "Volver a Mi carrito" at bounding box center [1257, 90] width 98 height 15
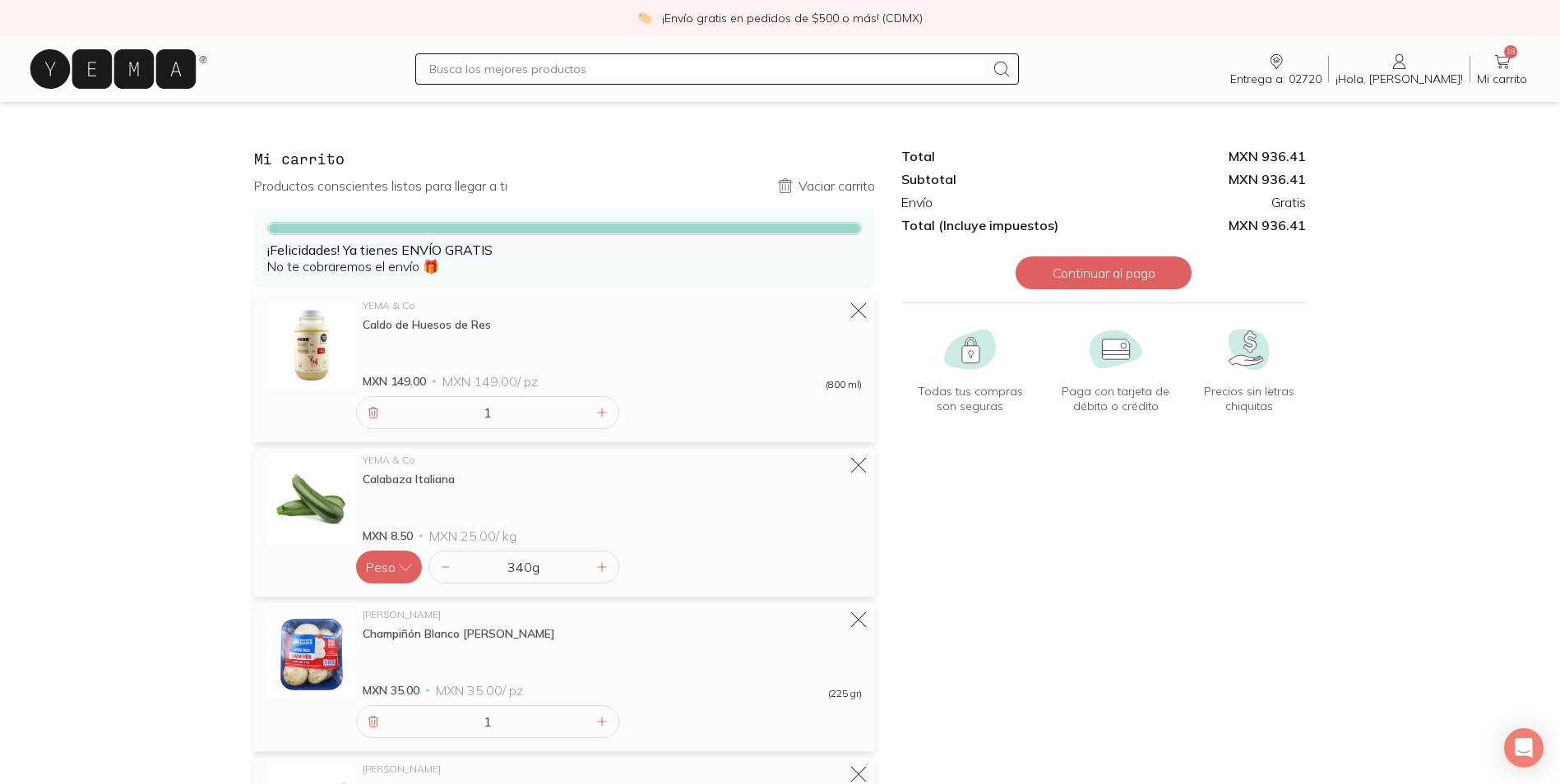
click at [59, 76] on icon at bounding box center [113, 69] width 165 height 39
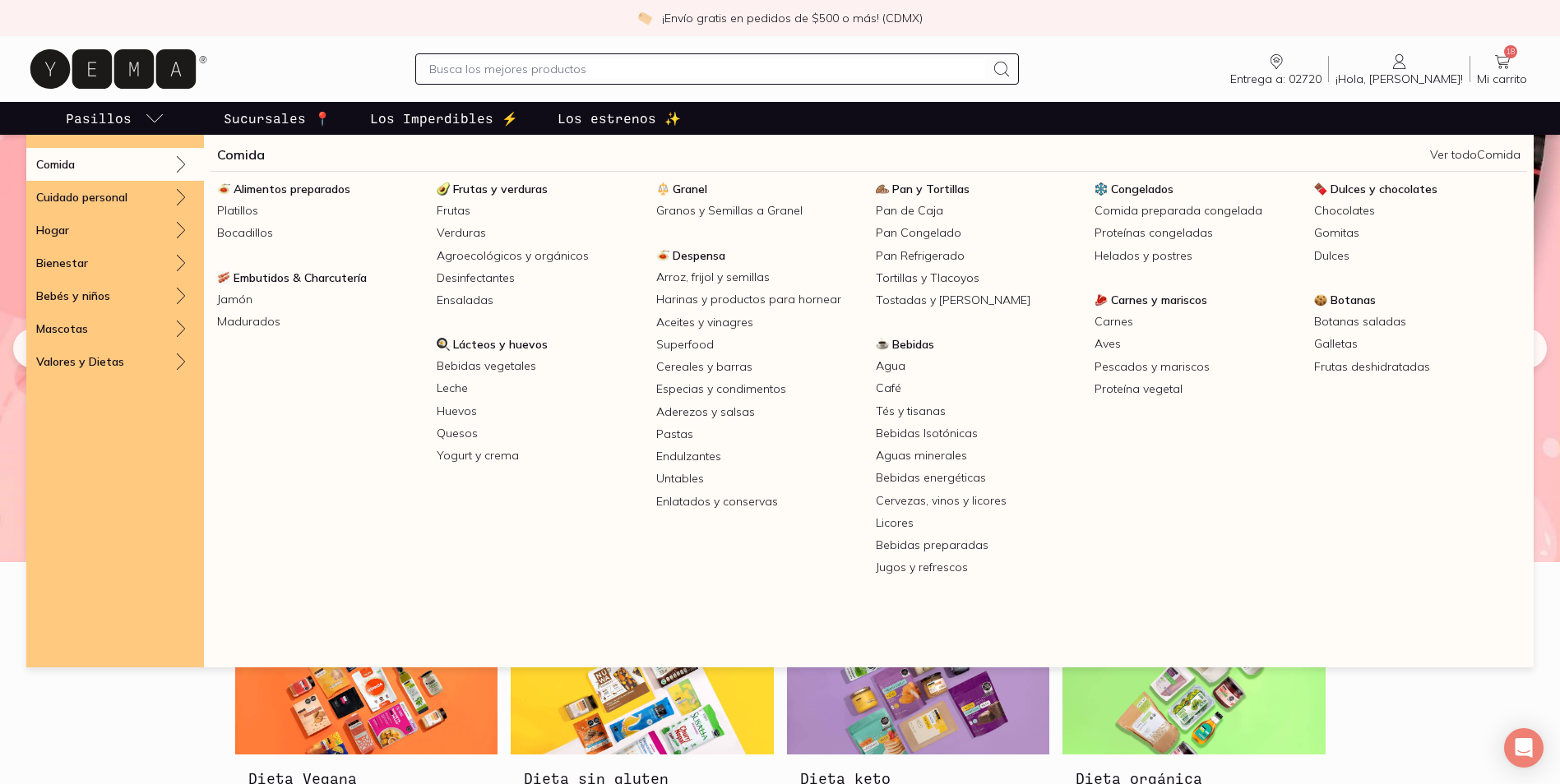
click at [143, 163] on div "Comida" at bounding box center [115, 164] width 177 height 33
click at [138, 166] on div "Comida" at bounding box center [115, 164] width 177 height 33
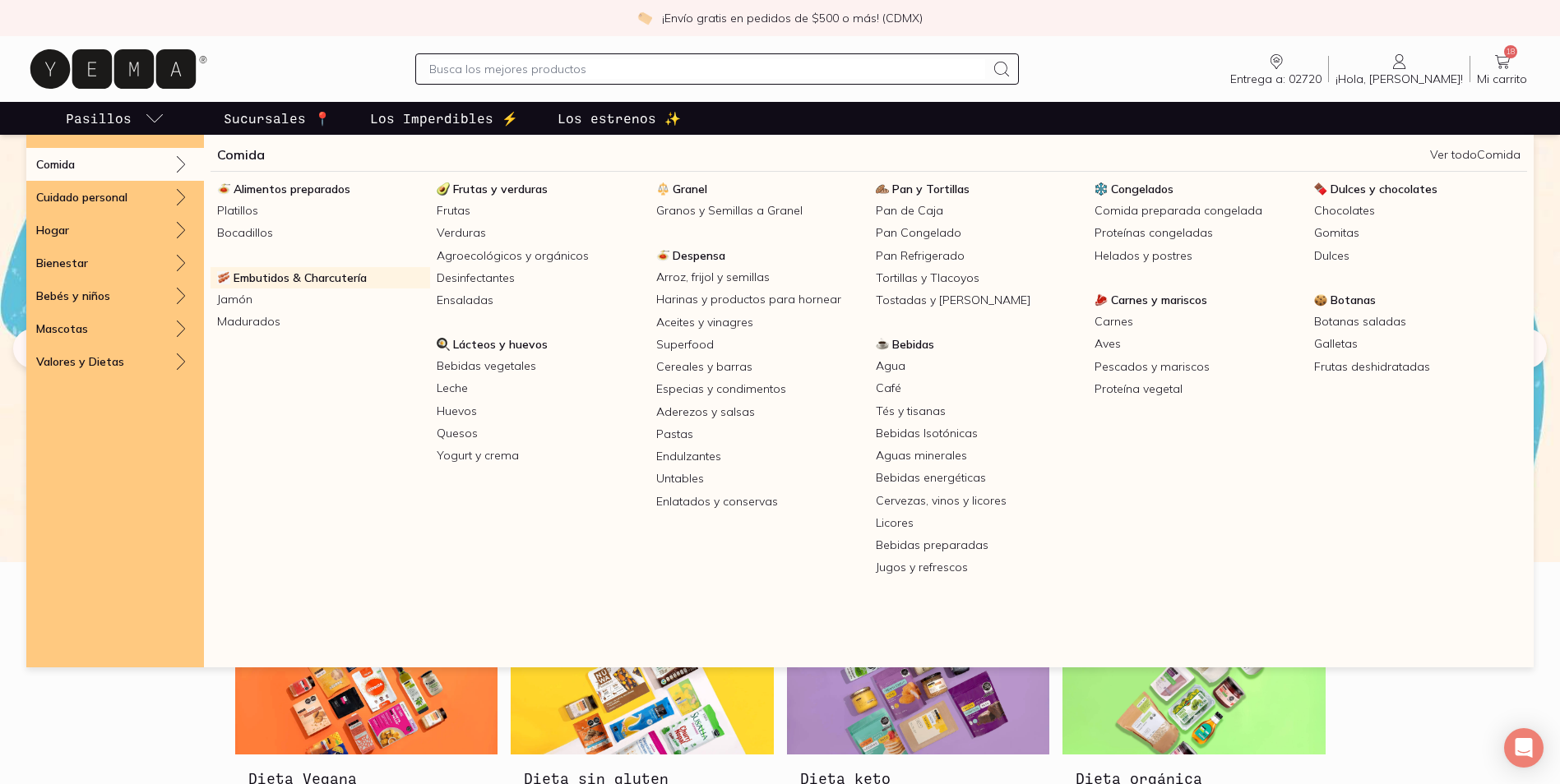
click at [270, 281] on span "Embutidos & Charcutería" at bounding box center [300, 277] width 133 height 15
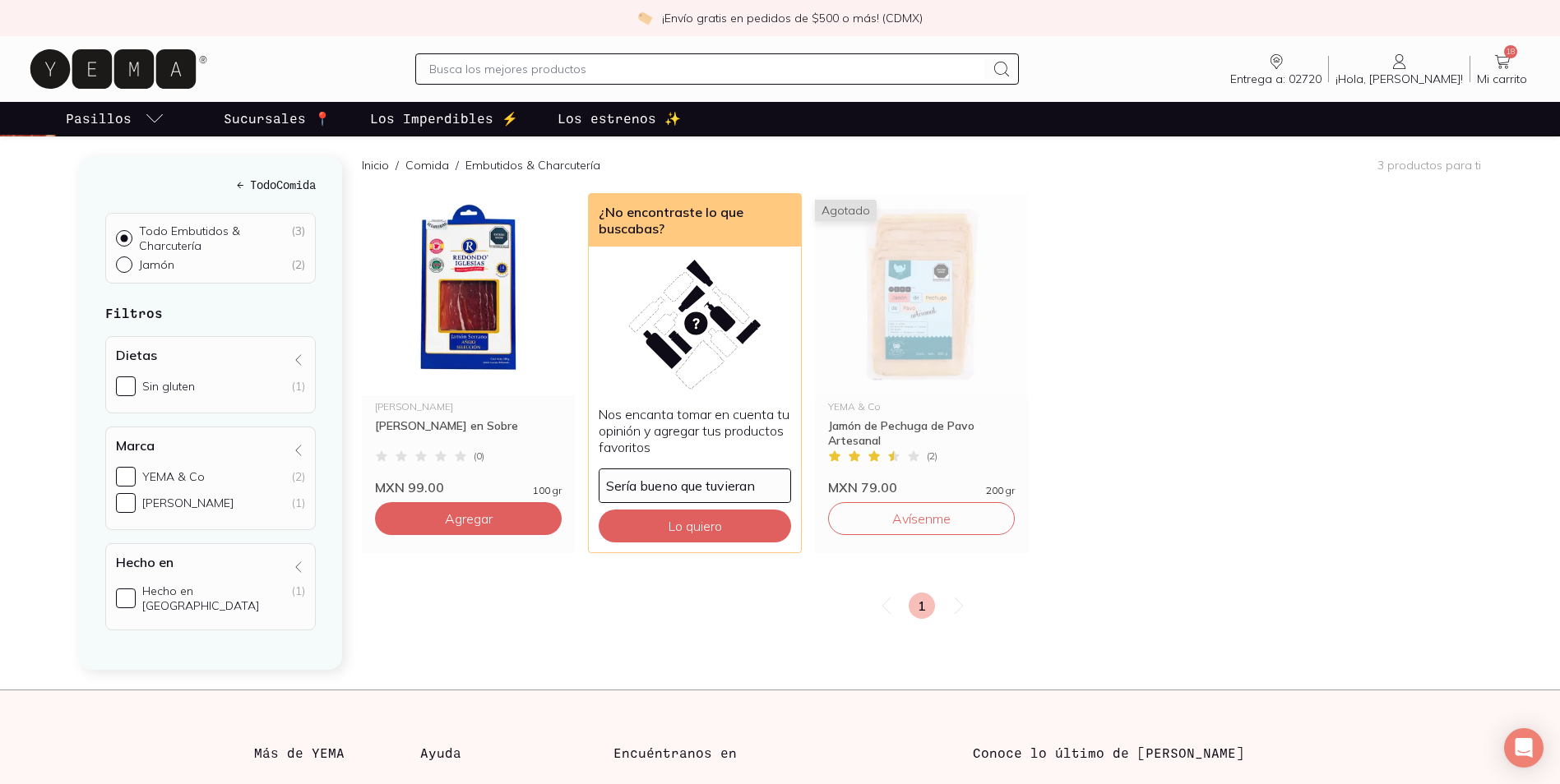
scroll to position [83, 0]
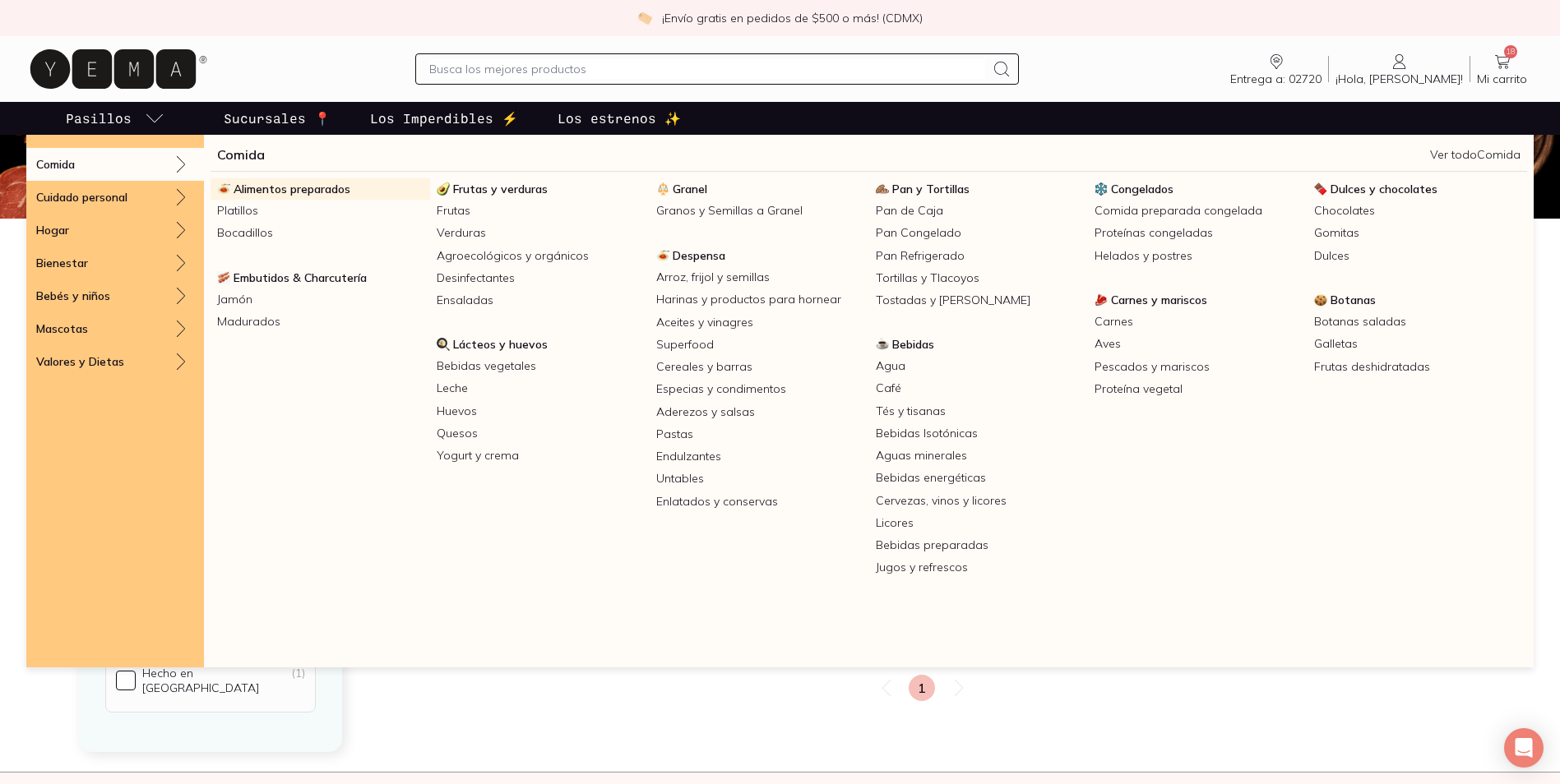
click at [257, 191] on span "Alimentos preparados" at bounding box center [292, 189] width 117 height 15
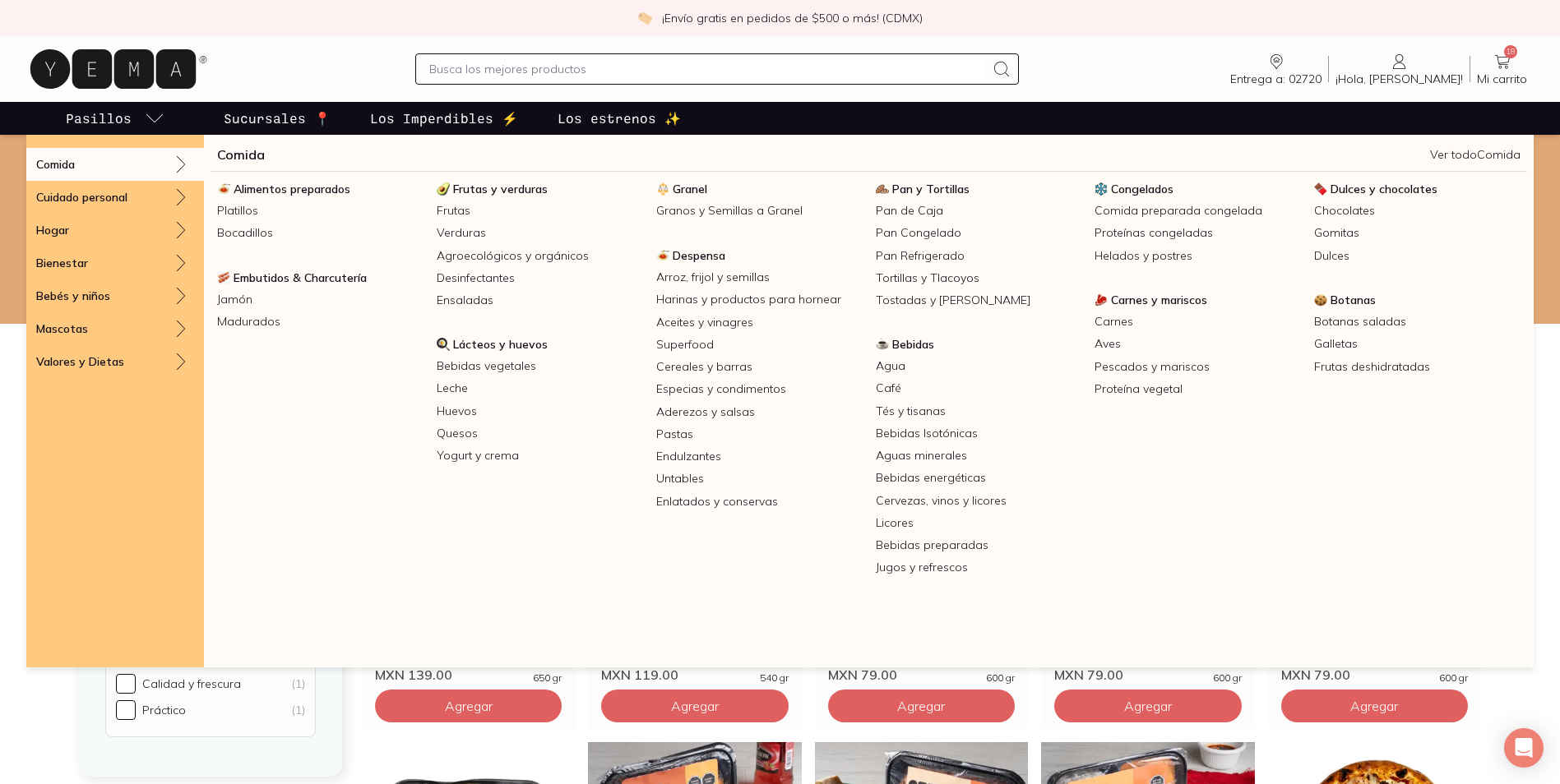
click at [187, 163] on icon at bounding box center [181, 164] width 20 height 20
click at [1131, 319] on link "Carnes" at bounding box center [1197, 322] width 220 height 23
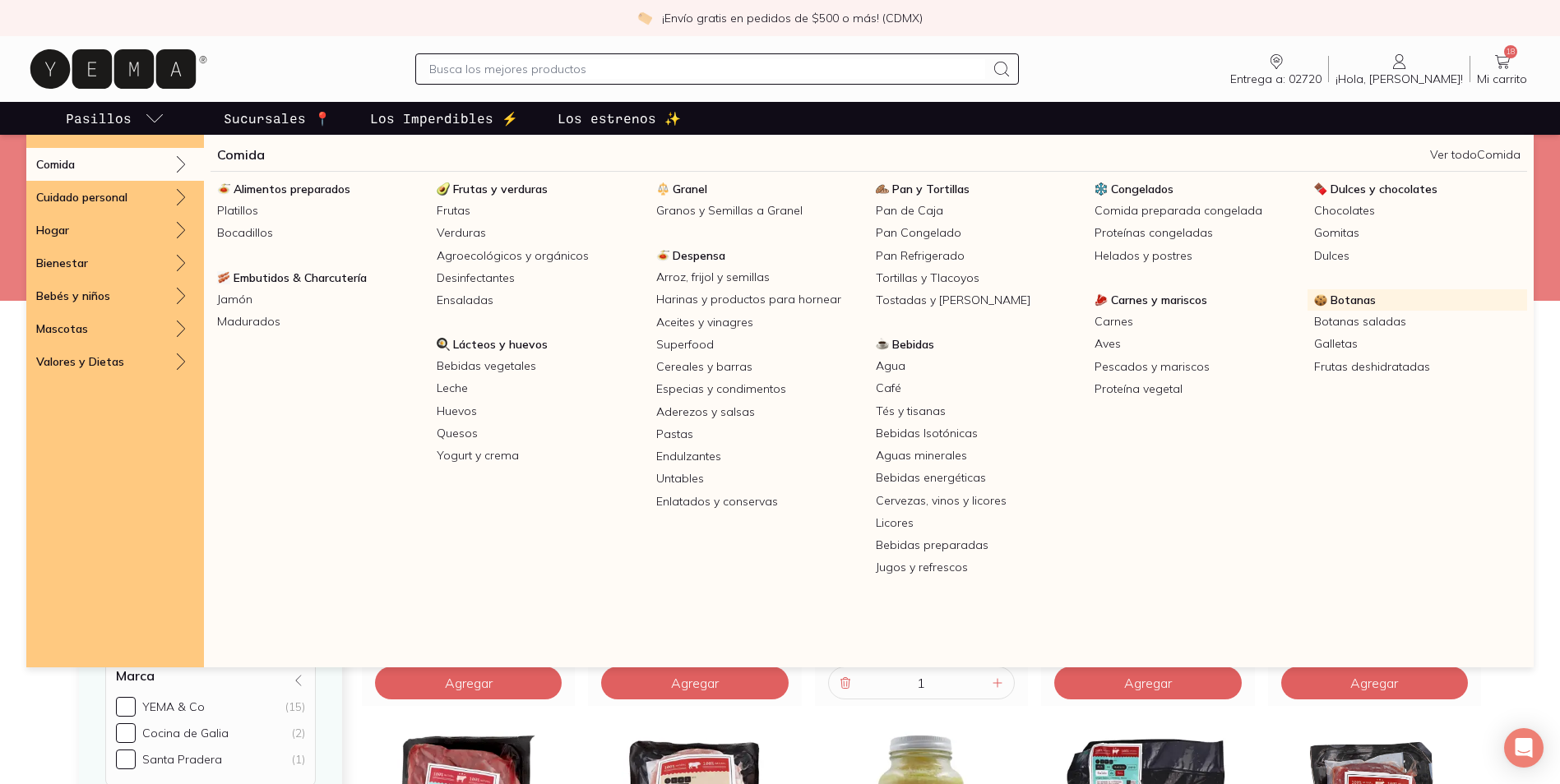
click at [1351, 299] on span "Botanas" at bounding box center [1353, 300] width 45 height 15
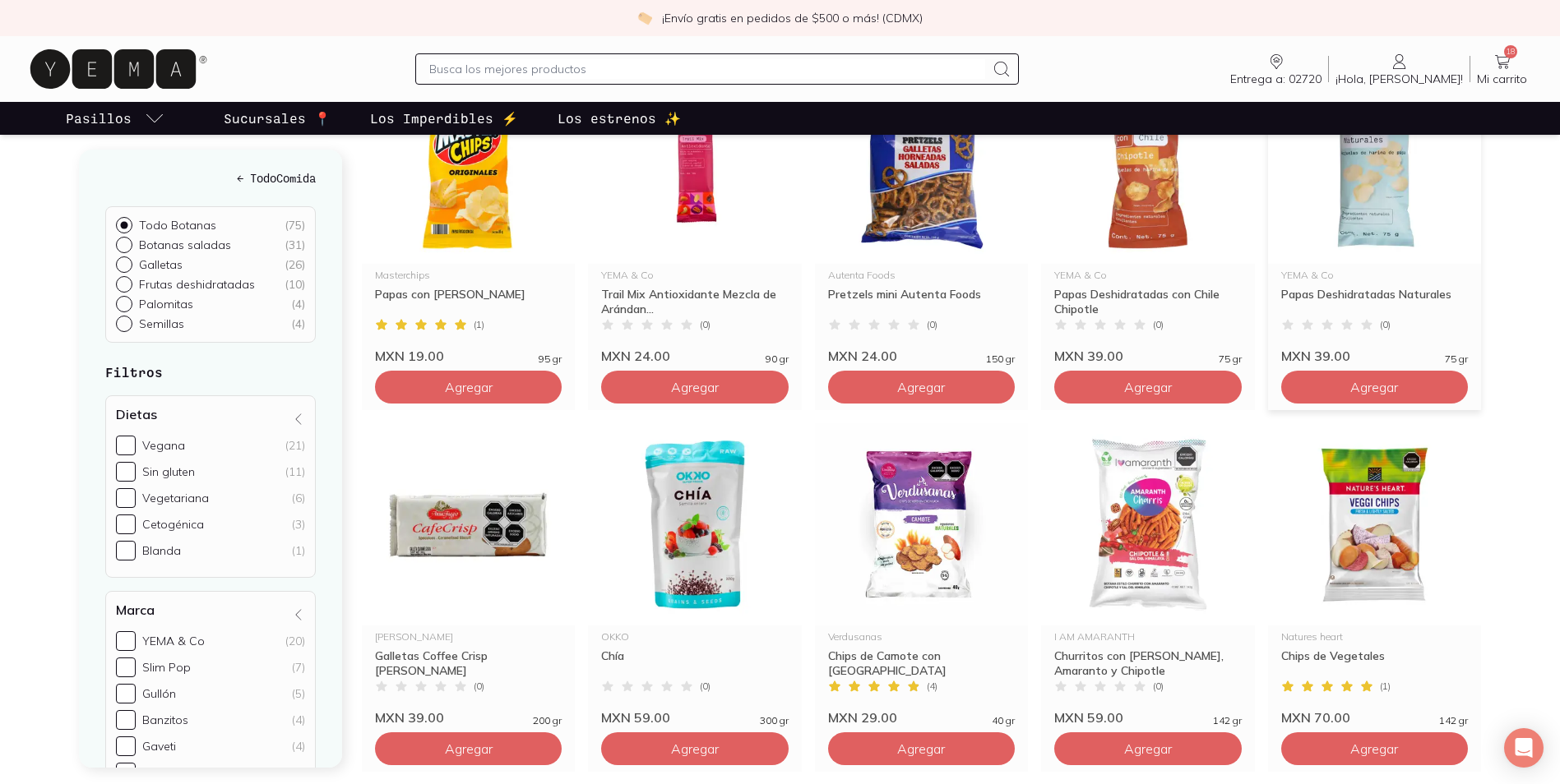
scroll to position [2713, 0]
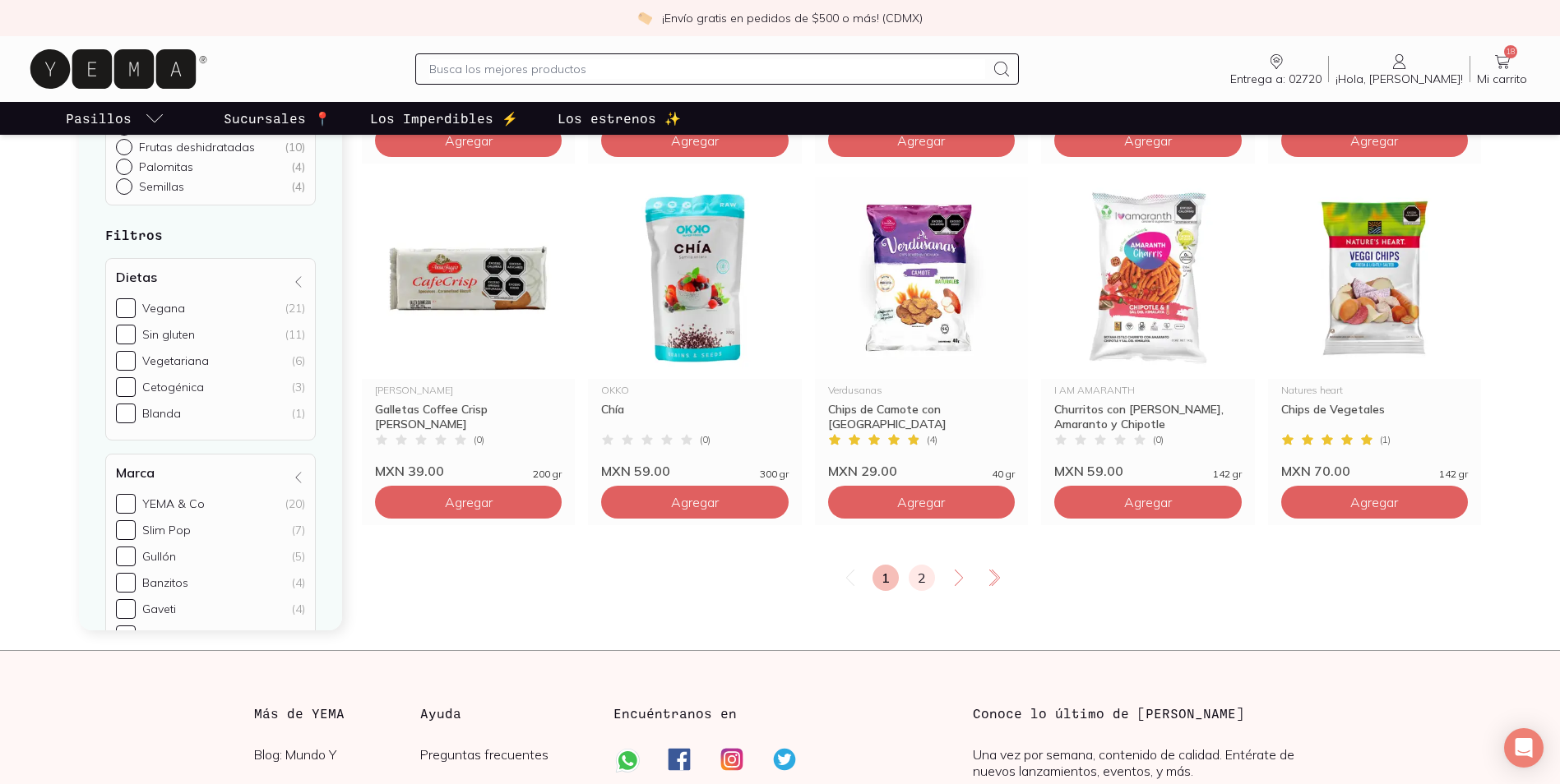
click at [915, 575] on link "2" at bounding box center [922, 578] width 26 height 26
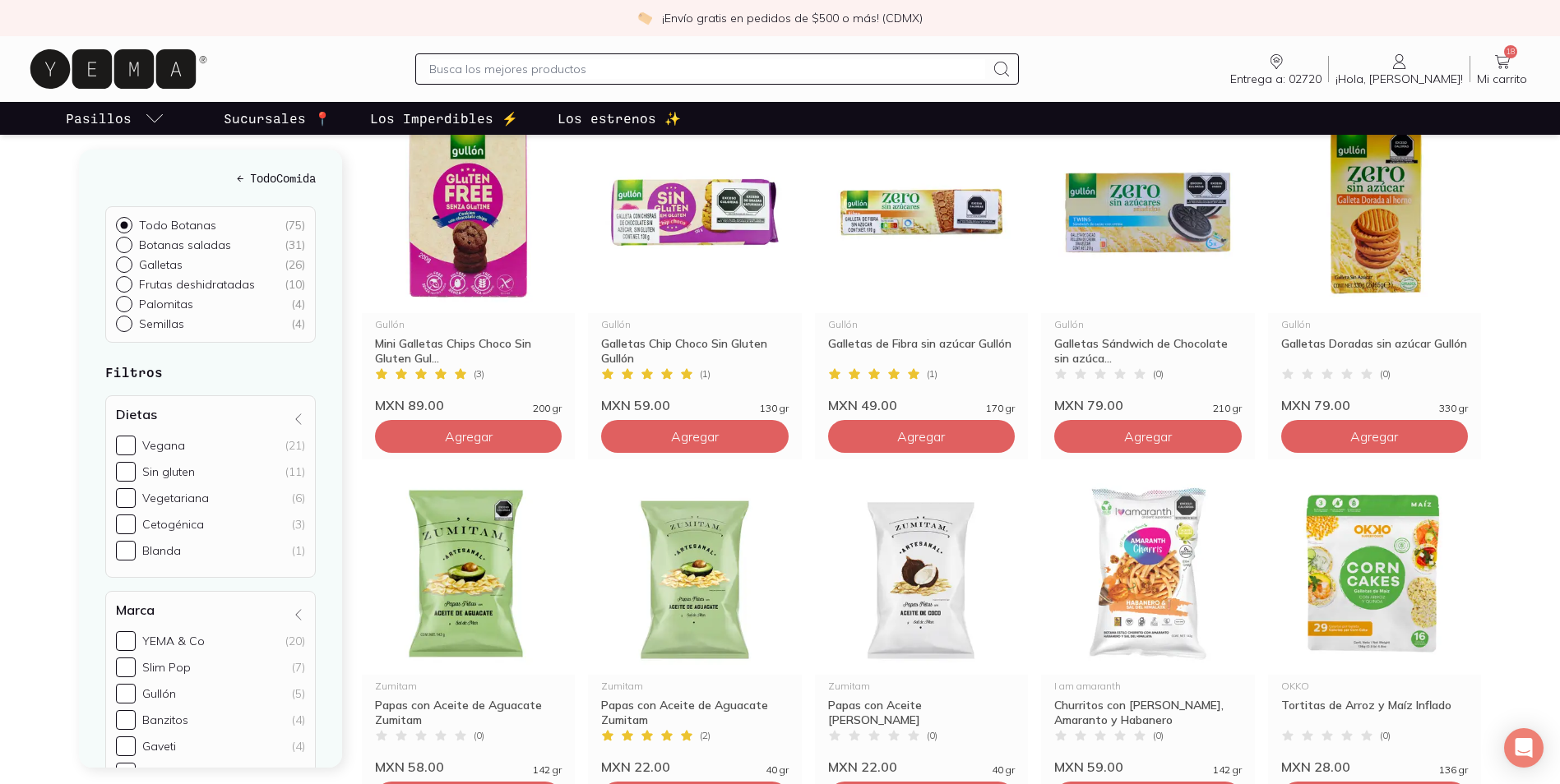
scroll to position [83, 0]
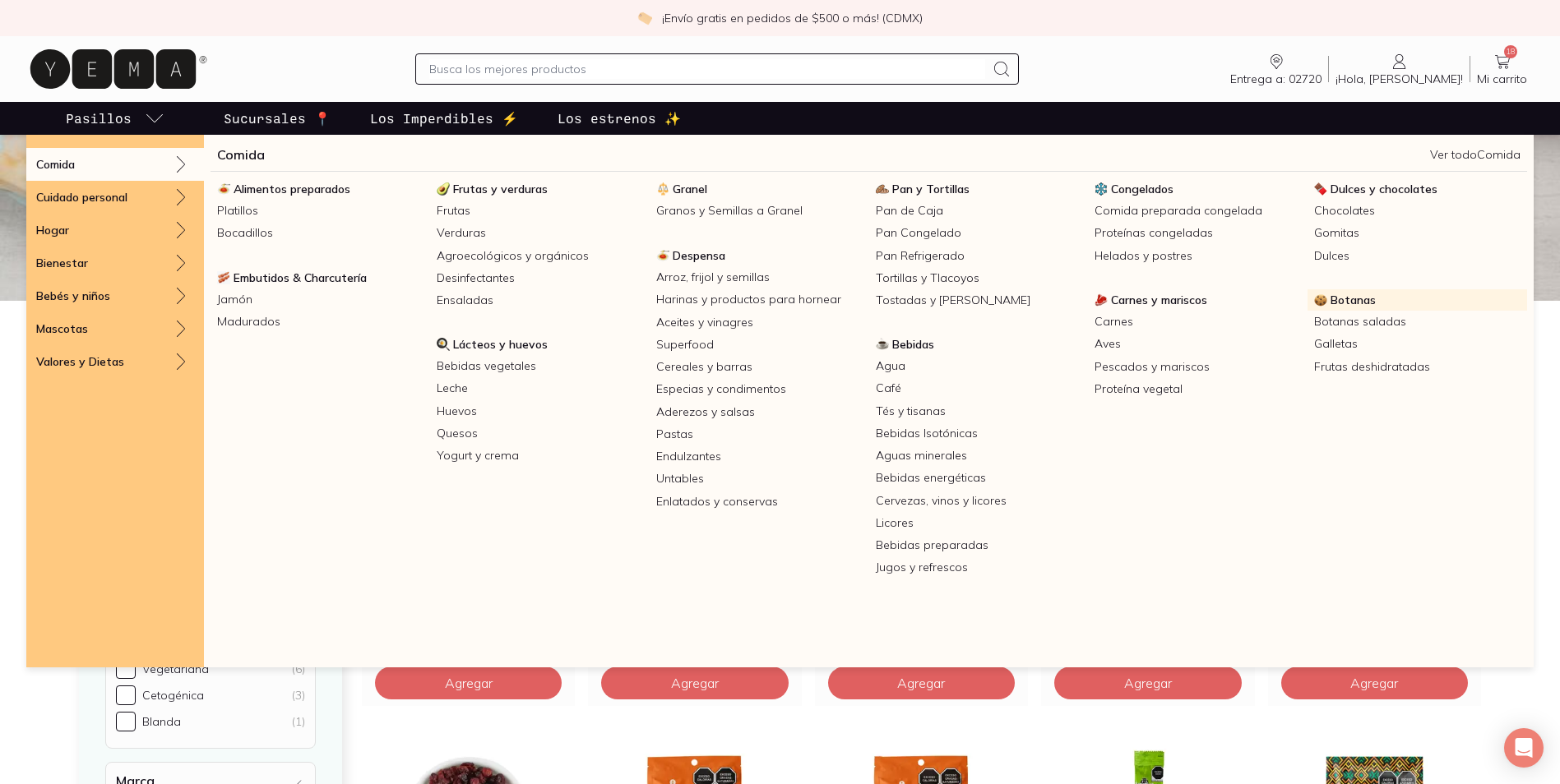
click at [1364, 299] on span "Botanas" at bounding box center [1353, 300] width 45 height 15
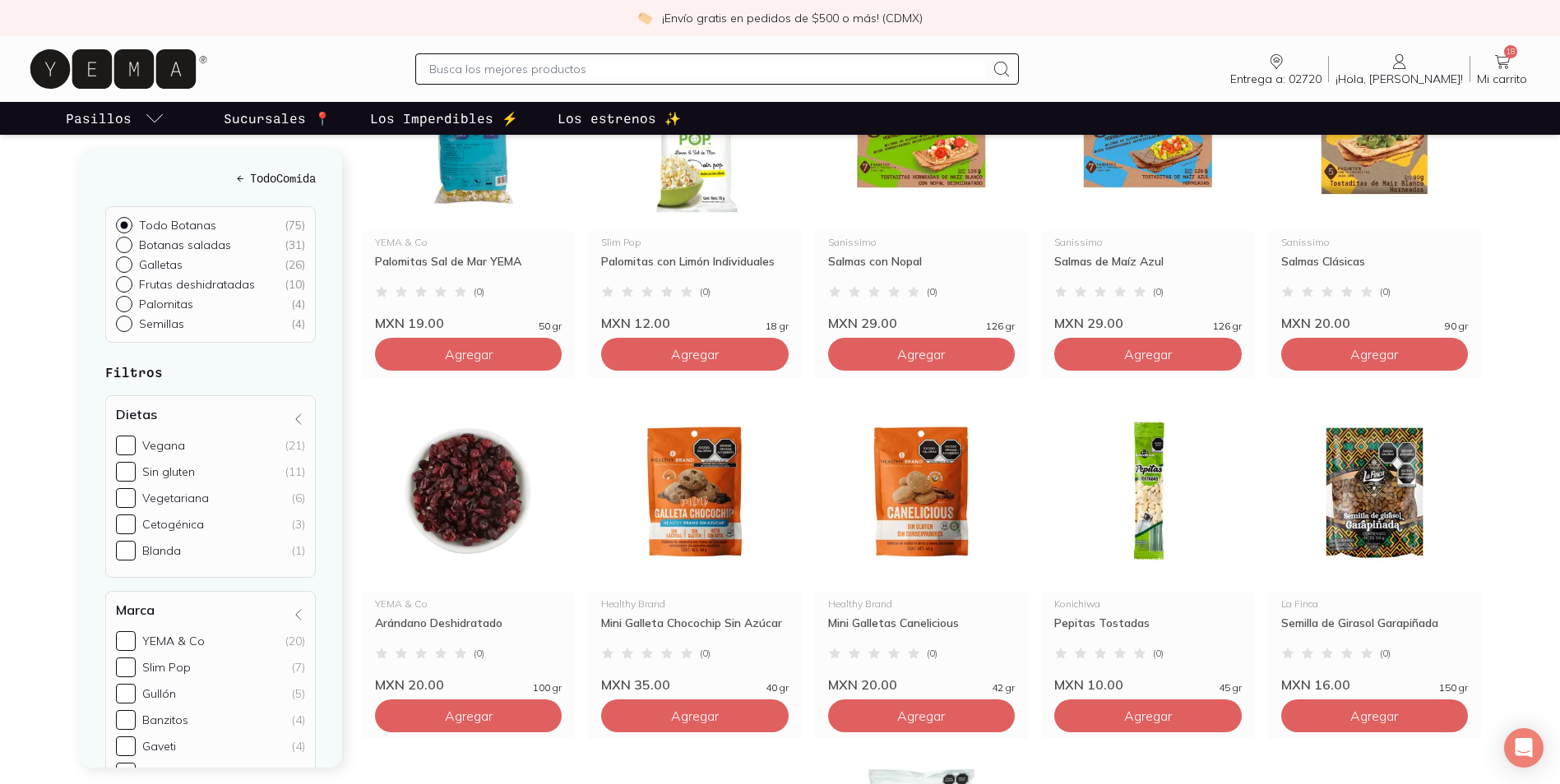
scroll to position [411, 0]
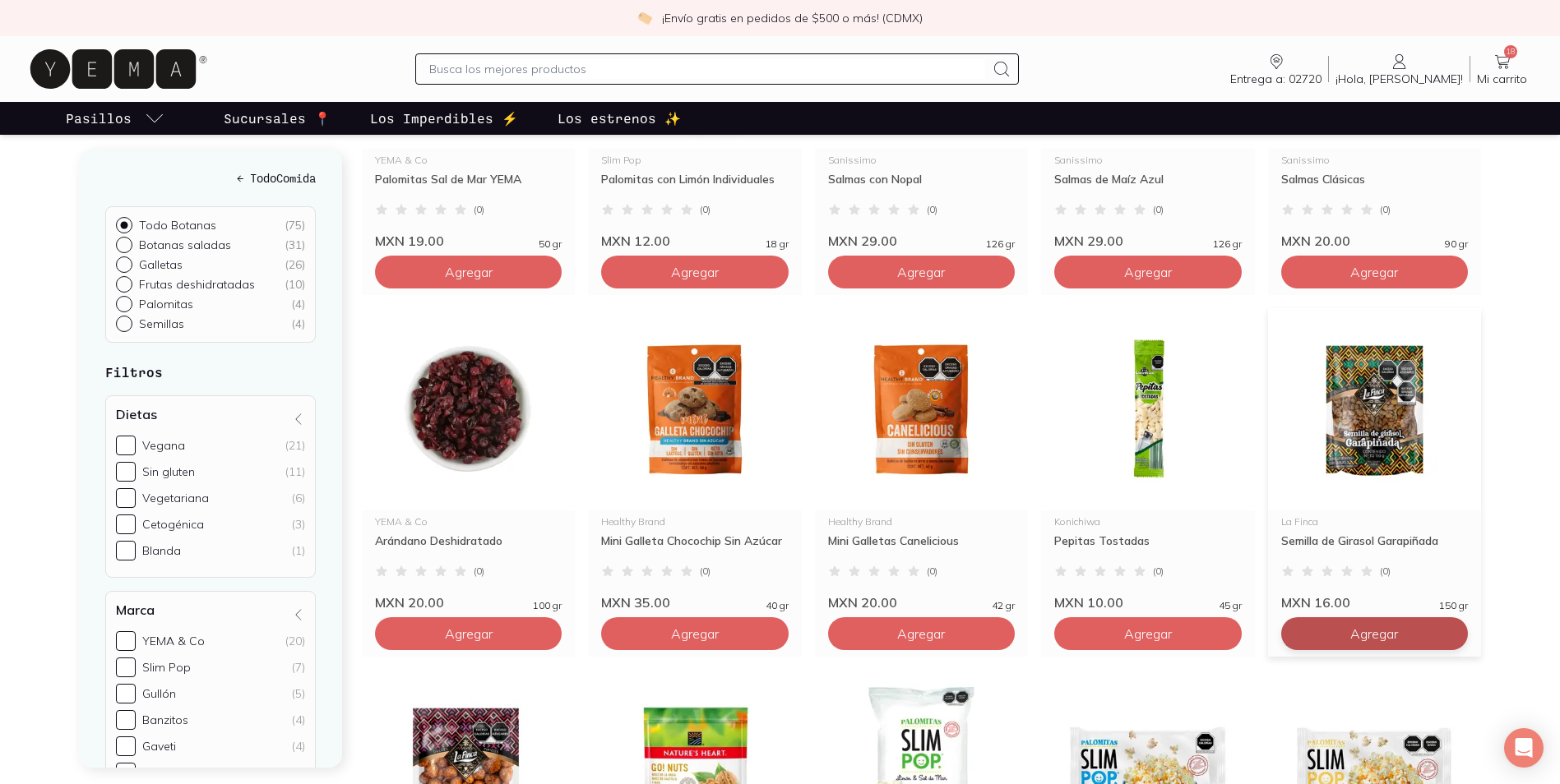
click at [493, 281] on span "Agregar" at bounding box center [469, 272] width 48 height 17
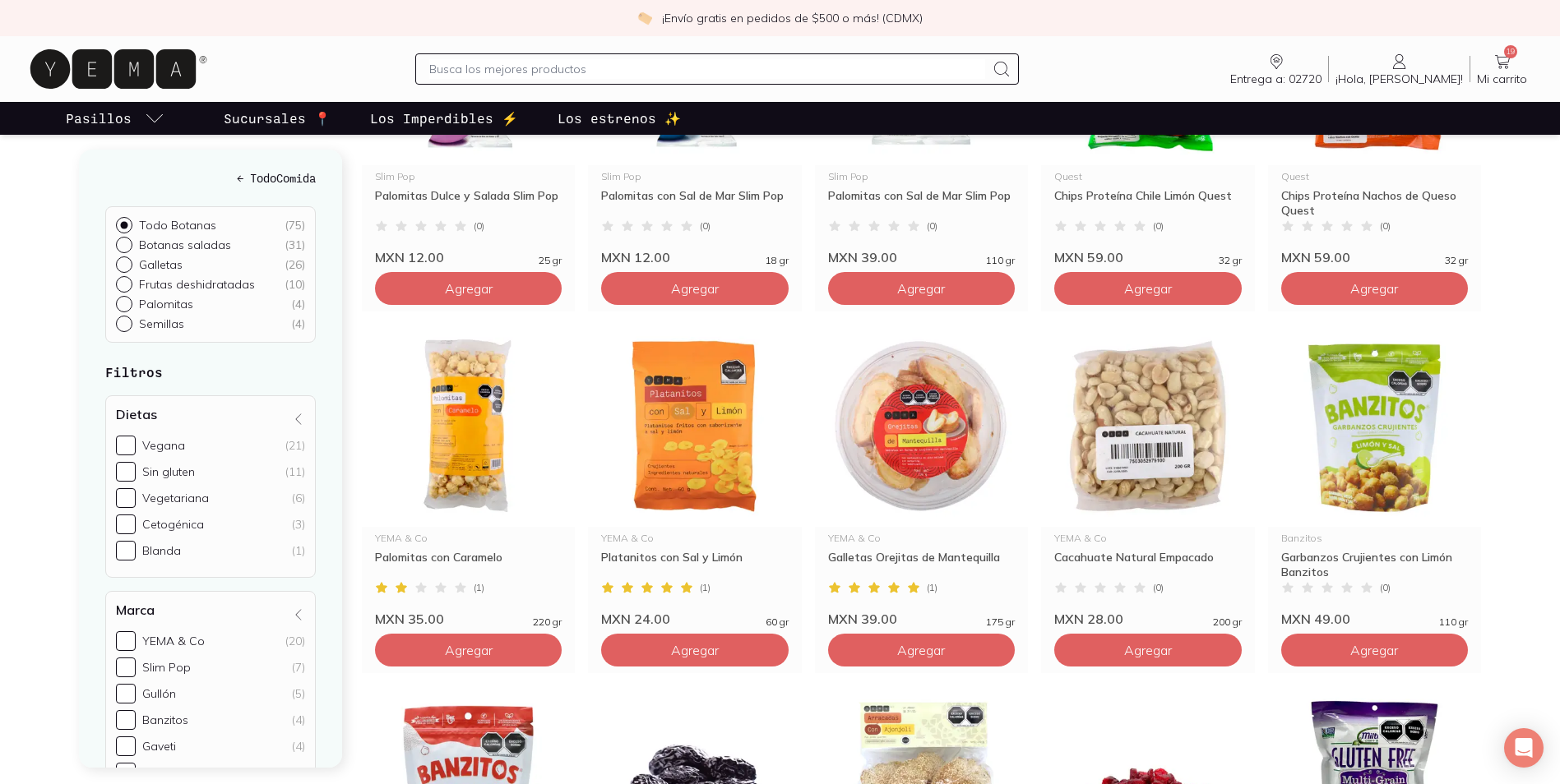
scroll to position [1644, 0]
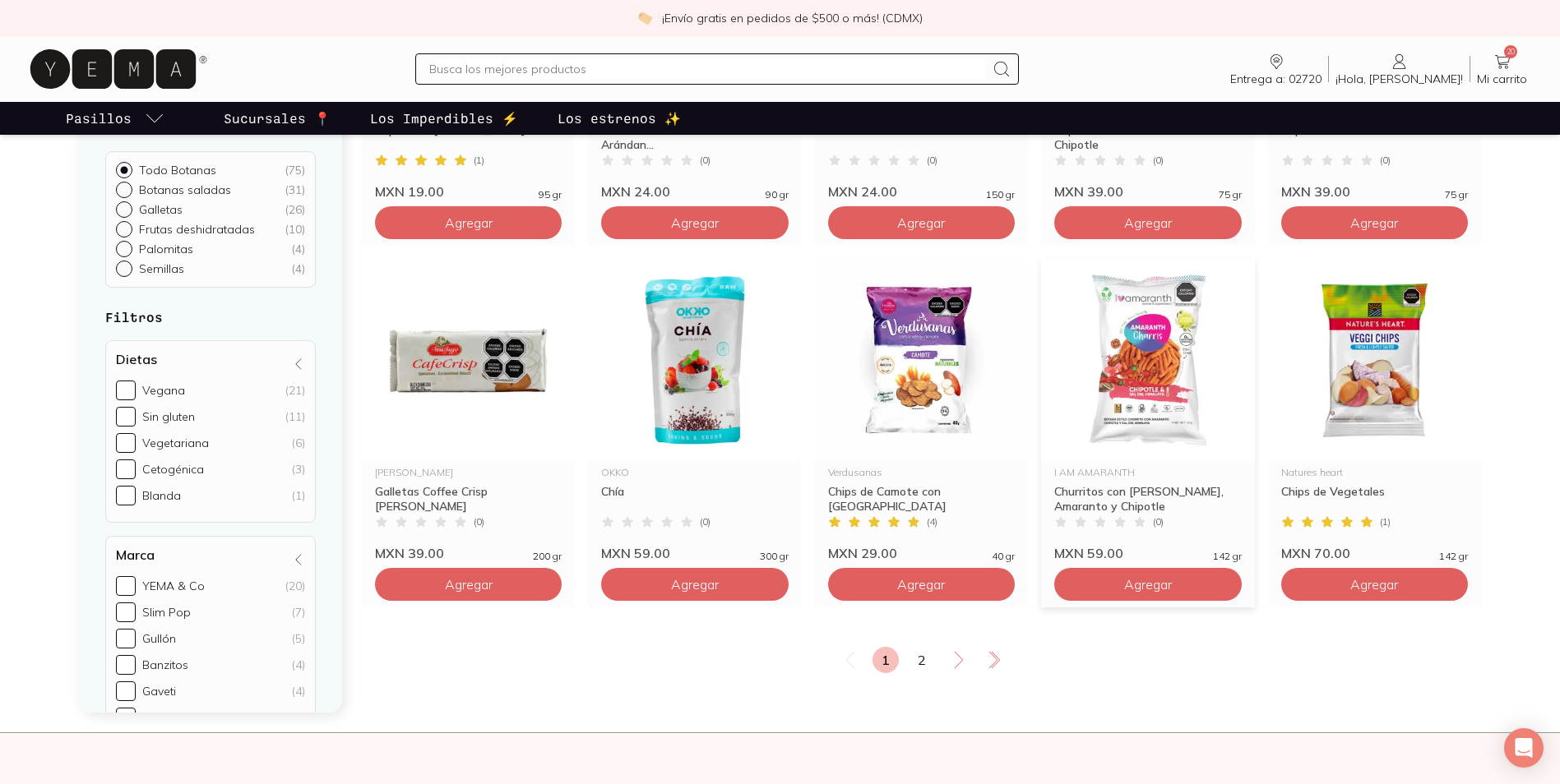
scroll to position [2384, 0]
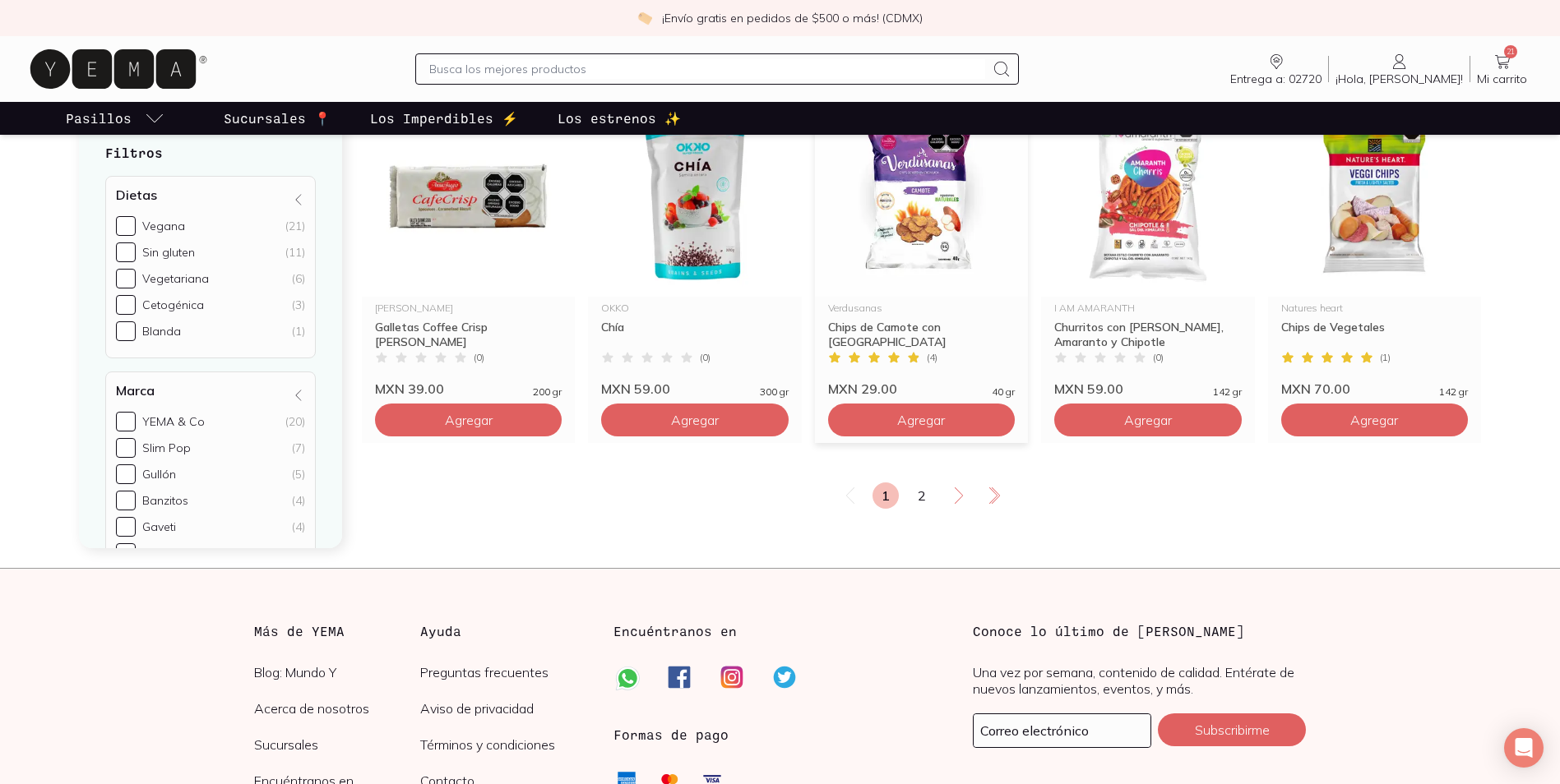
scroll to position [2467, 0]
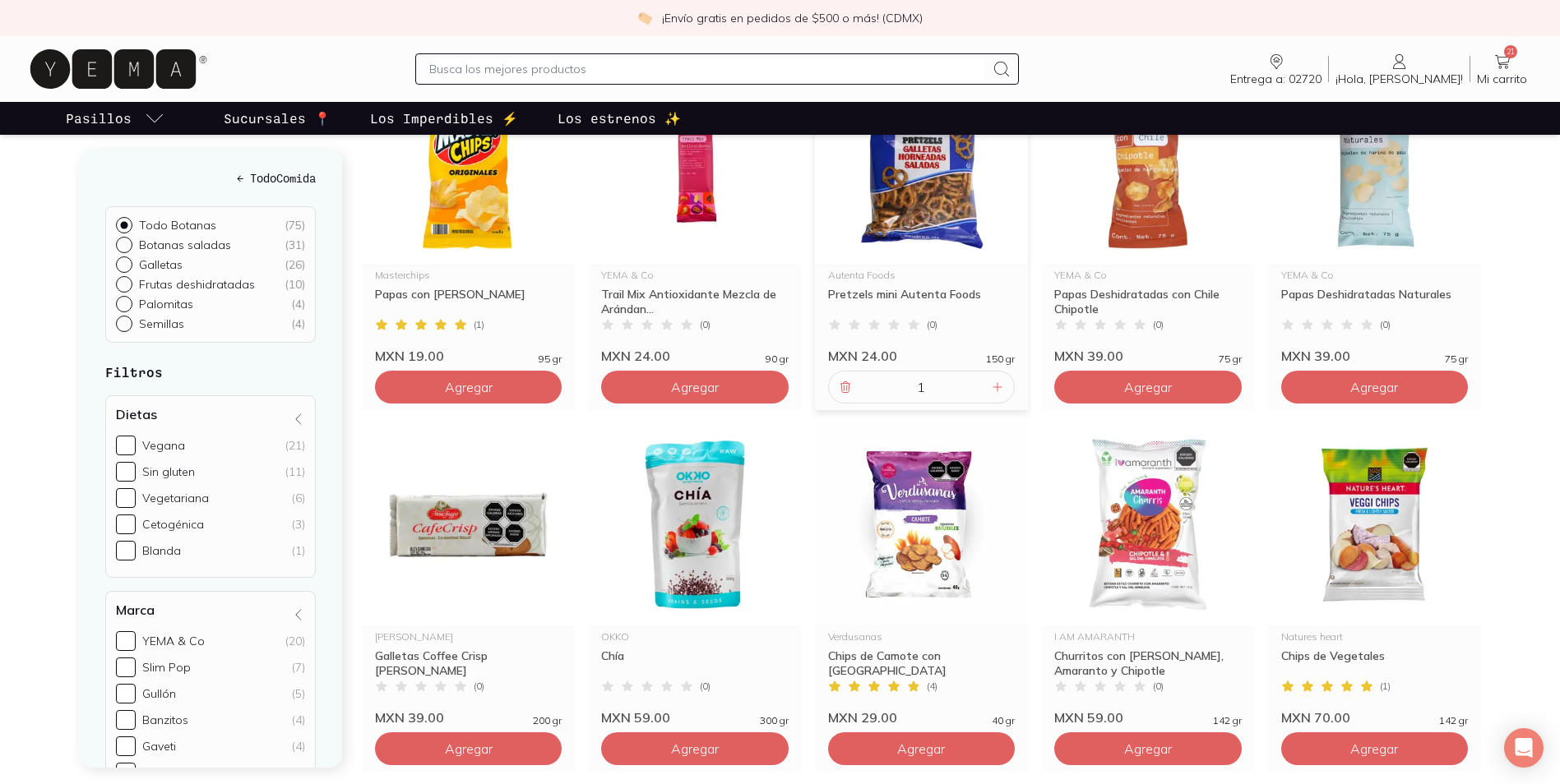
click at [1483, 82] on span "Mi carrito" at bounding box center [1503, 78] width 50 height 15
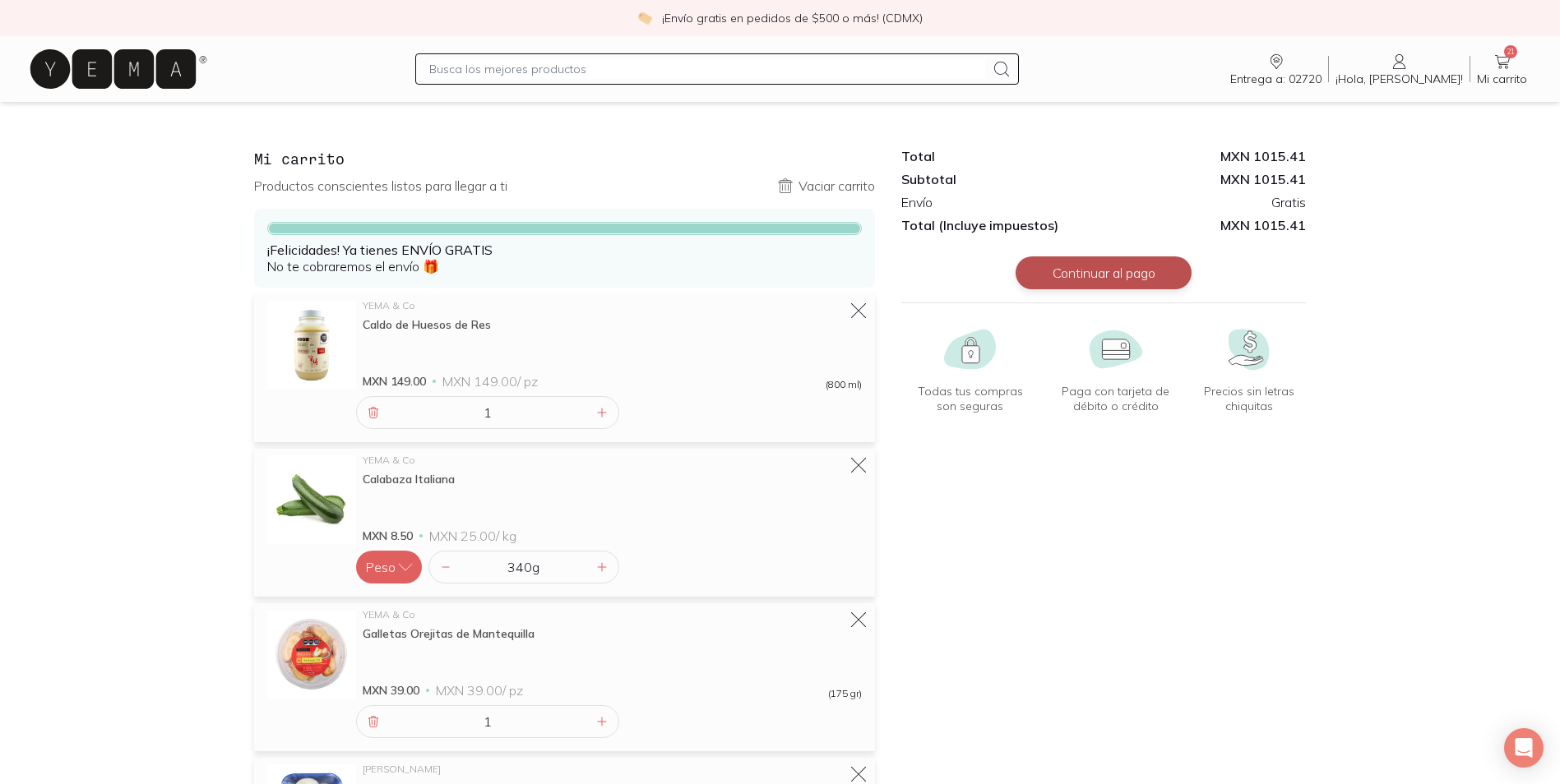
click at [1039, 269] on button "Continuar al pago" at bounding box center [1103, 273] width 176 height 33
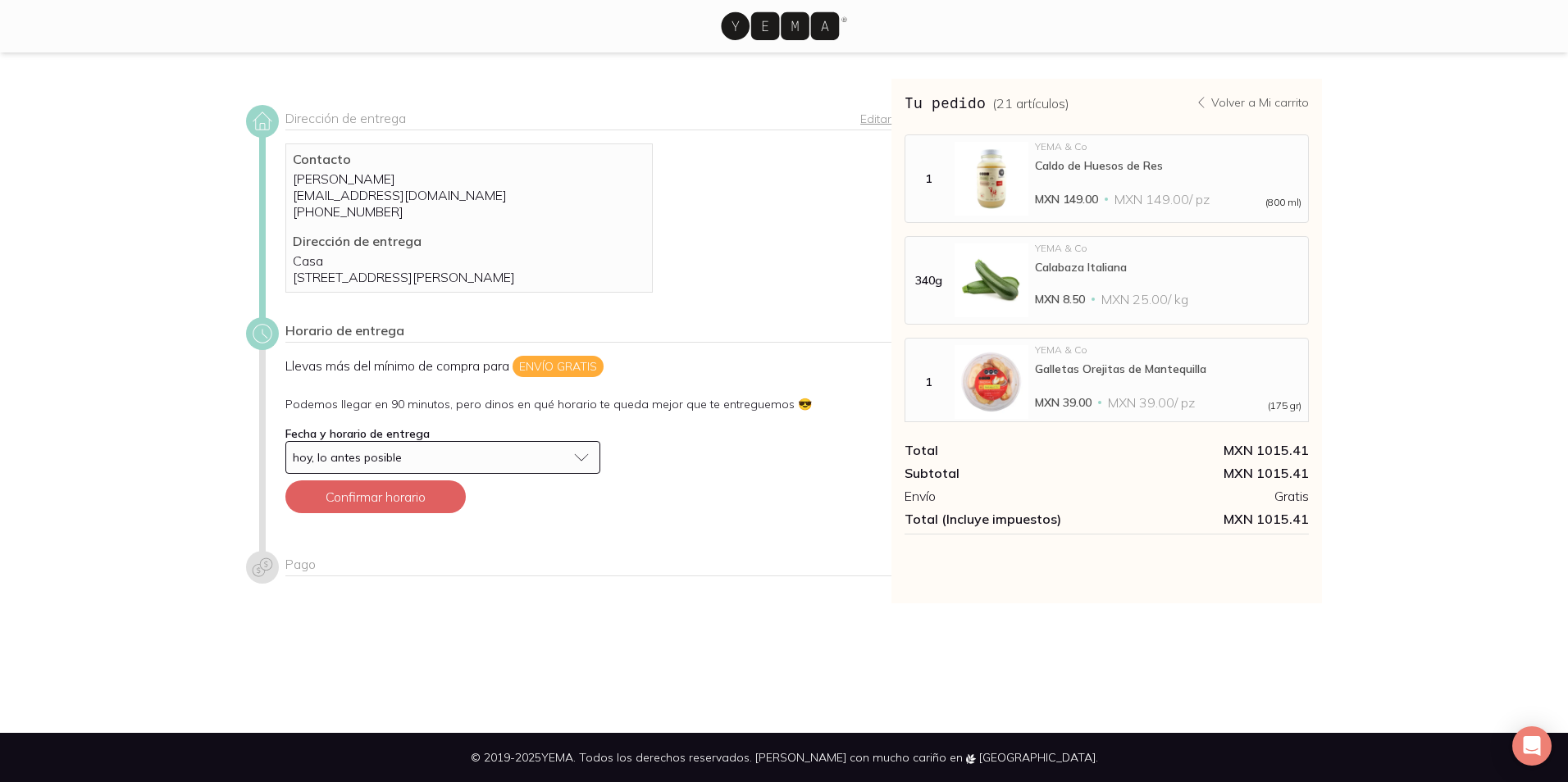
click at [581, 472] on button "hoy, lo antes posible" at bounding box center [442, 458] width 315 height 33
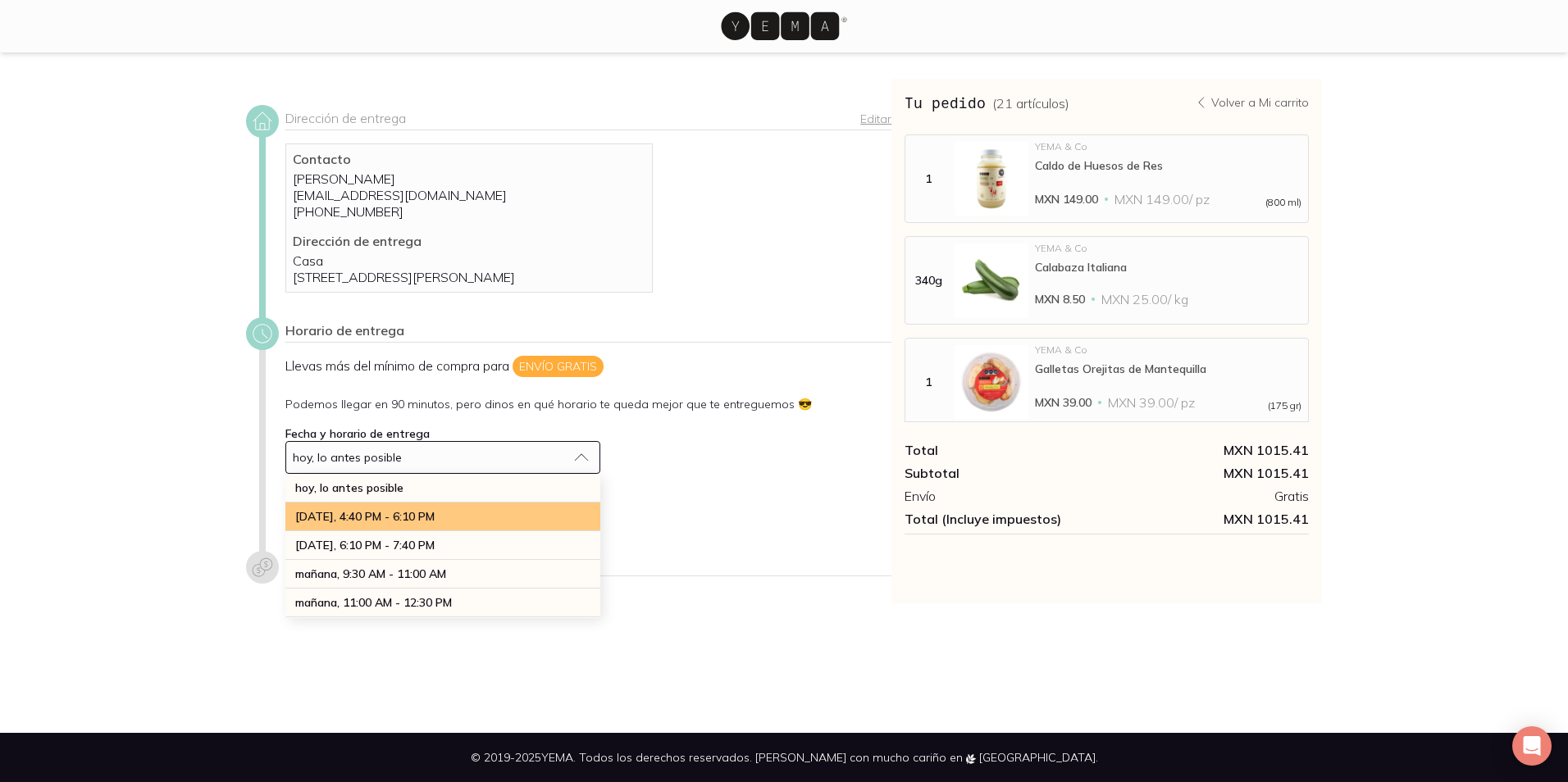
click at [540, 531] on div "[DATE], 4:40 PM - 6:10 PM" at bounding box center [442, 517] width 315 height 29
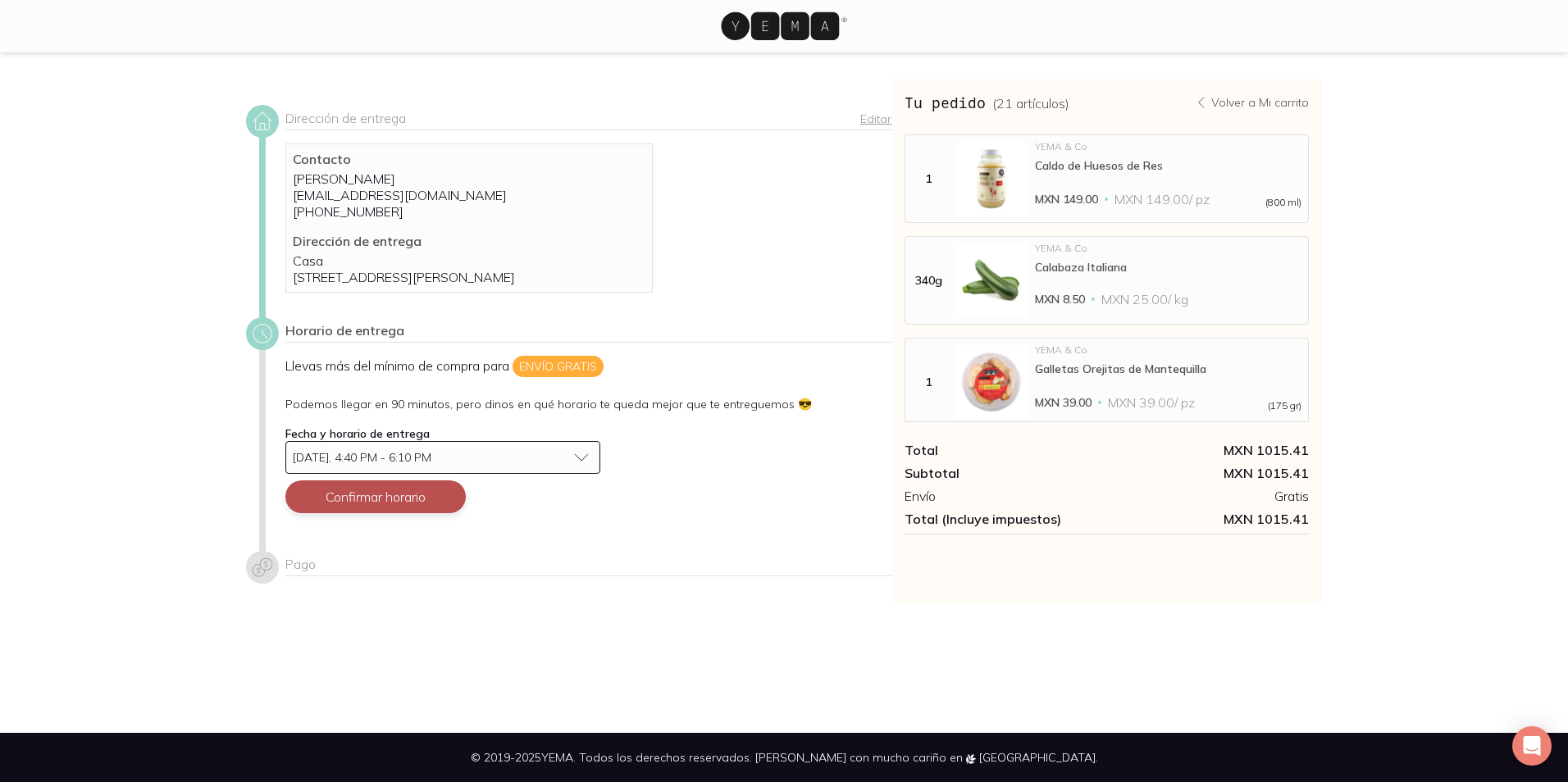
click at [417, 510] on button "Confirmar horario" at bounding box center [375, 497] width 180 height 33
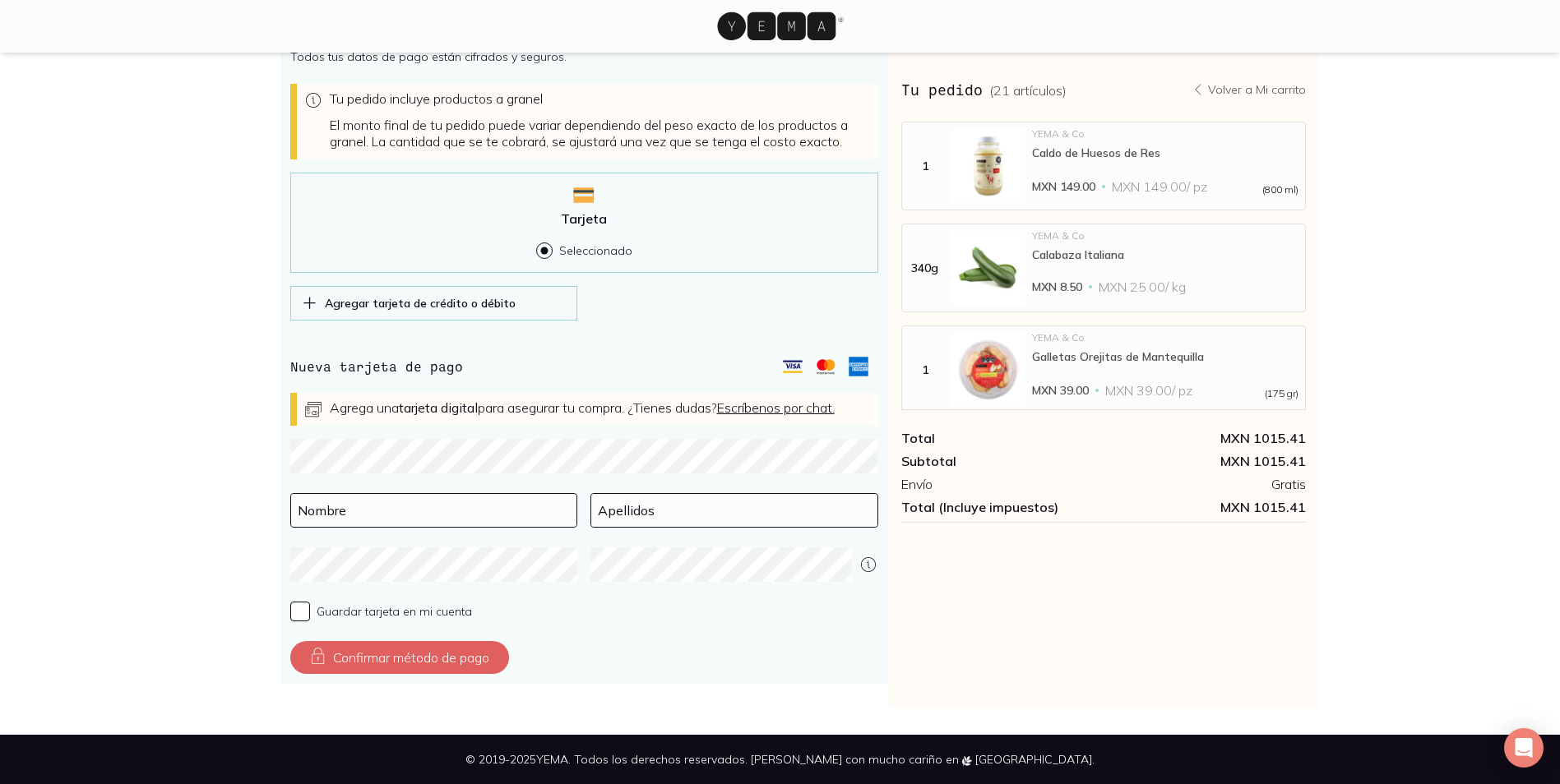
scroll to position [494, 0]
click at [428, 509] on input at bounding box center [434, 510] width 286 height 33
type input "[PERSON_NAME]"
click at [626, 506] on input at bounding box center [734, 510] width 286 height 33
type input "[PERSON_NAME]"
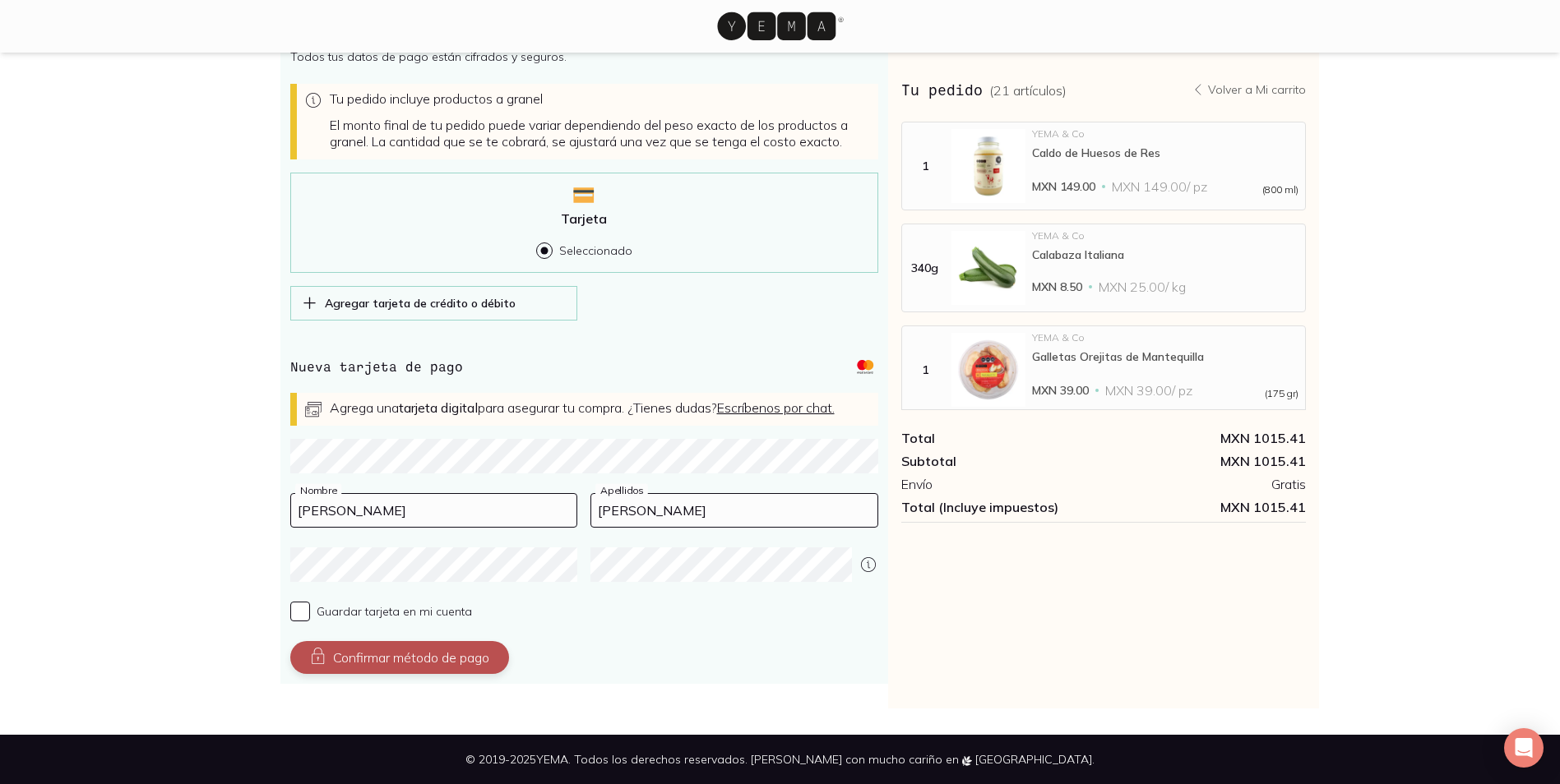
click at [372, 652] on button "Confirmar método de pago" at bounding box center [400, 658] width 219 height 33
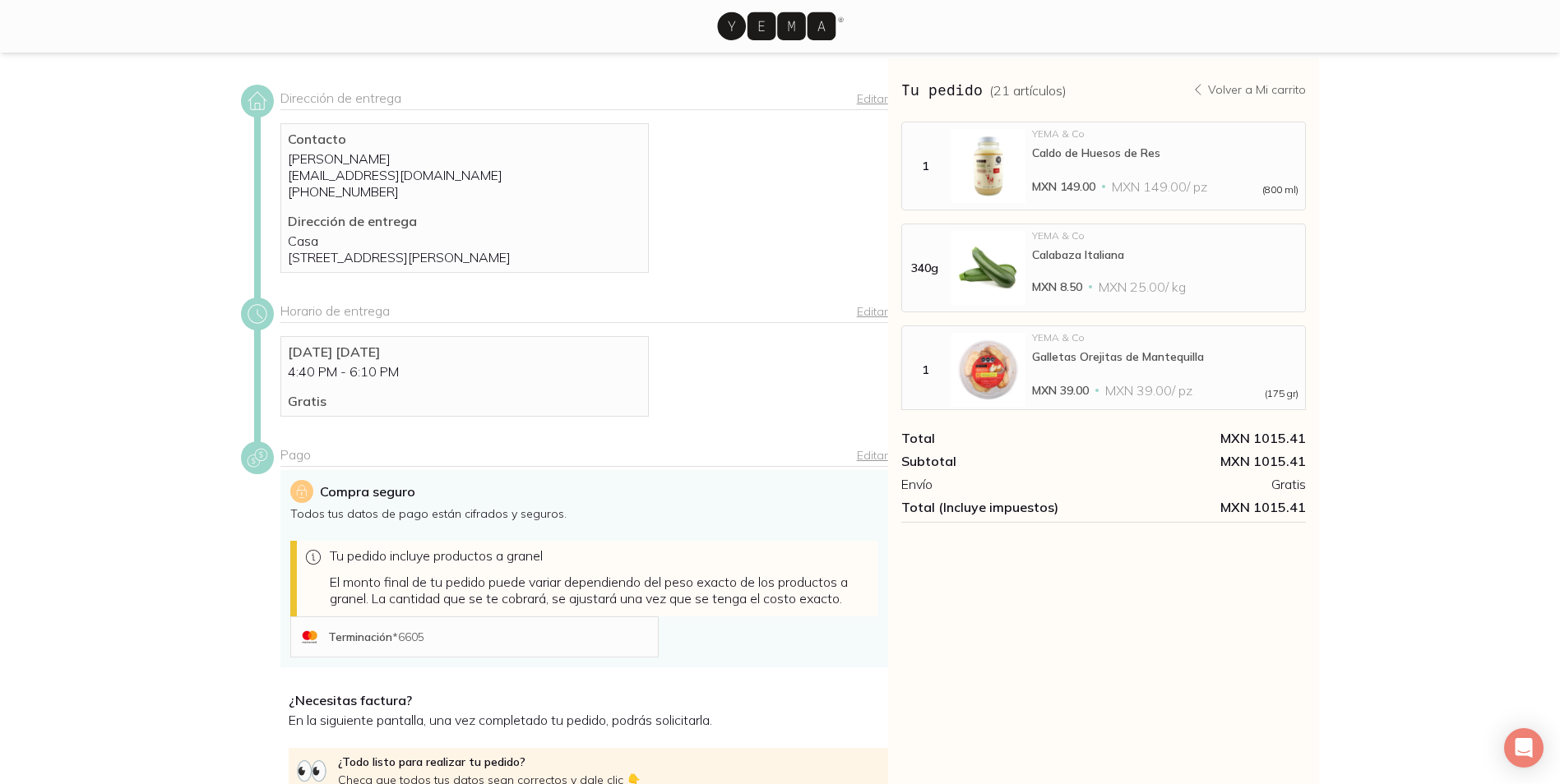
scroll to position [202, 0]
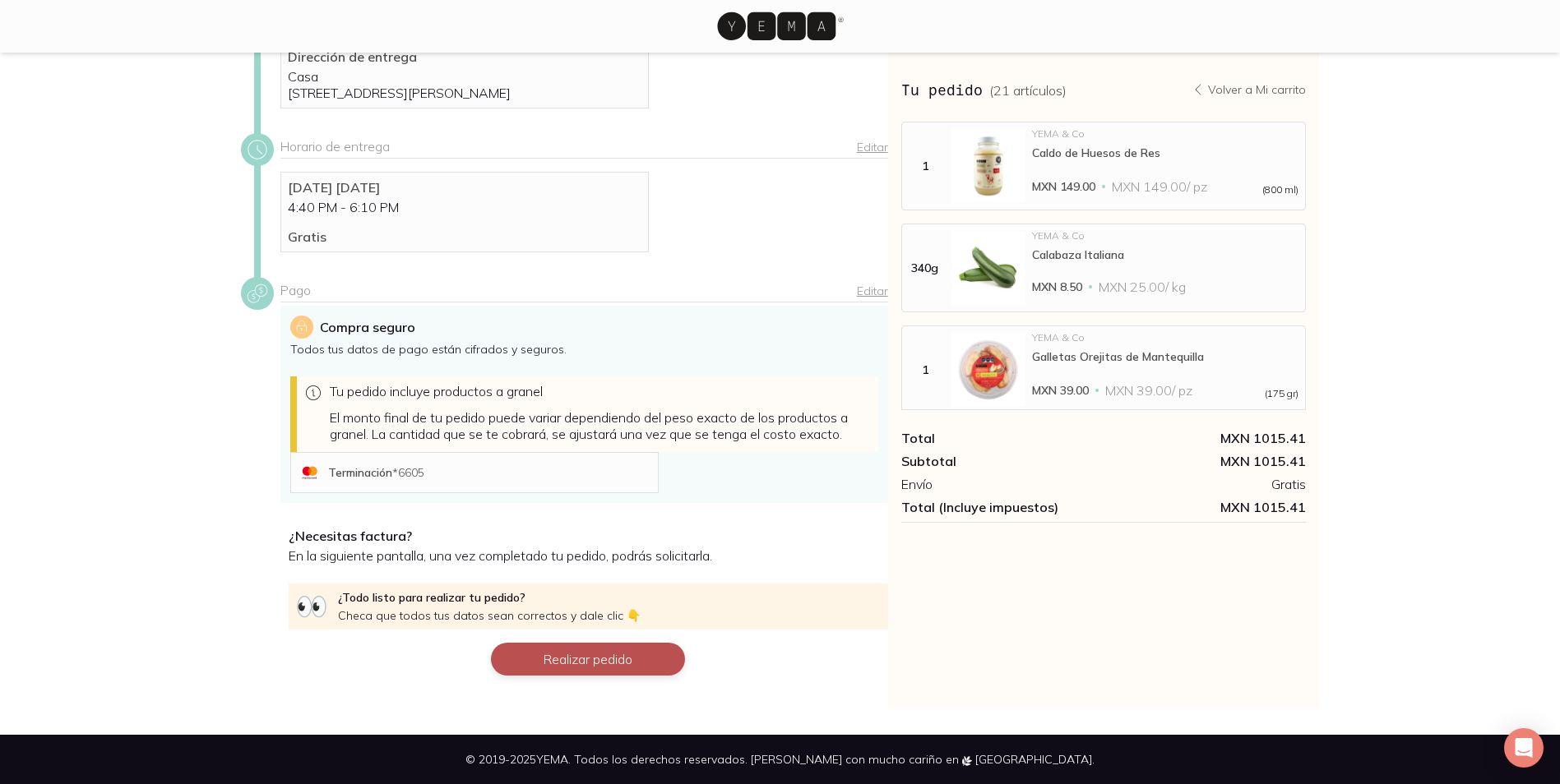
click at [568, 662] on button "Realizar pedido" at bounding box center [588, 660] width 194 height 33
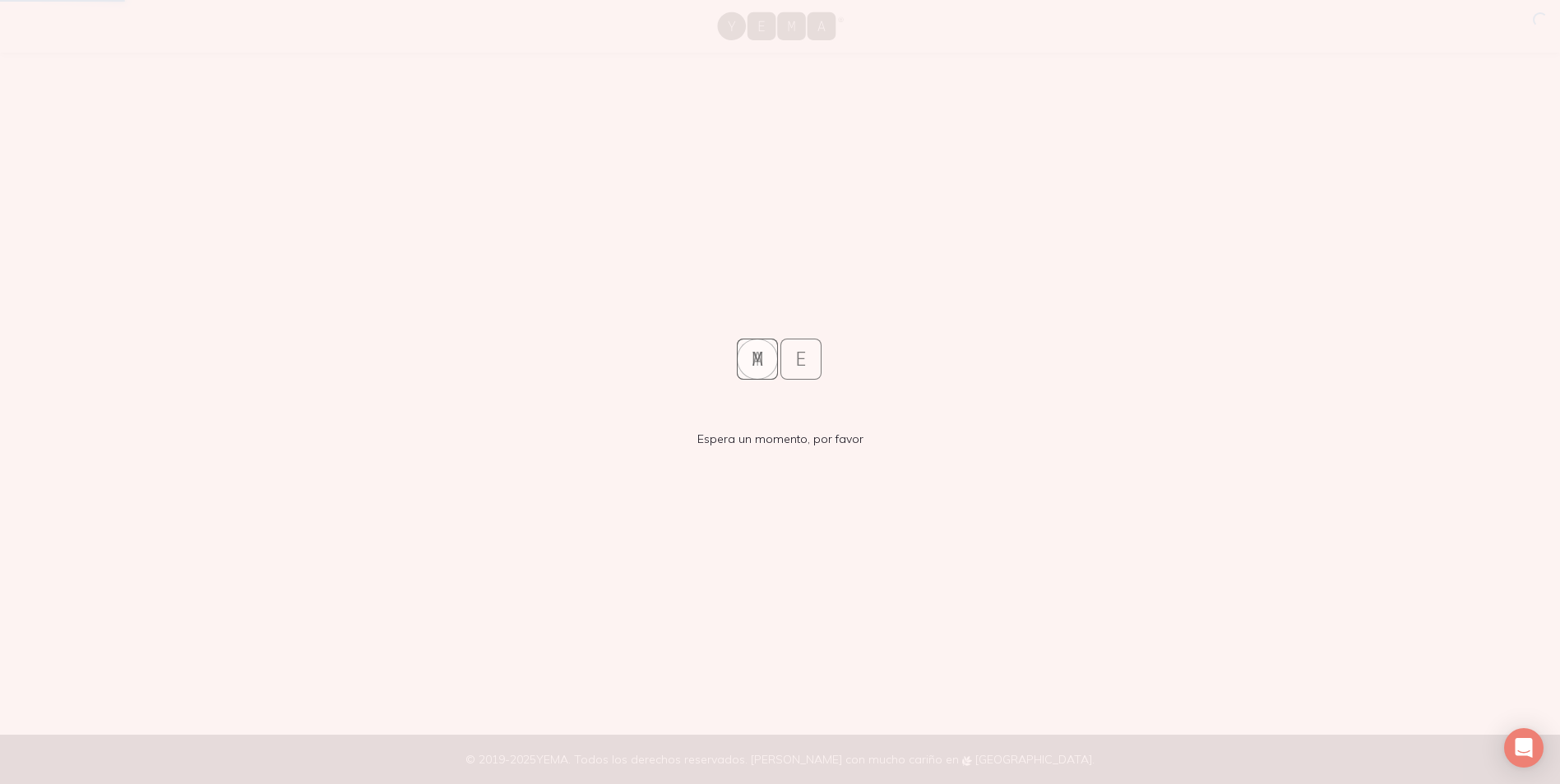
scroll to position [0, 0]
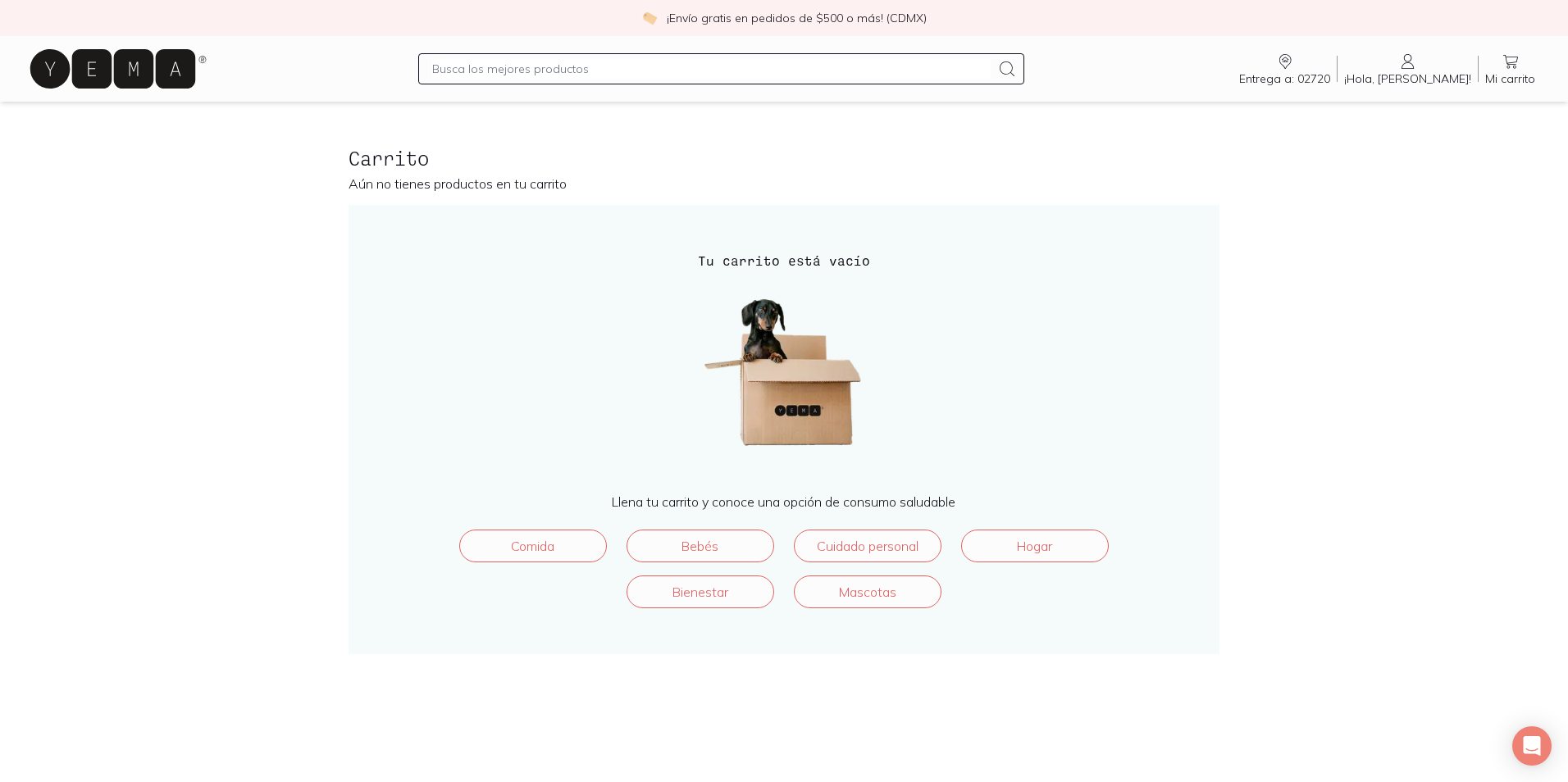
click at [1424, 65] on link "¡Hola, [PERSON_NAME]! [GEOGRAPHIC_DATA]" at bounding box center [1408, 69] width 140 height 35
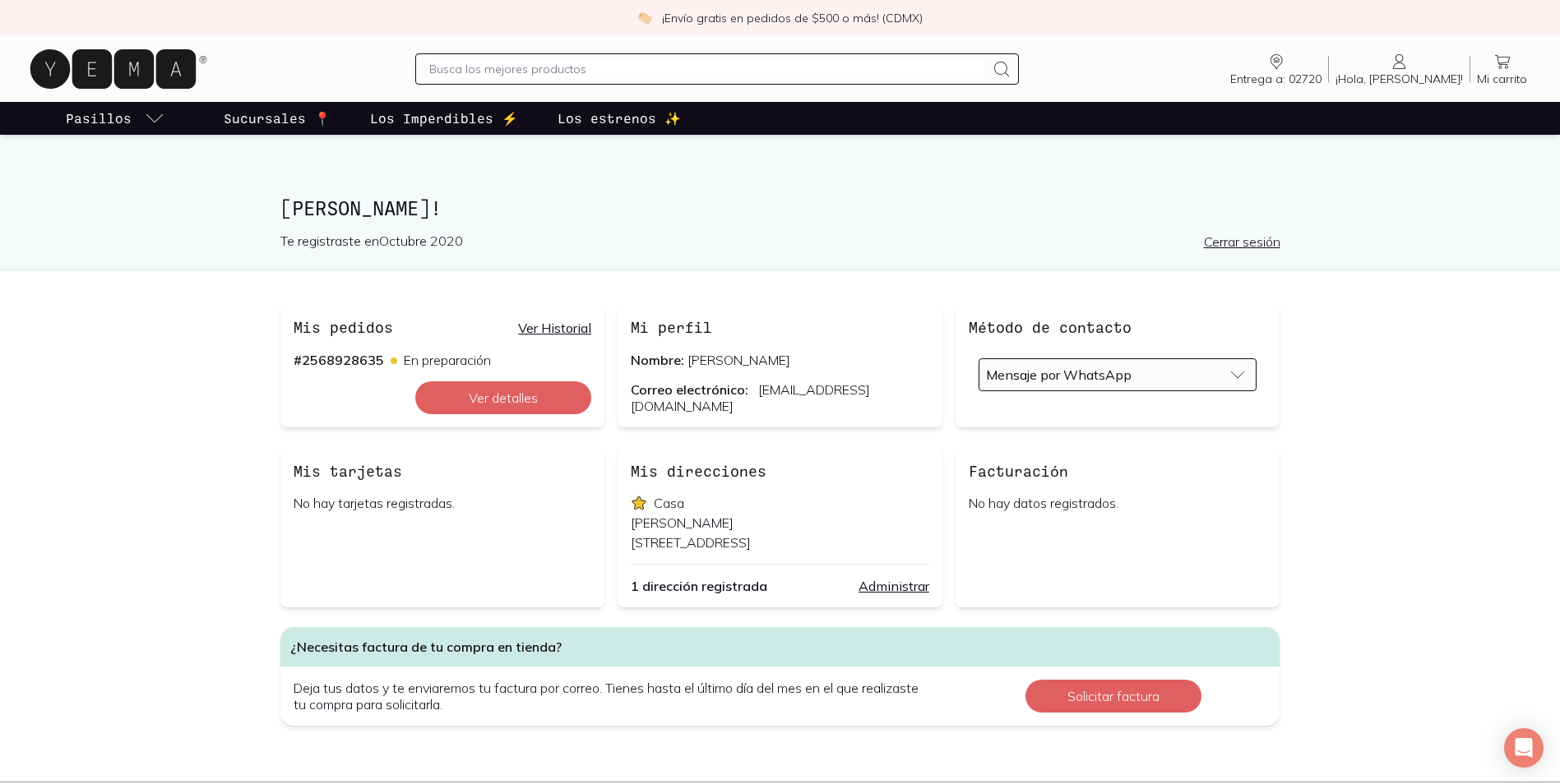
click at [1256, 245] on link "Cerrar sesión" at bounding box center [1243, 242] width 77 height 17
